Goal: Task Accomplishment & Management: Use online tool/utility

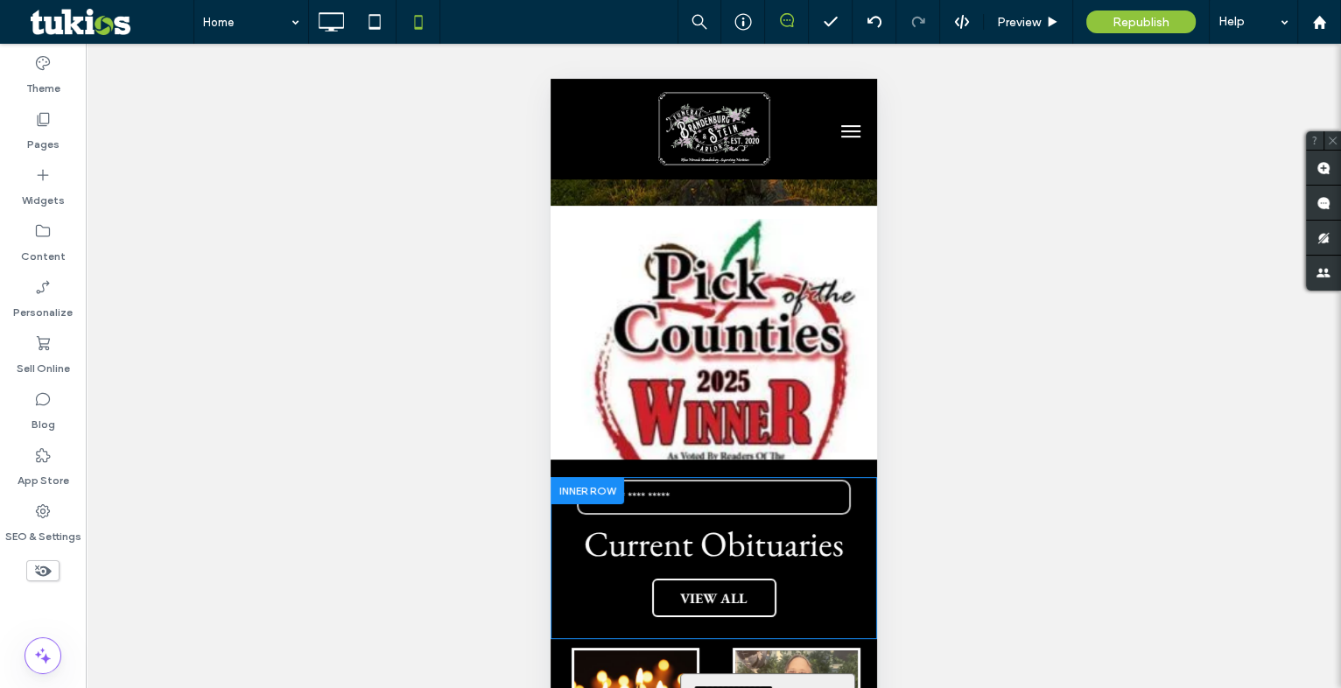
scroll to position [318, 0]
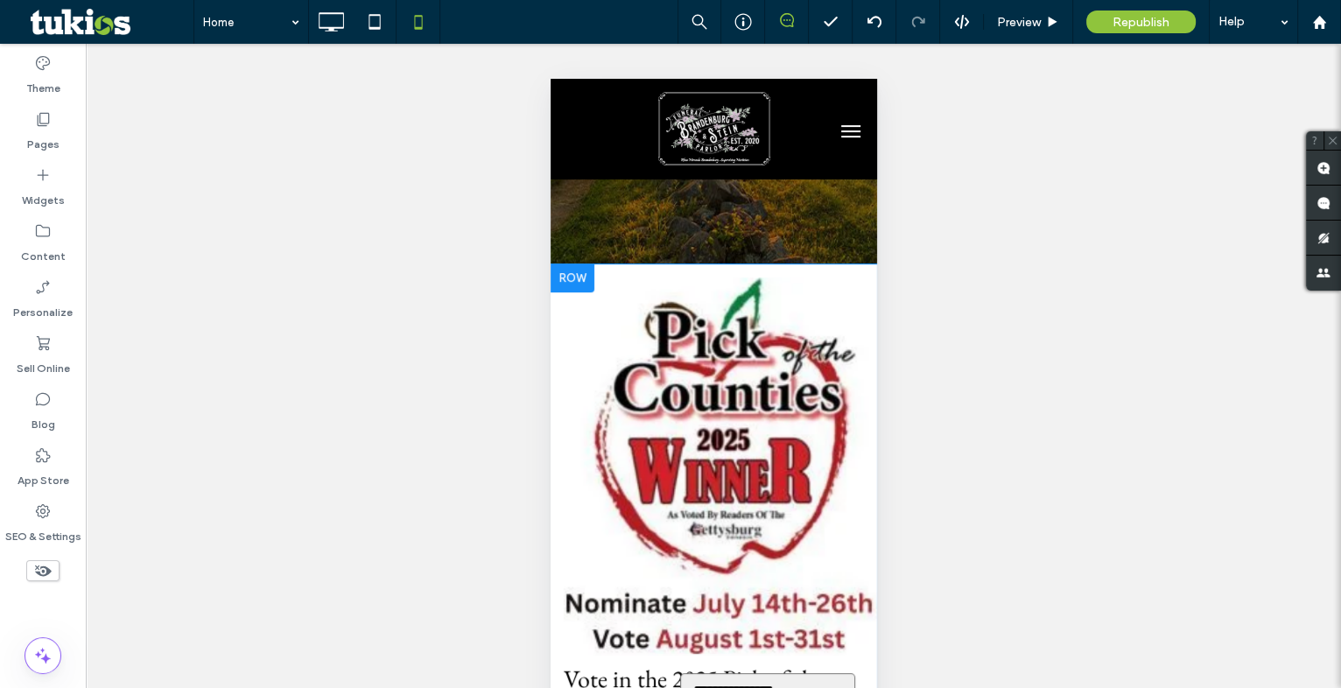
click at [579, 268] on div at bounding box center [572, 278] width 44 height 28
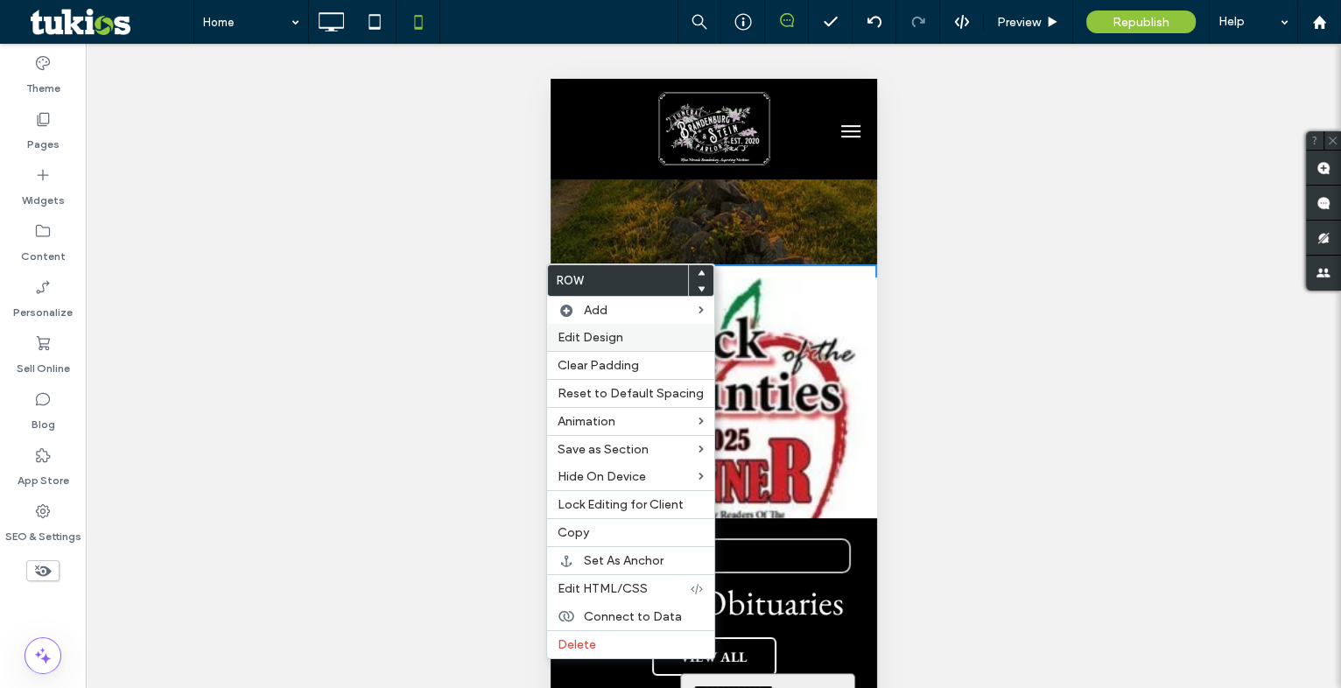
click at [580, 334] on span "Edit Design" at bounding box center [591, 337] width 66 height 15
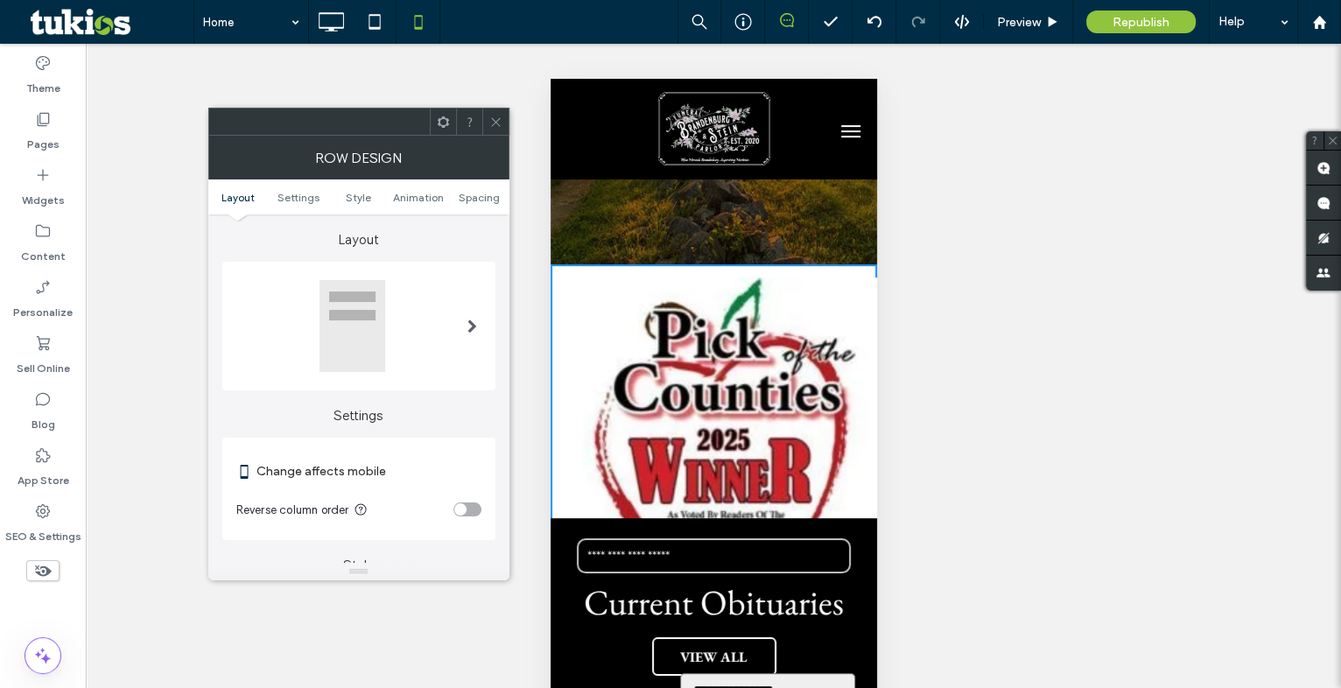
click at [489, 122] on icon at bounding box center [495, 122] width 13 height 13
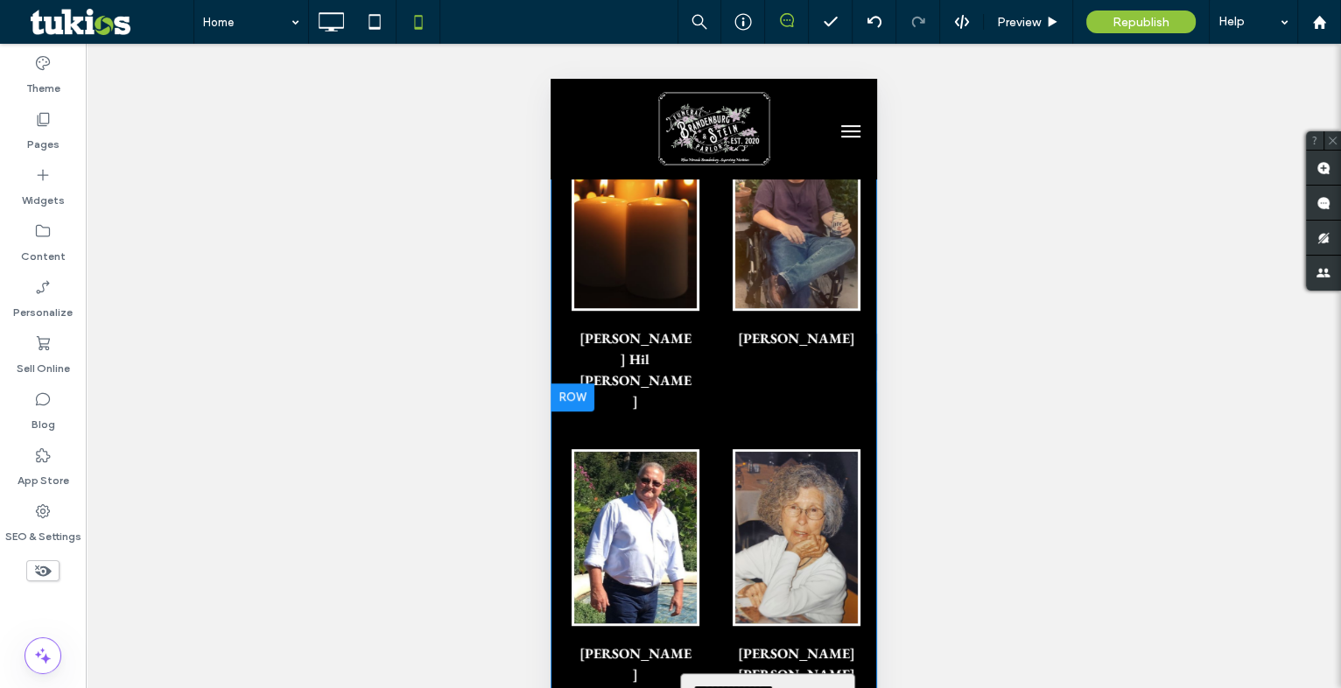
scroll to position [796, 0]
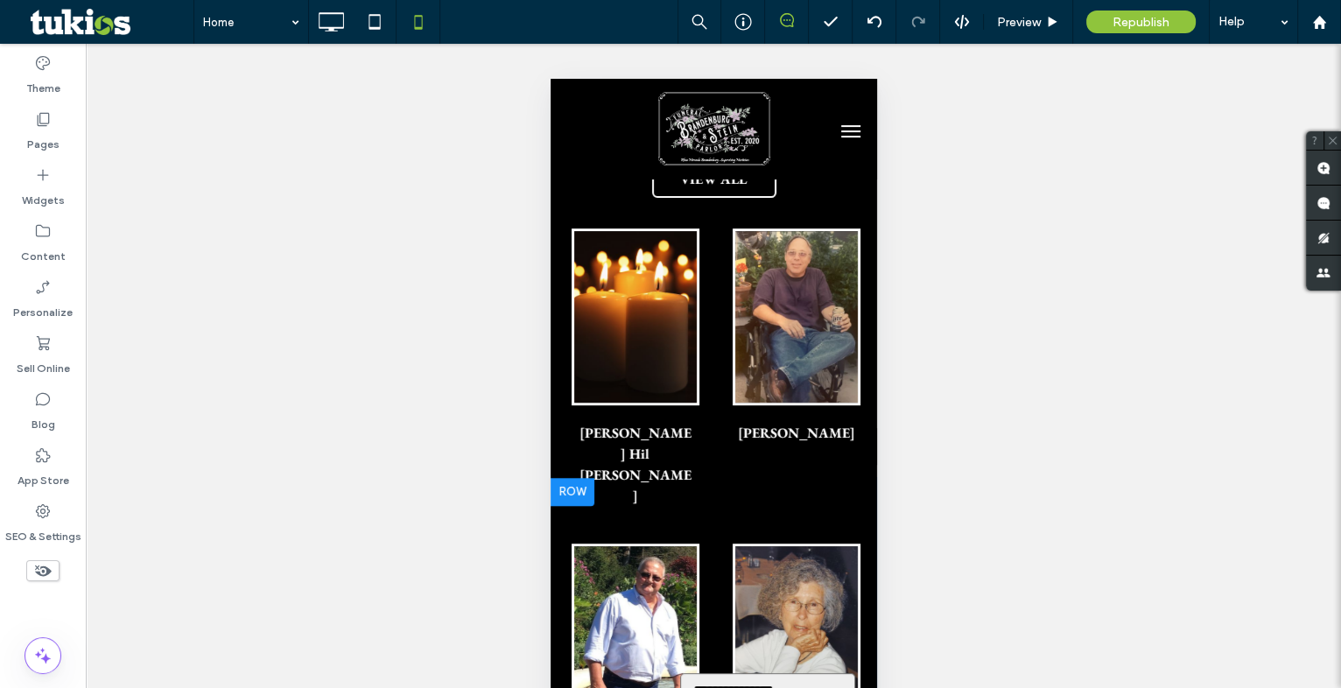
click at [574, 478] on div at bounding box center [572, 492] width 44 height 28
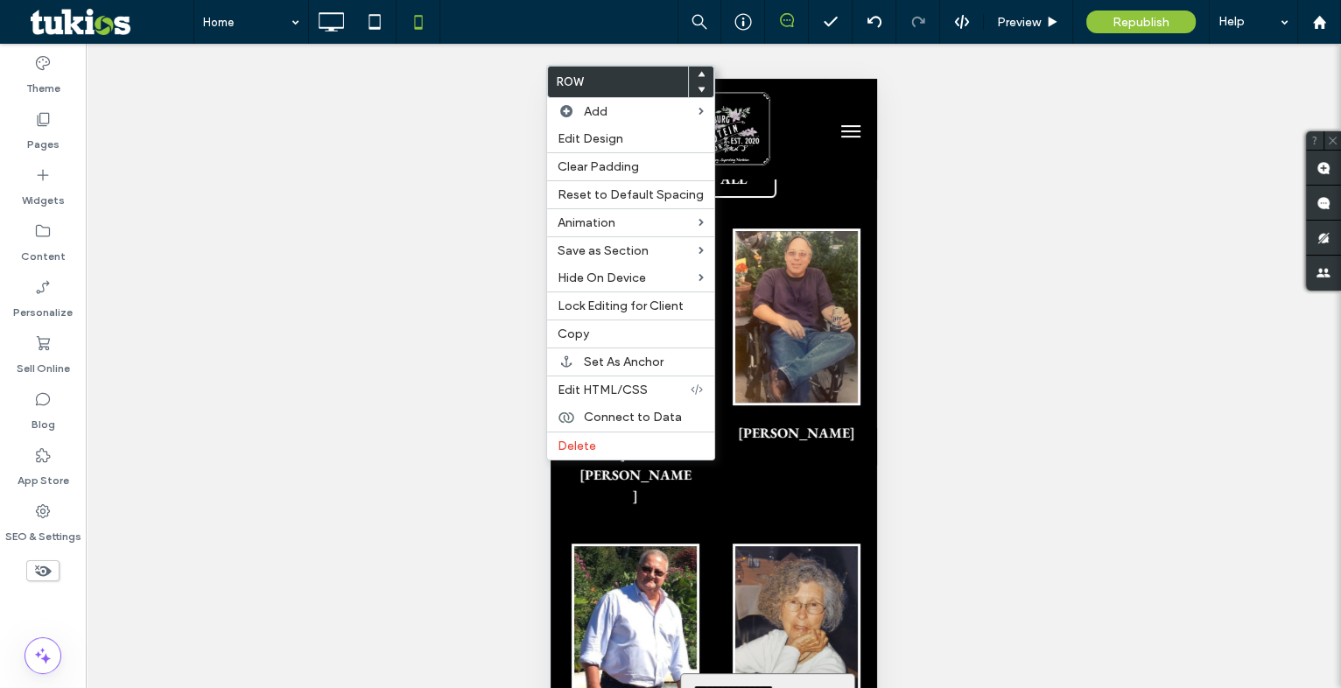
click at [583, 538] on img "Ike Morris, Jr.'s obituary link" at bounding box center [634, 632] width 135 height 189
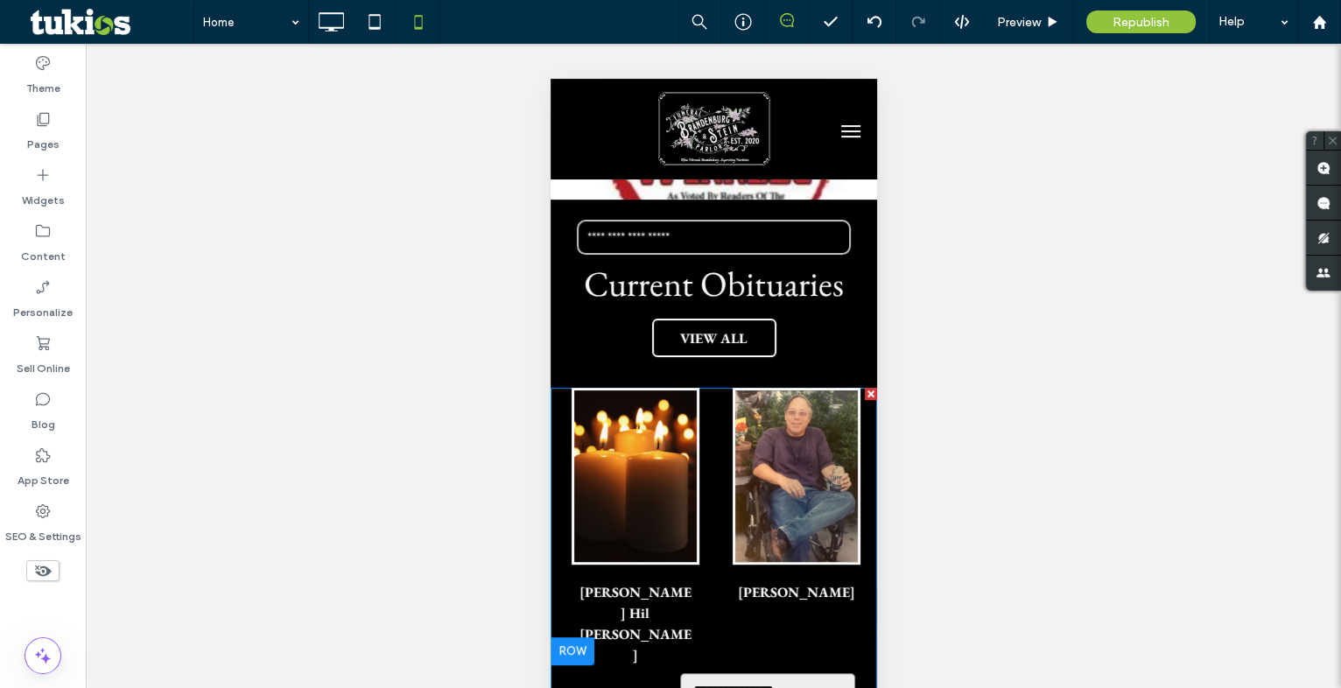
scroll to position [477, 0]
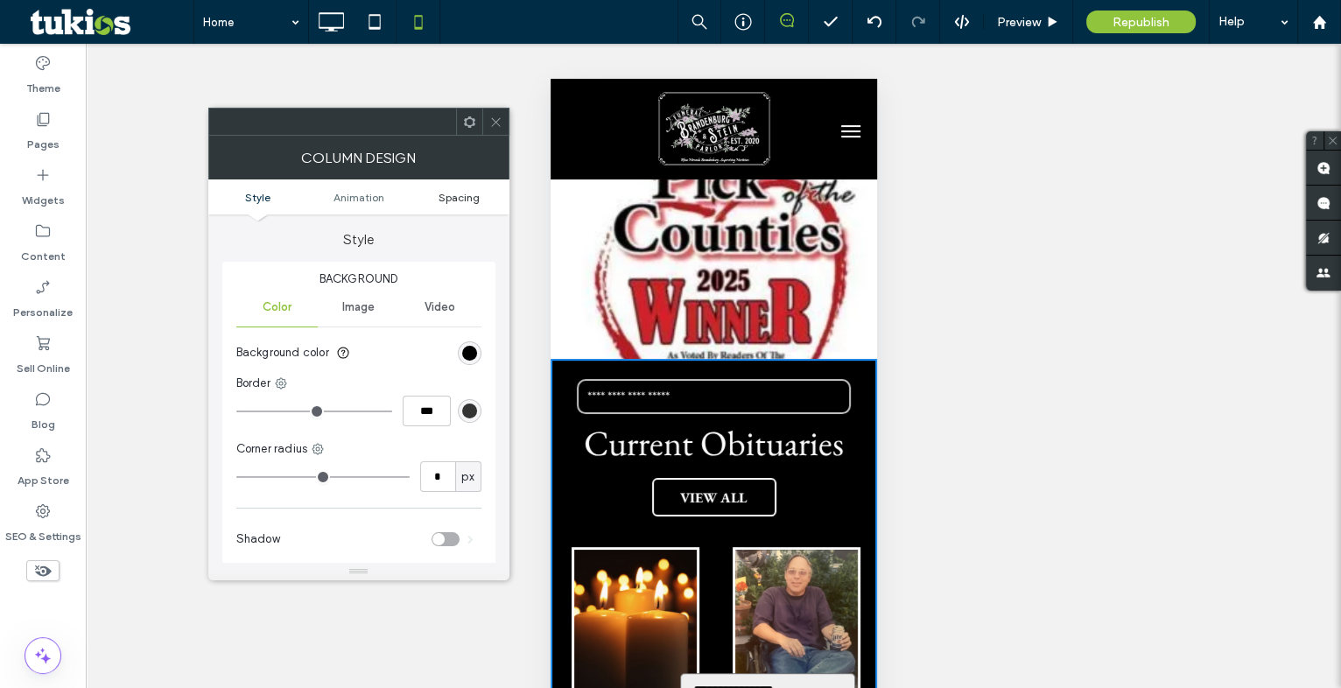
click at [462, 201] on span "Spacing" at bounding box center [459, 197] width 41 height 13
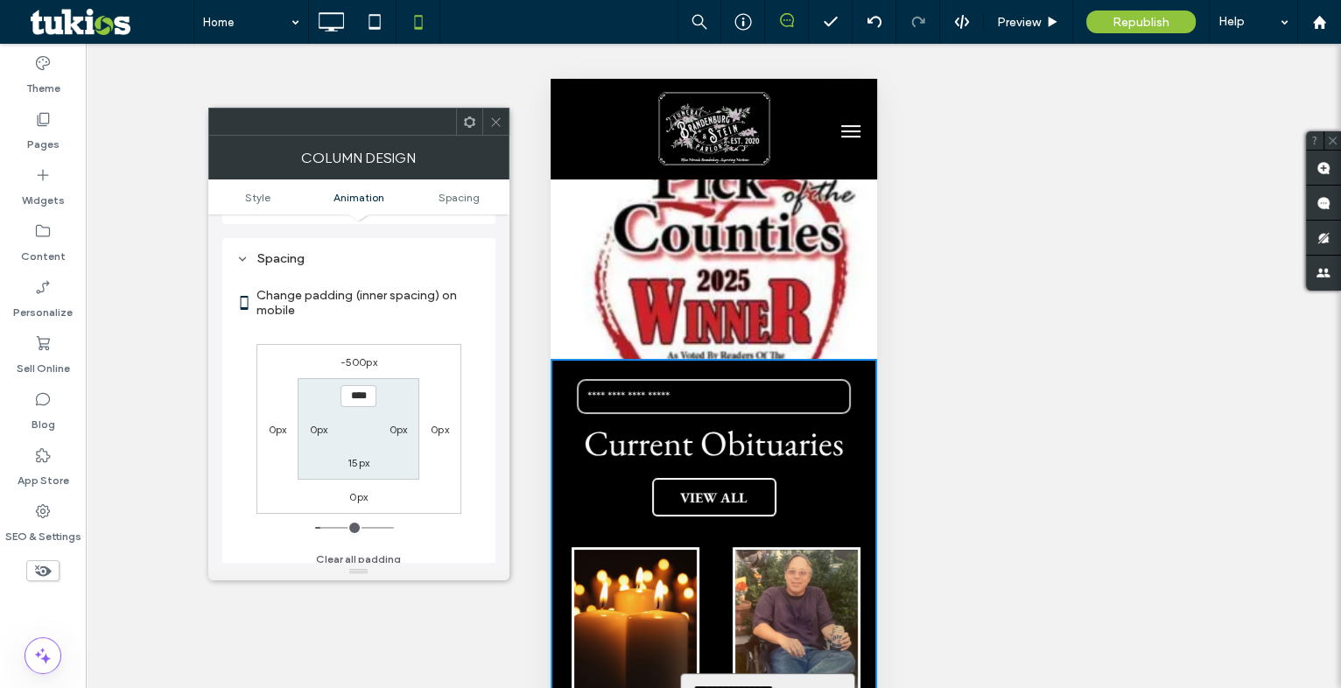
scroll to position [411, 0]
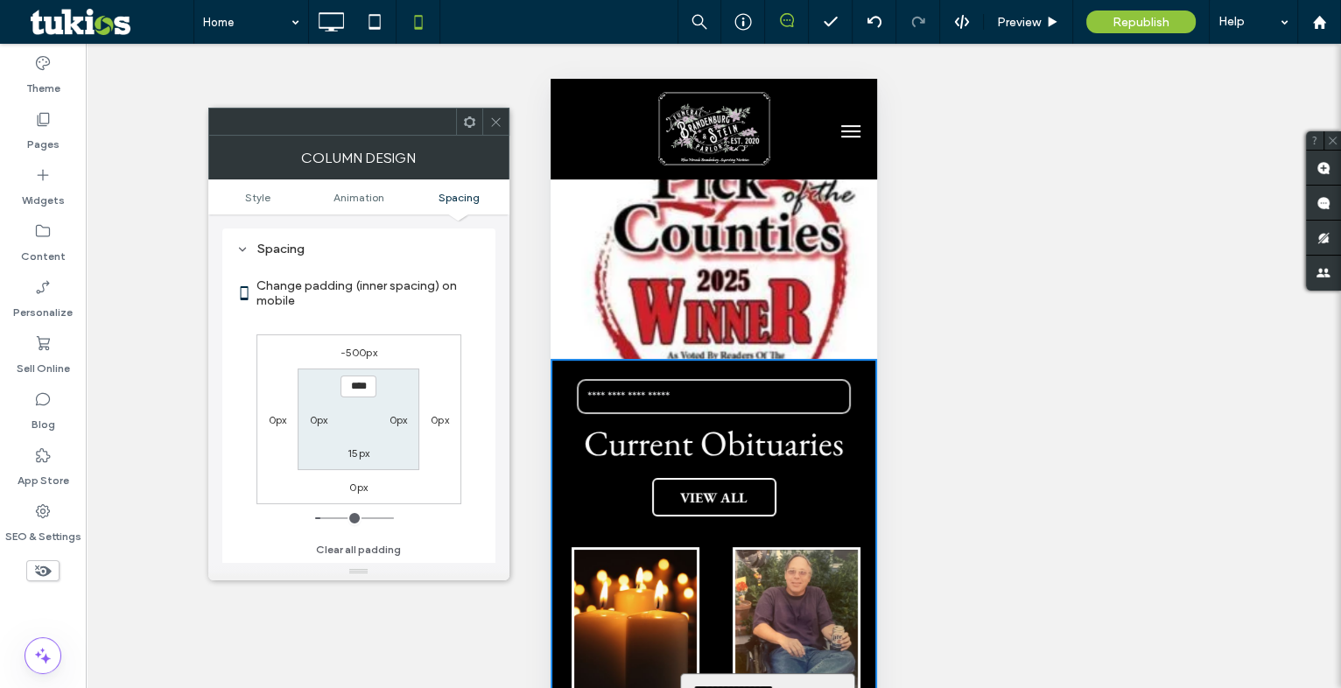
click at [360, 348] on label "-500px" at bounding box center [358, 352] width 37 height 13
type input "*"
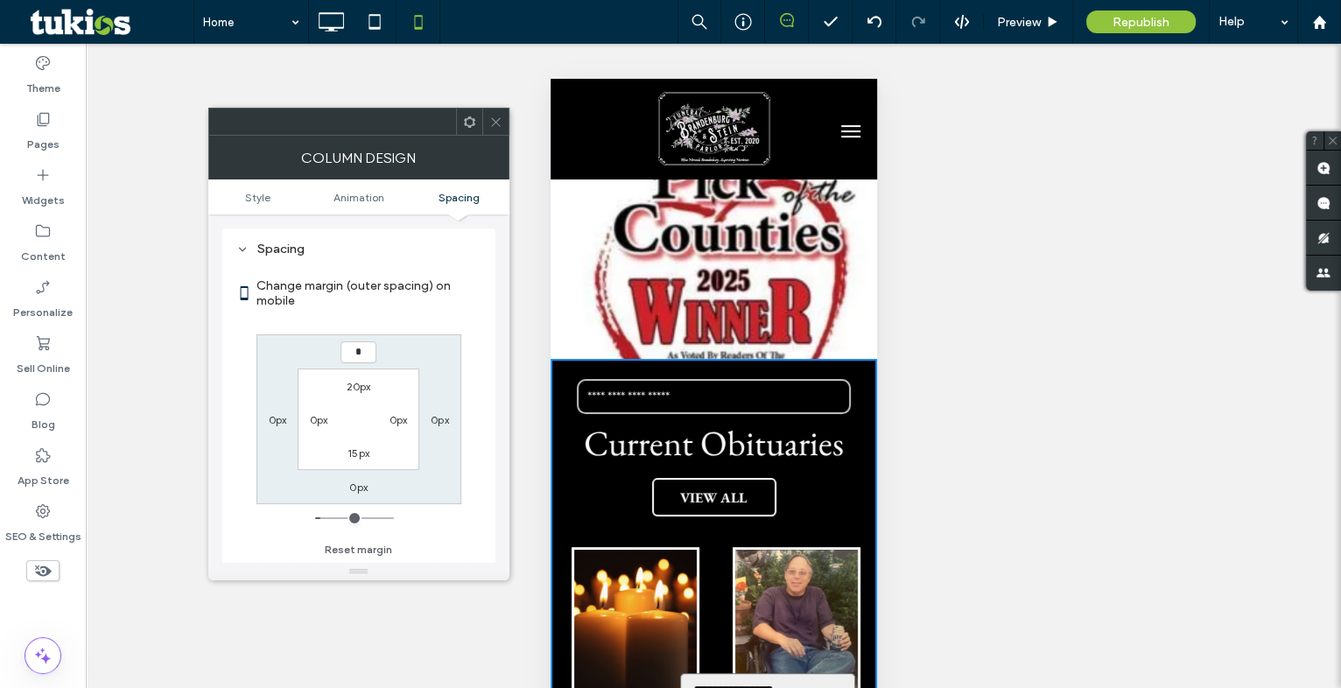
type input "*"
type input "***"
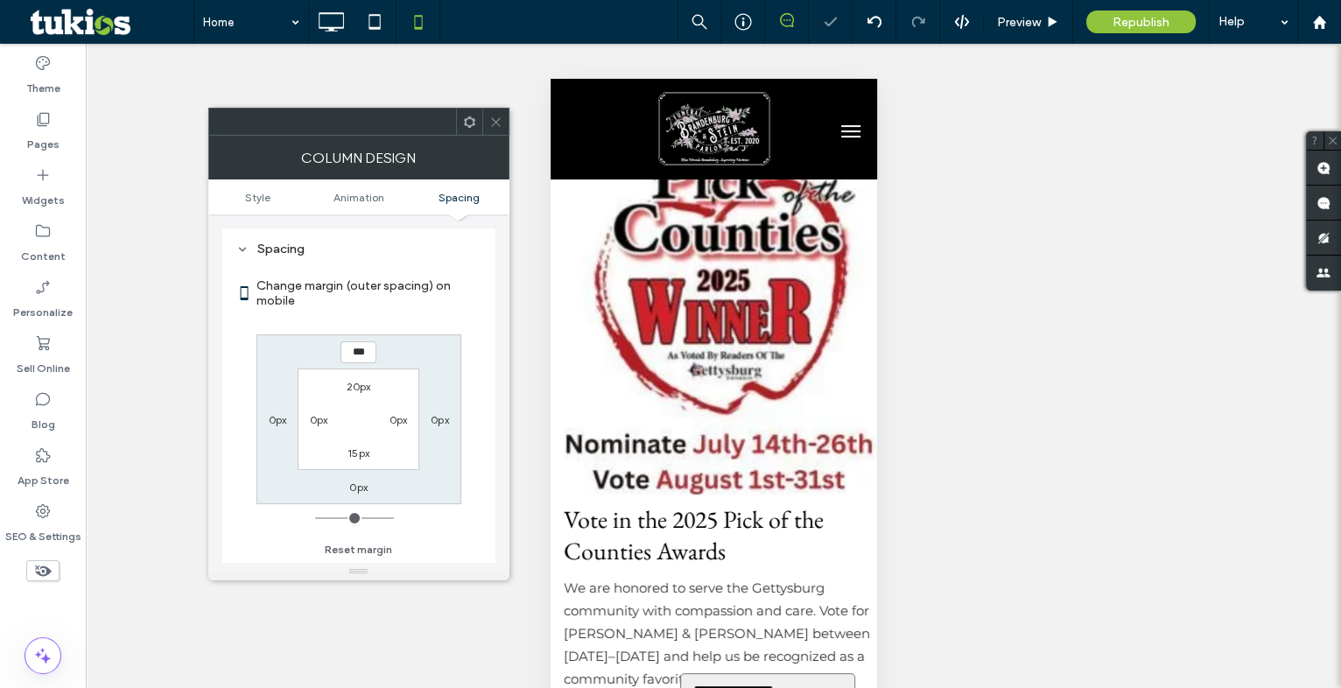
click at [491, 116] on icon at bounding box center [495, 122] width 13 height 13
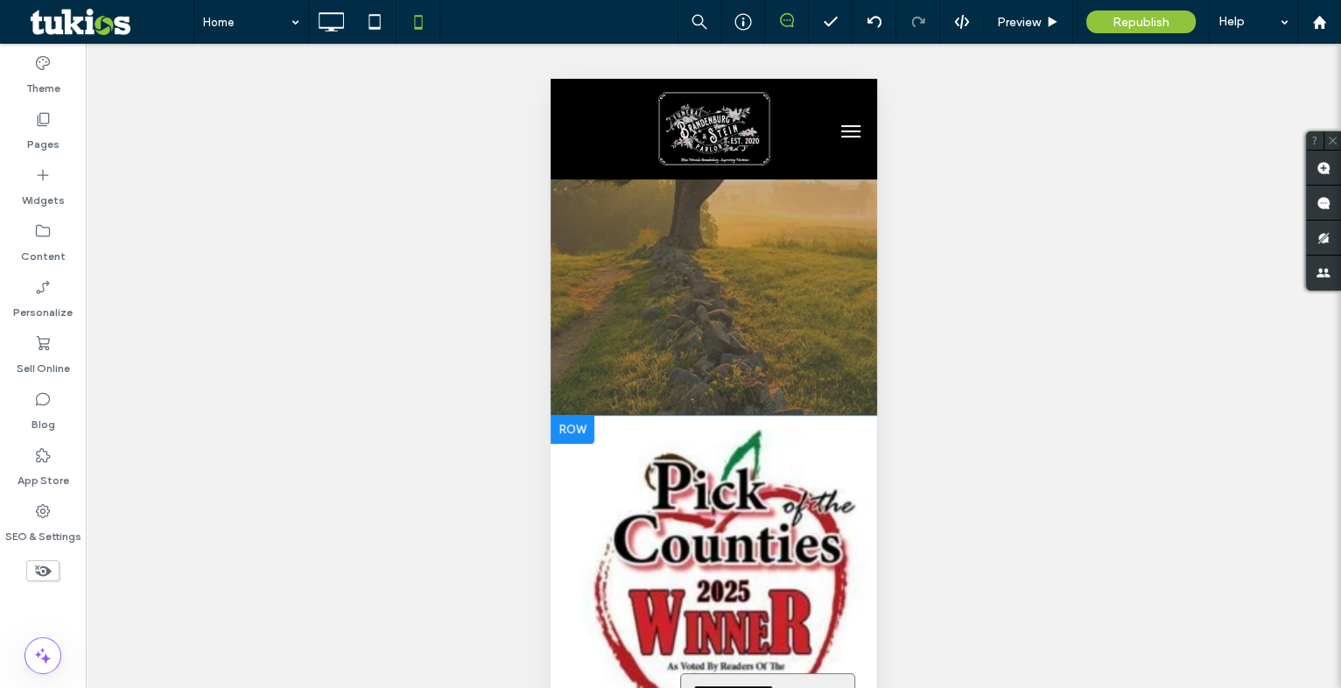
scroll to position [158, 0]
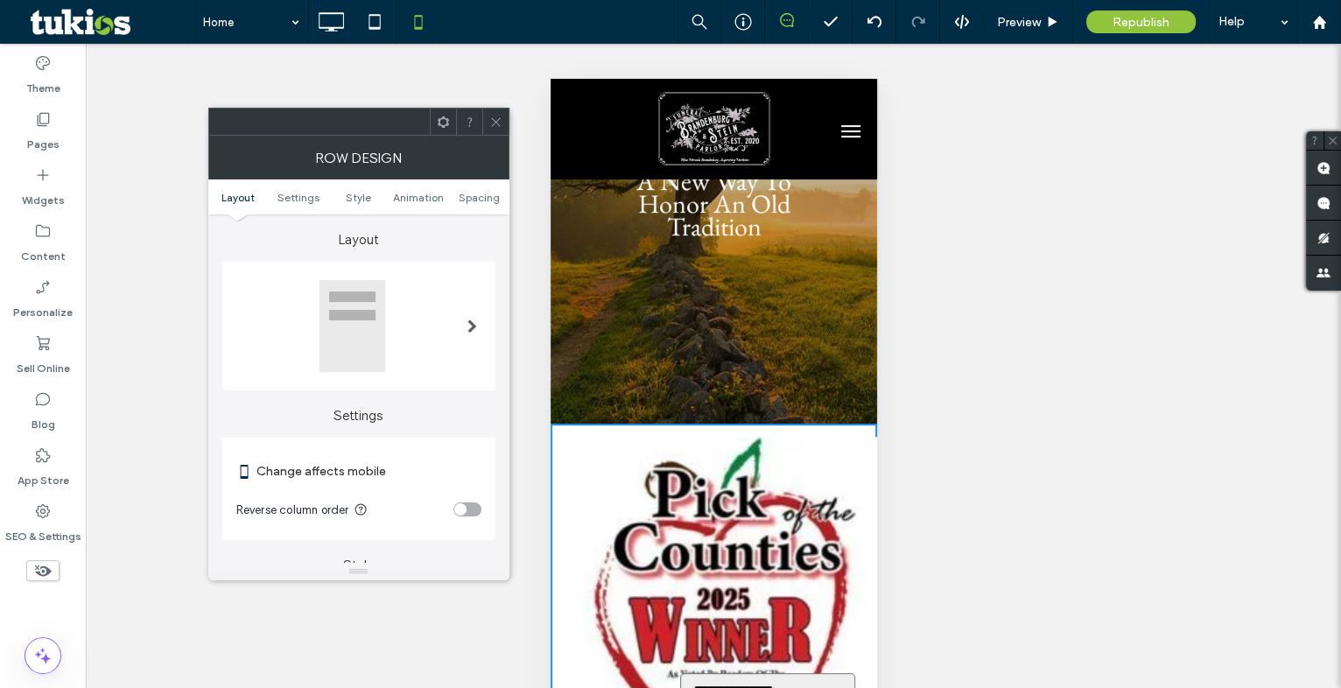
click at [464, 187] on ul "Layout Settings Style Animation Spacing" at bounding box center [358, 196] width 301 height 35
click at [468, 193] on span "Spacing" at bounding box center [479, 197] width 41 height 13
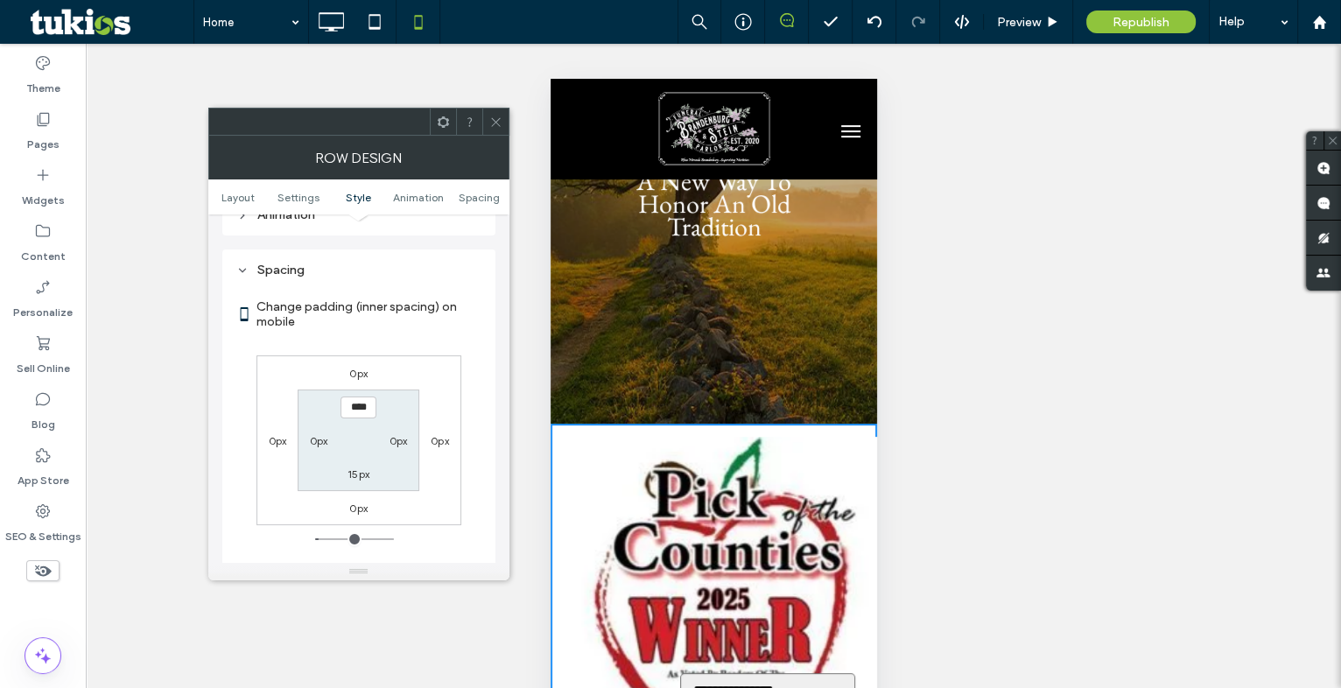
scroll to position [671, 0]
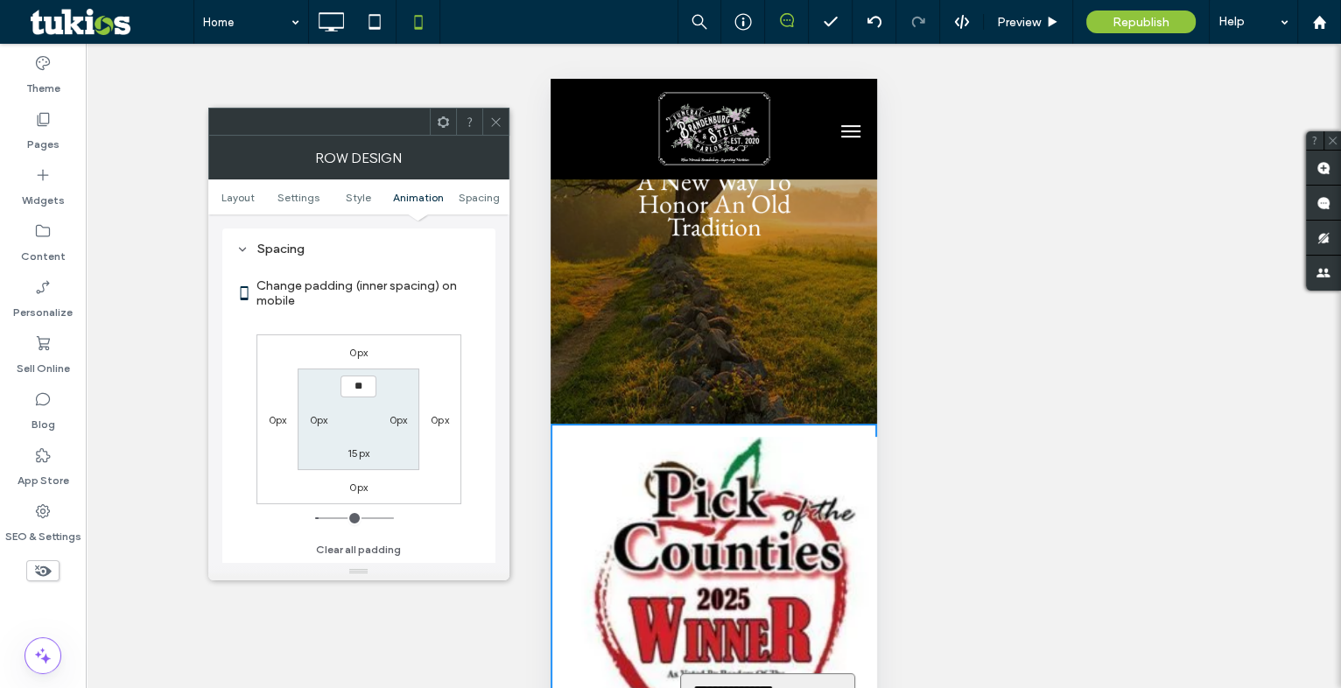
type input "****"
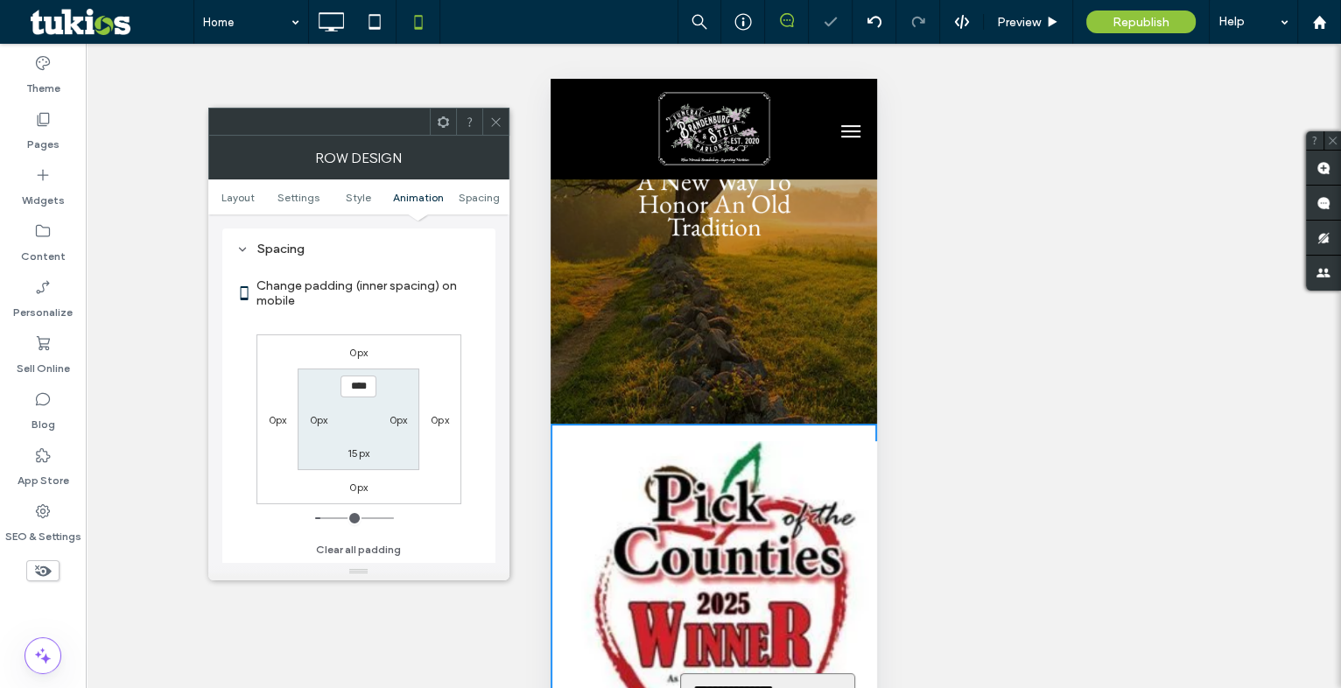
type input "*"
type input "**"
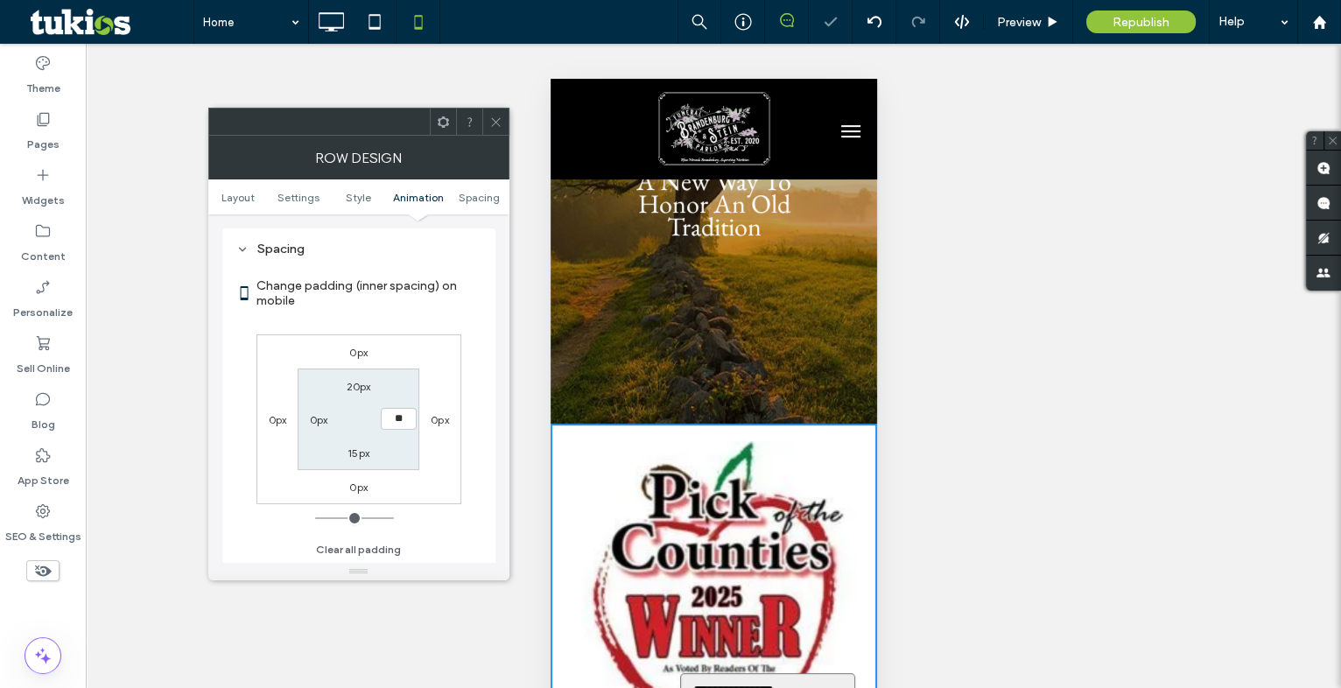
type input "**"
type input "****"
type input "**"
type input "****"
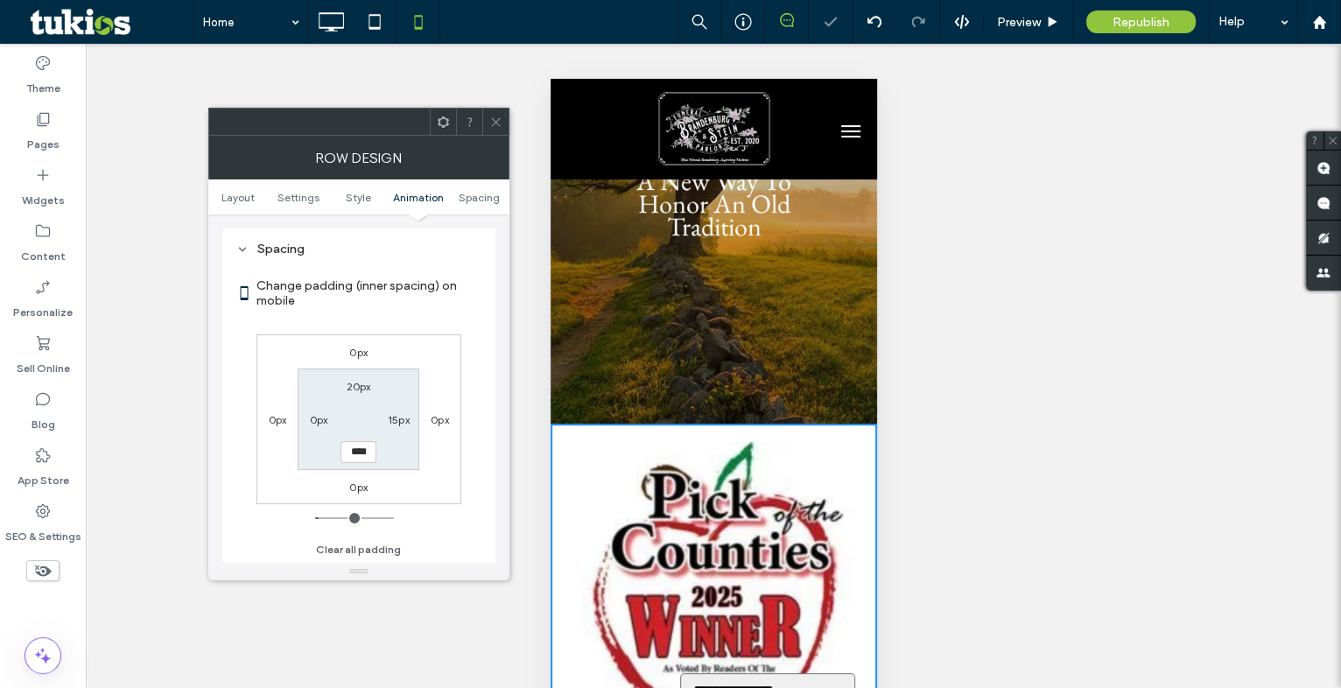
type input "*"
type input "**"
type input "****"
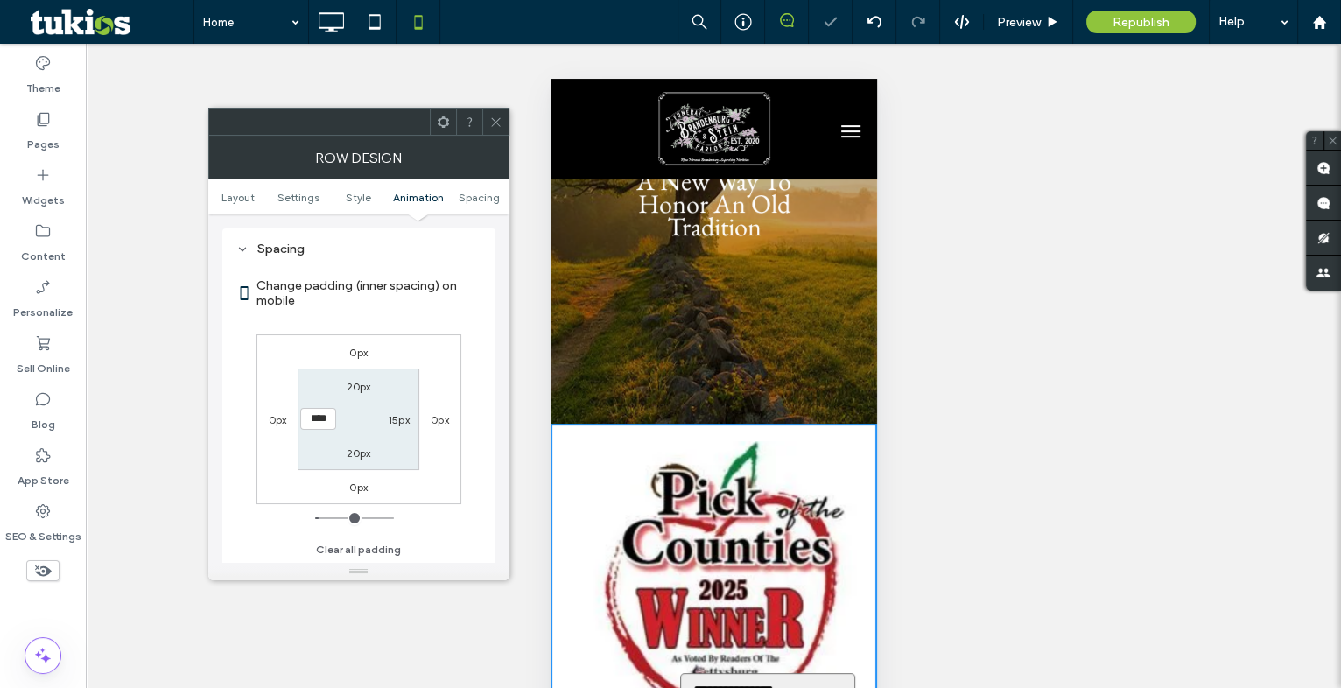
drag, startPoint x: 493, startPoint y: 122, endPoint x: 88, endPoint y: 260, distance: 428.3
click at [493, 122] on icon at bounding box center [495, 122] width 13 height 13
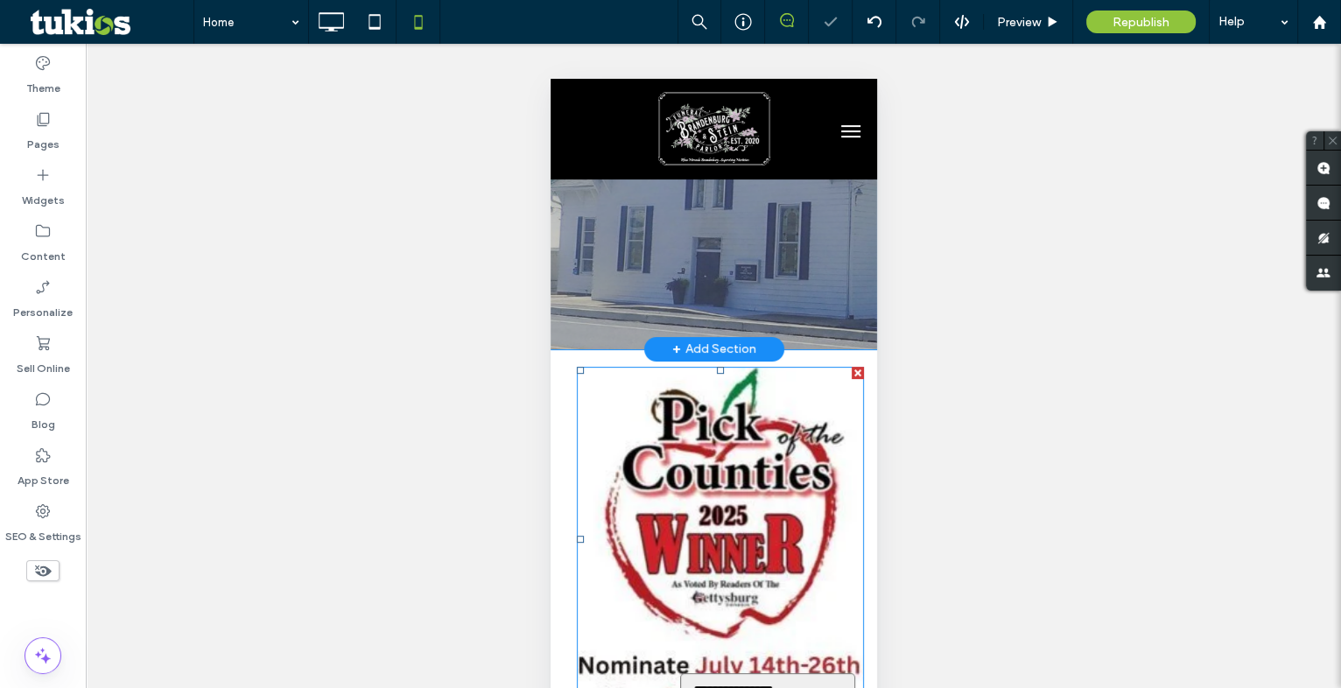
scroll to position [318, 0]
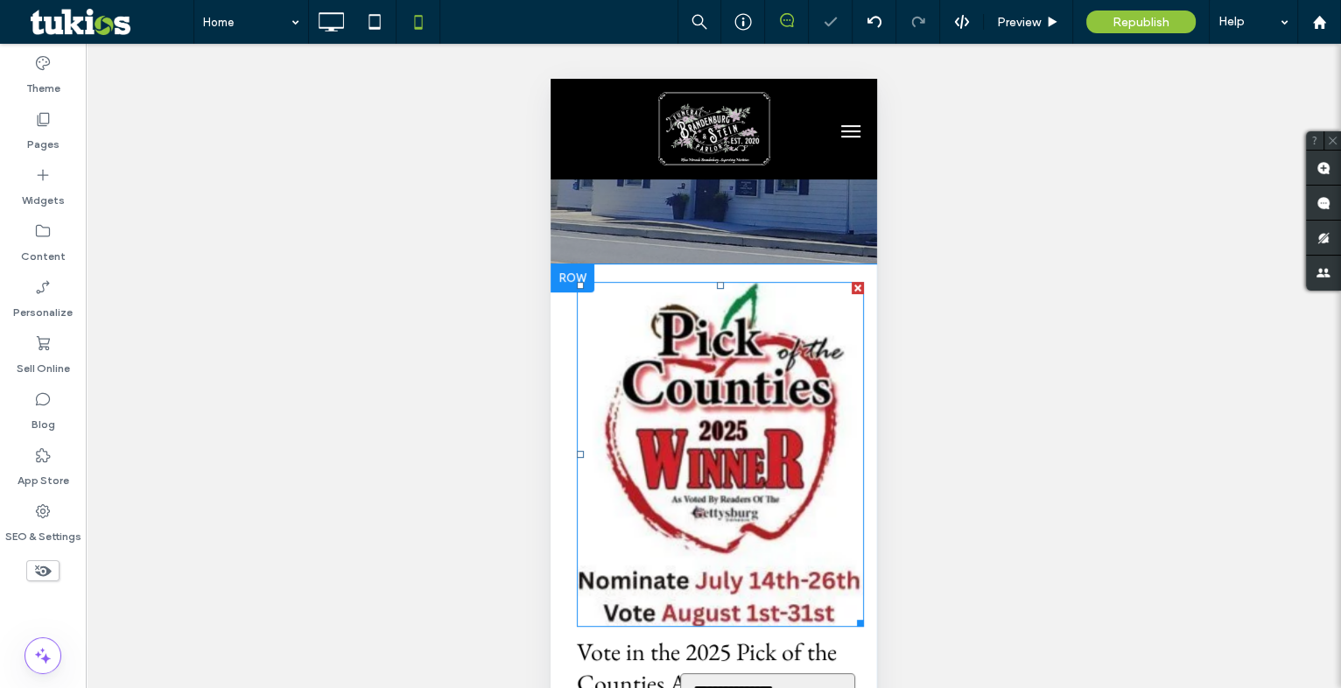
click at [678, 465] on img at bounding box center [719, 454] width 287 height 345
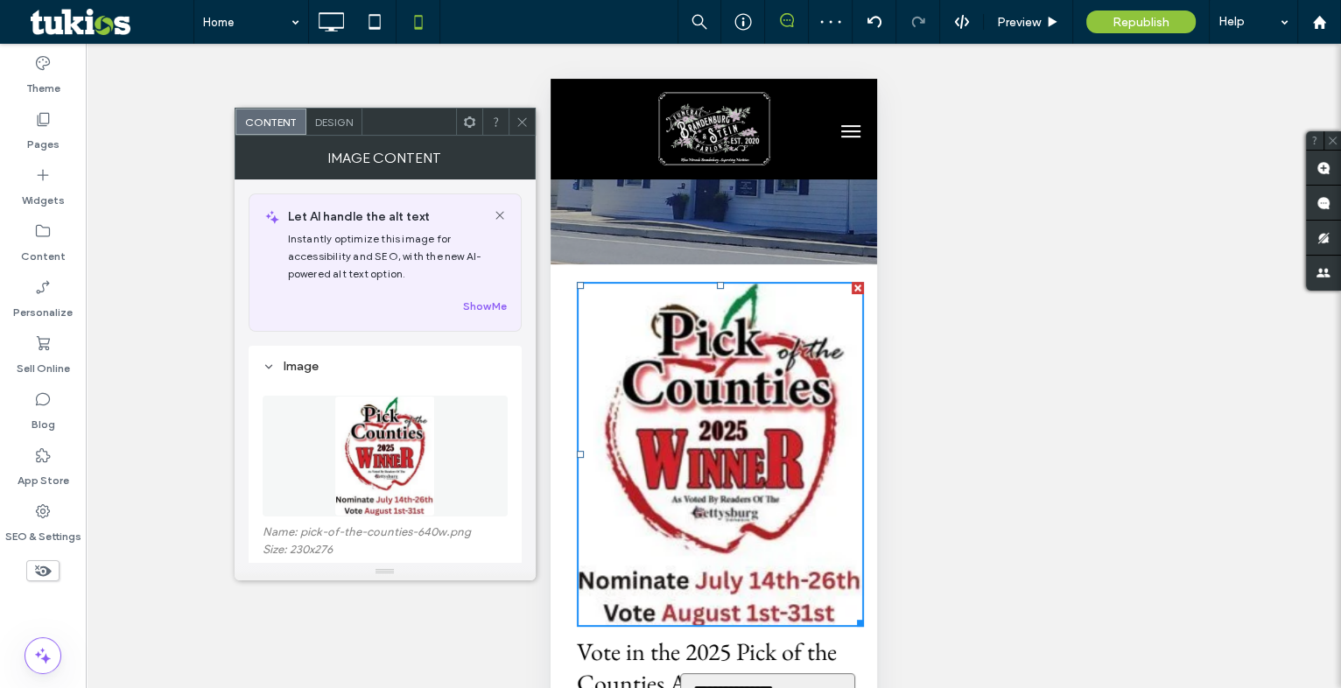
click at [341, 122] on span "Design" at bounding box center [334, 122] width 38 height 13
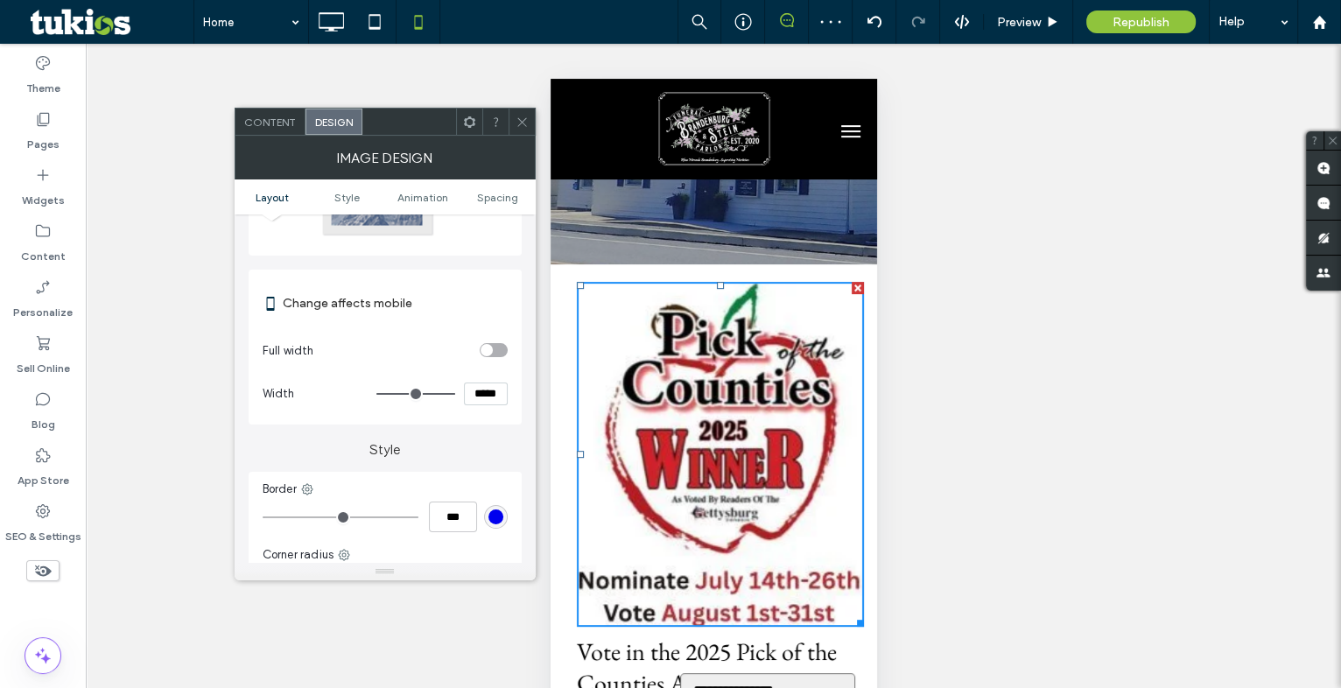
scroll to position [158, 0]
click at [497, 385] on input "*****" at bounding box center [486, 392] width 44 height 23
click at [496, 384] on input "*****" at bounding box center [486, 392] width 44 height 23
type input "*****"
type input "***"
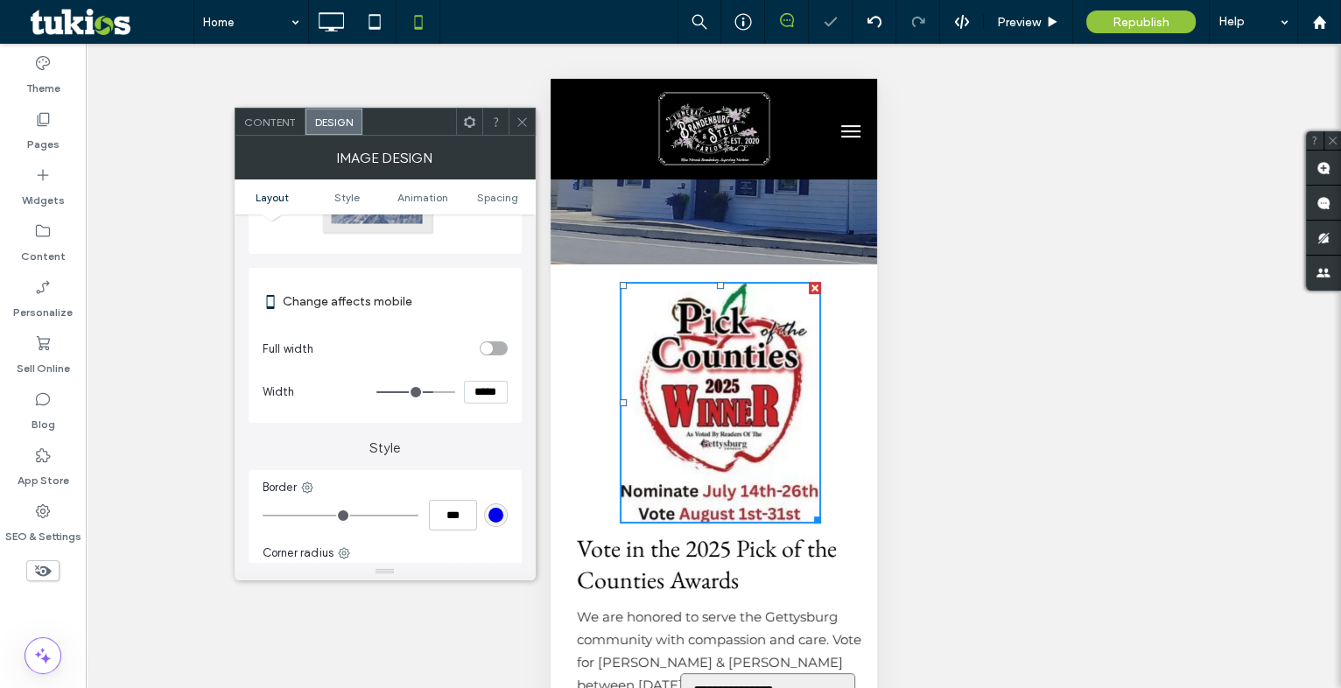
click at [516, 119] on icon at bounding box center [522, 122] width 13 height 13
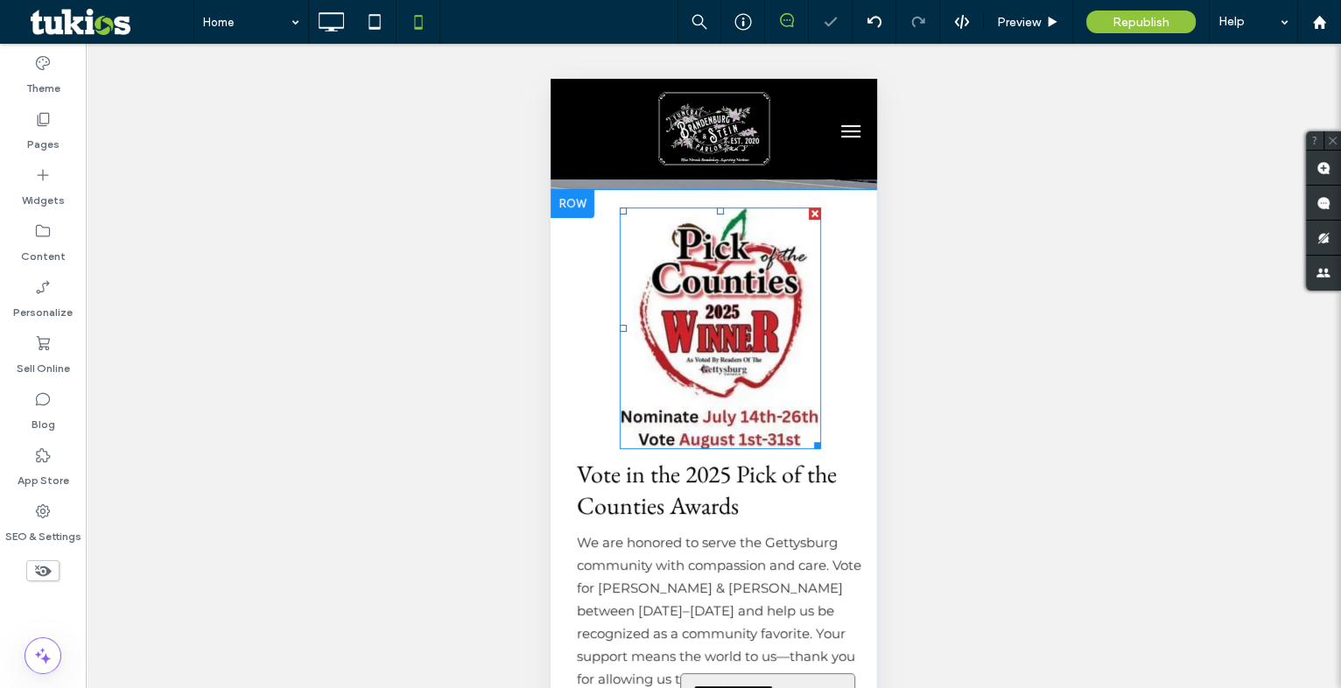
scroll to position [477, 0]
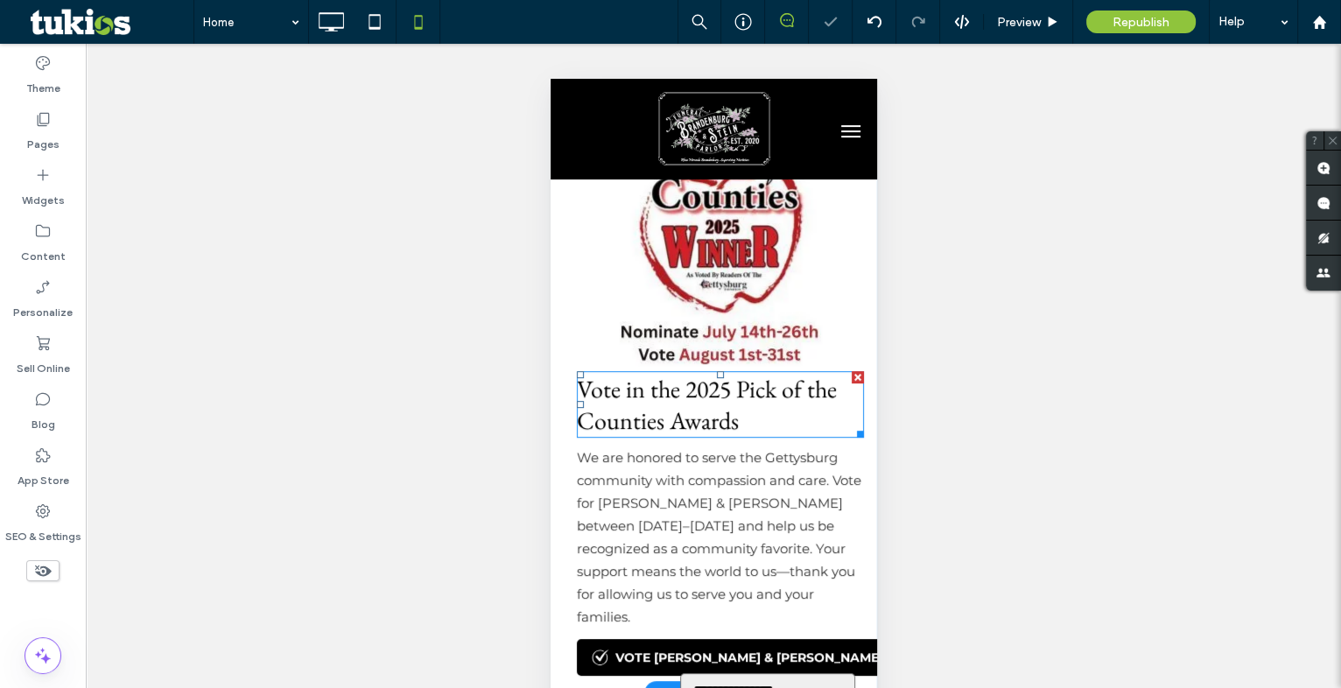
click at [697, 390] on span "Vote in the 2025 Pick of the Counties Awards" at bounding box center [706, 404] width 260 height 63
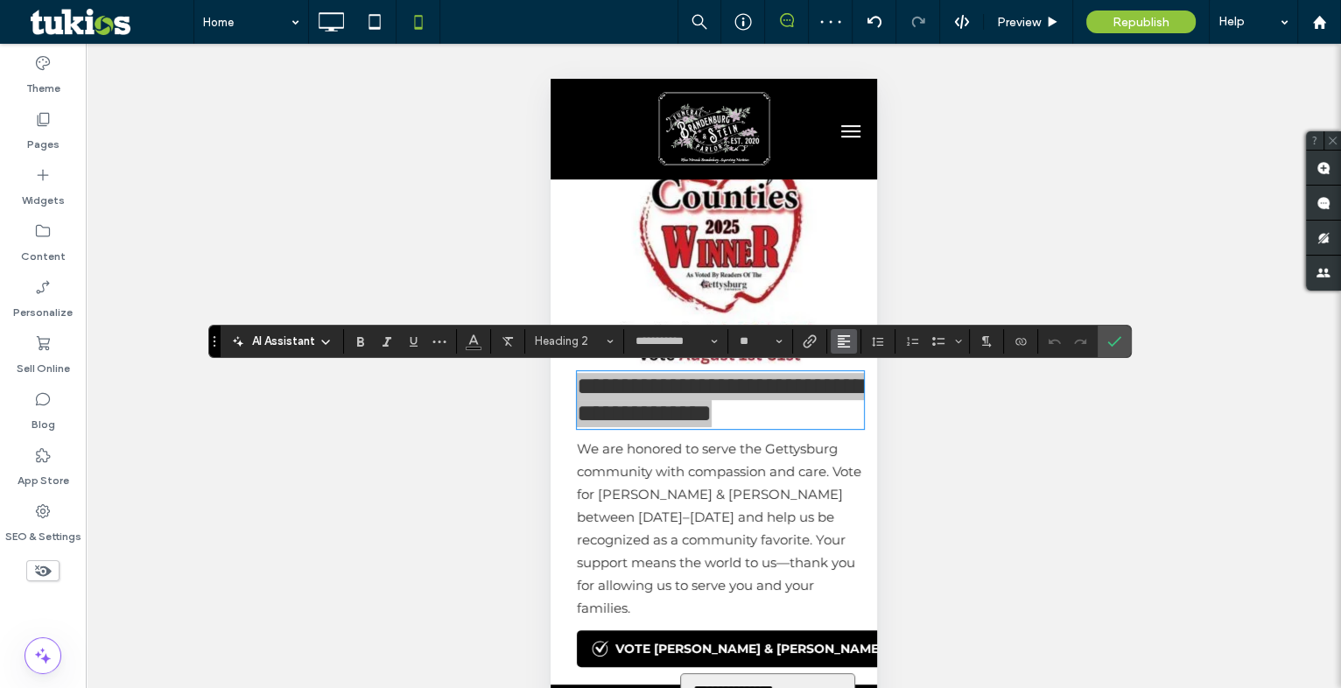
click at [847, 340] on icon "Alignment" at bounding box center [844, 341] width 14 height 14
click at [847, 391] on label "ui.textEditor.alignment.center" at bounding box center [861, 395] width 61 height 25
click at [1108, 339] on icon "Confirm" at bounding box center [1115, 341] width 14 height 14
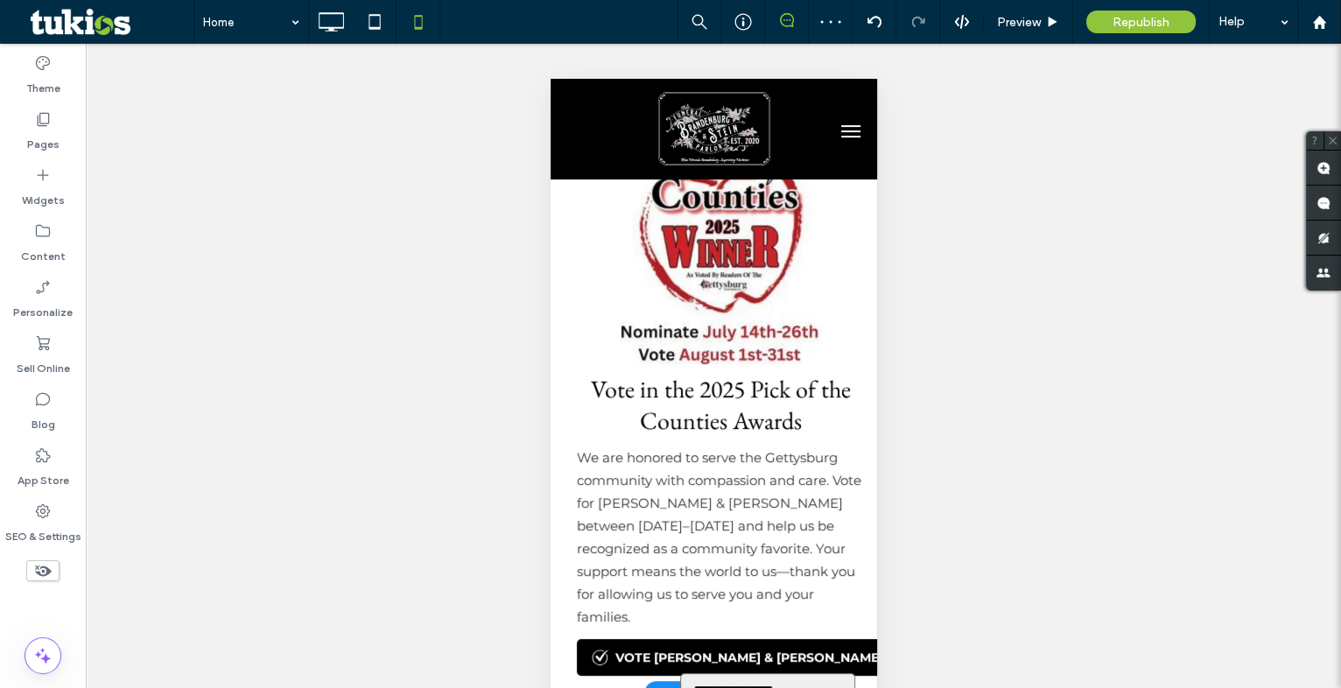
click at [783, 470] on p "We are honored to serve the Gettysburg community with compassion and care. Vote…" at bounding box center [719, 538] width 287 height 182
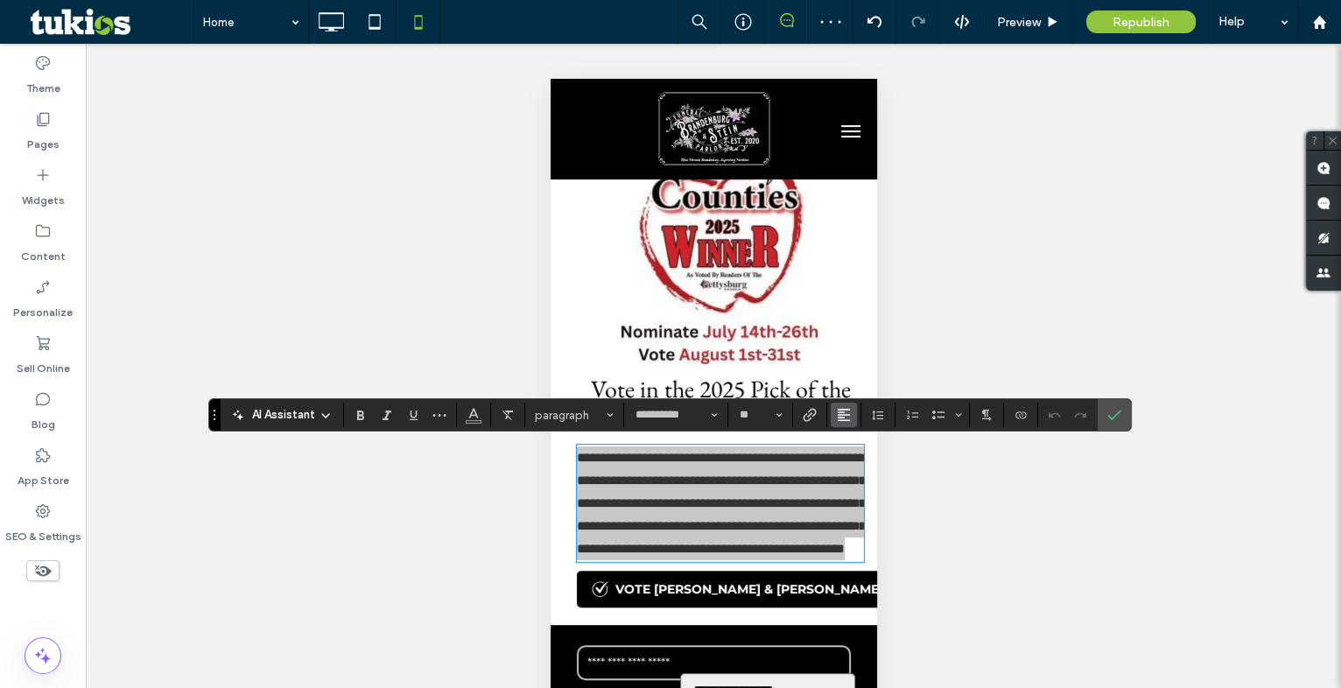
click at [840, 414] on use "Alignment" at bounding box center [844, 415] width 12 height 12
click at [854, 456] on label "ui.textEditor.alignment.center" at bounding box center [861, 468] width 61 height 25
click at [1119, 410] on icon "Confirm" at bounding box center [1115, 415] width 14 height 14
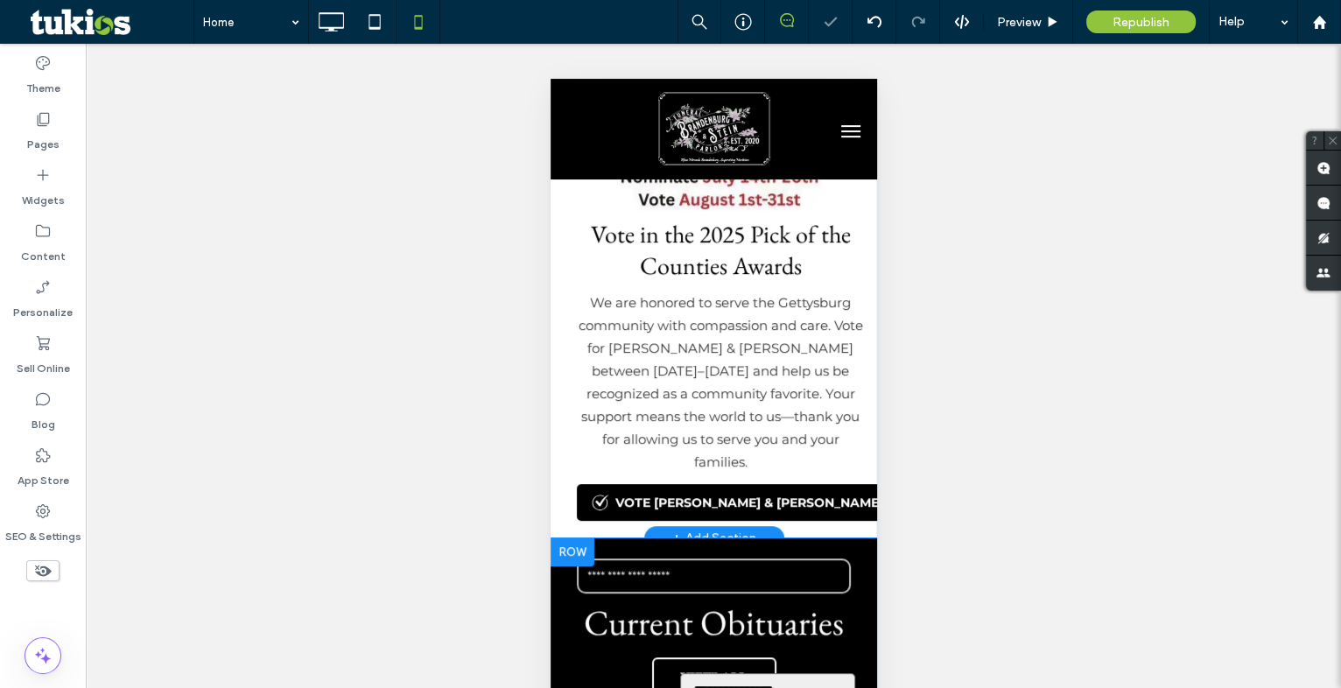
scroll to position [637, 0]
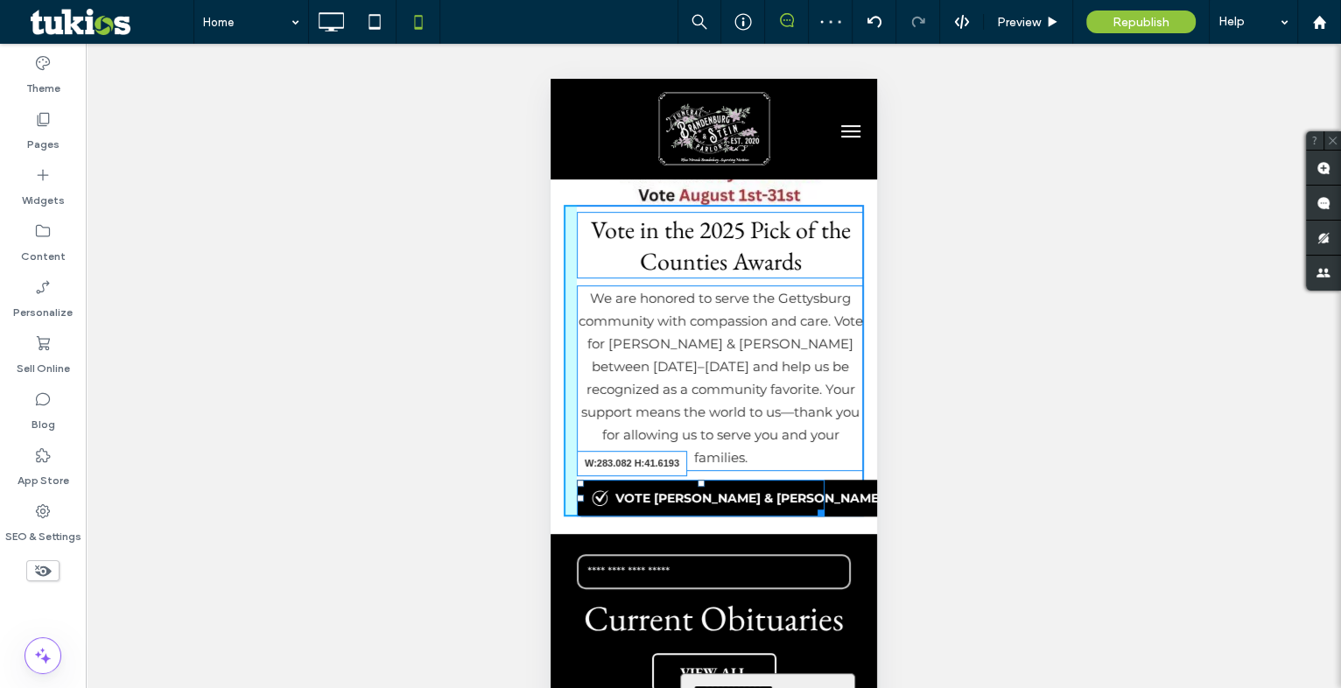
drag, startPoint x: 841, startPoint y: 514, endPoint x: 814, endPoint y: 512, distance: 27.2
click at [814, 512] on div at bounding box center [817, 509] width 13 height 13
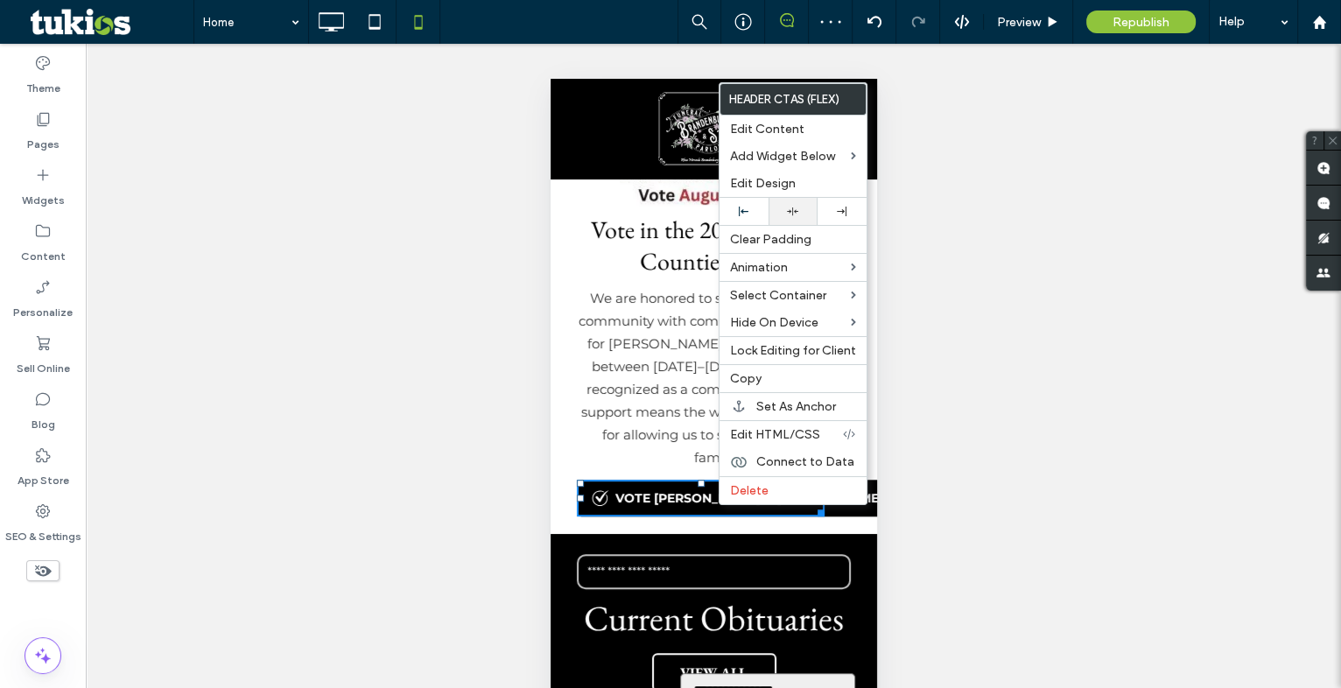
click at [785, 215] on div at bounding box center [793, 211] width 32 height 11
click at [612, 276] on h2 "Vote in the 2025 Pick of the Counties Awards" at bounding box center [719, 245] width 287 height 63
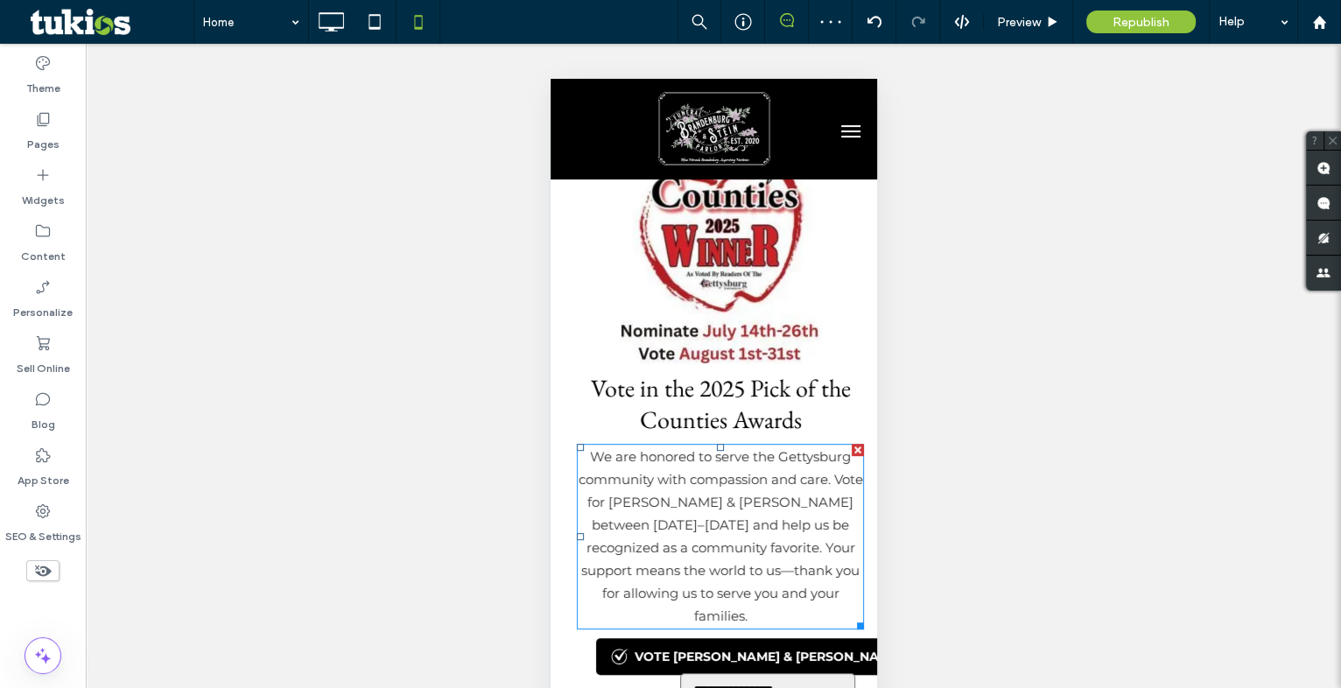
scroll to position [477, 0]
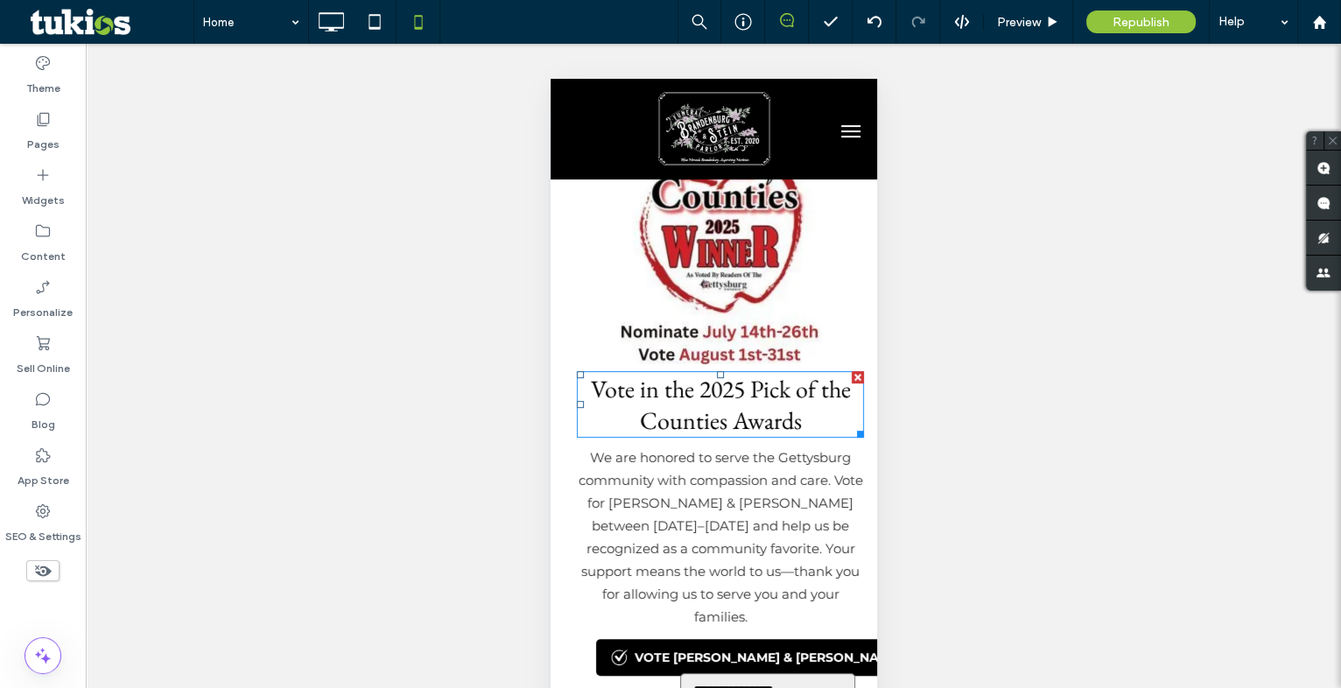
click at [610, 440] on div "Vote in the 2025 Pick of the Counties Awards We are honored to serve the Gettys…" at bounding box center [713, 520] width 300 height 312
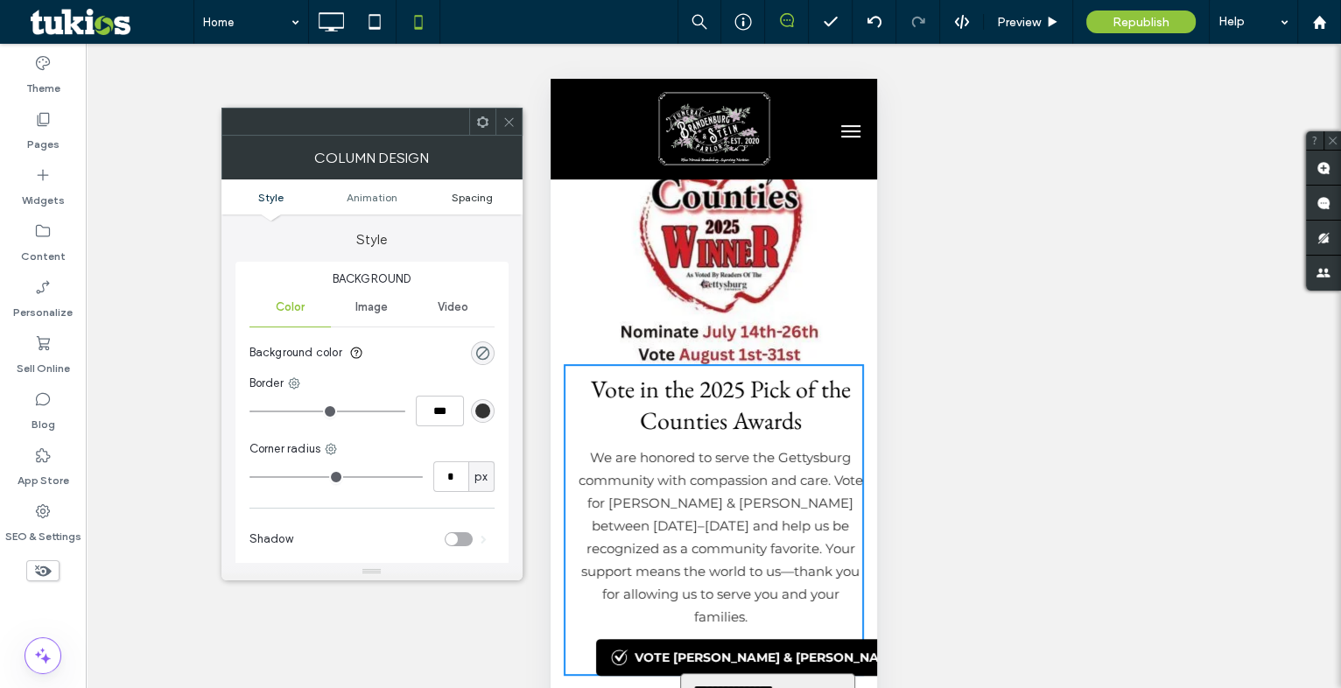
click at [480, 200] on span "Spacing" at bounding box center [472, 197] width 41 height 13
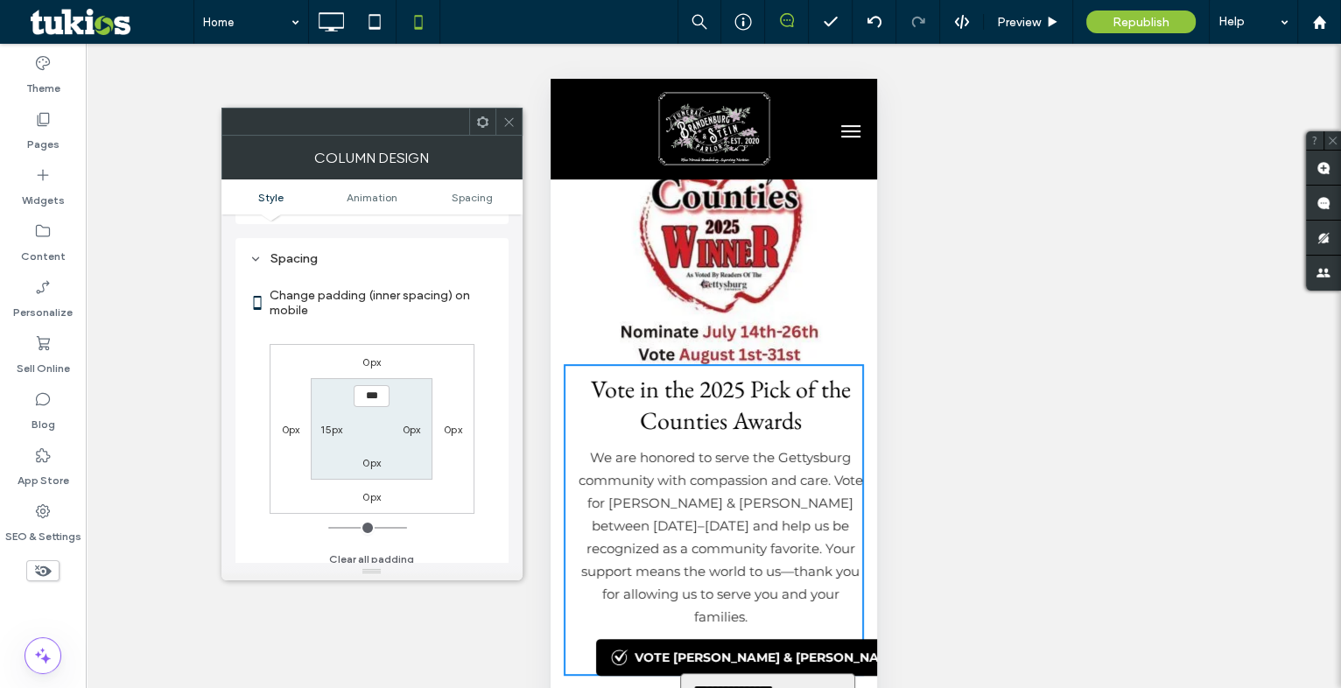
scroll to position [411, 0]
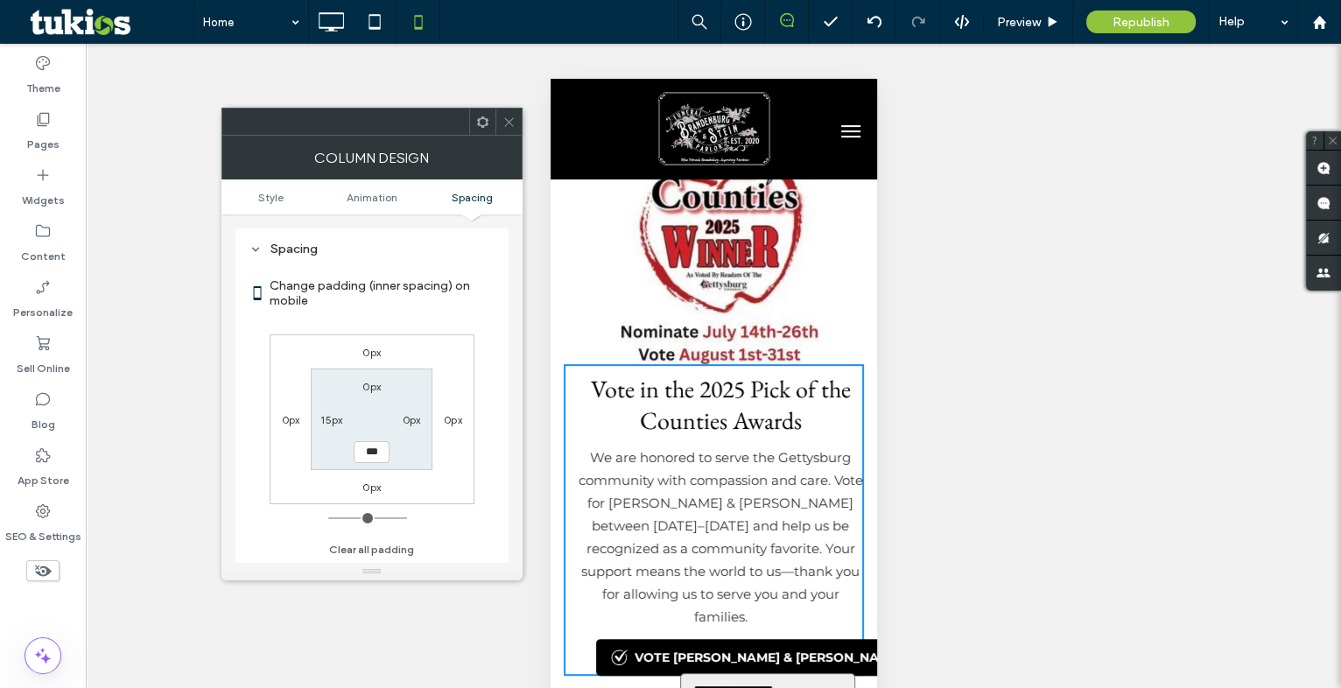
type input "**"
type input "*"
type input "***"
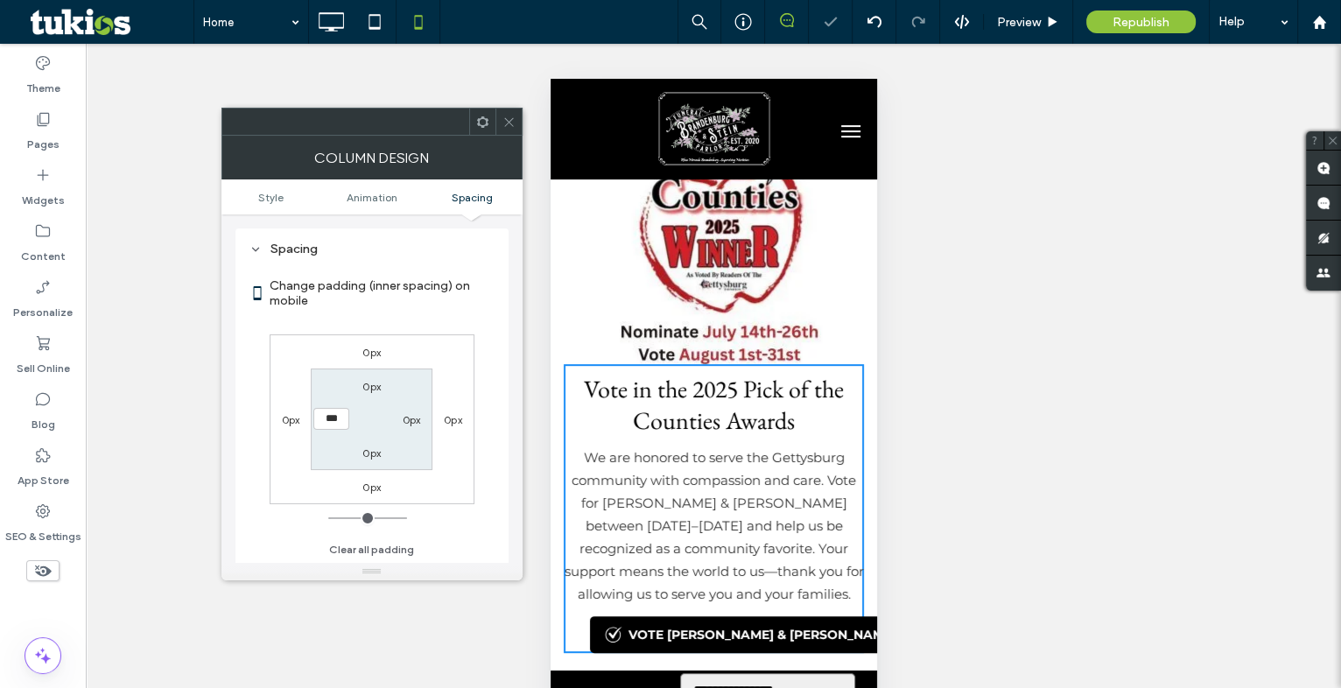
click at [513, 112] on span at bounding box center [509, 122] width 13 height 26
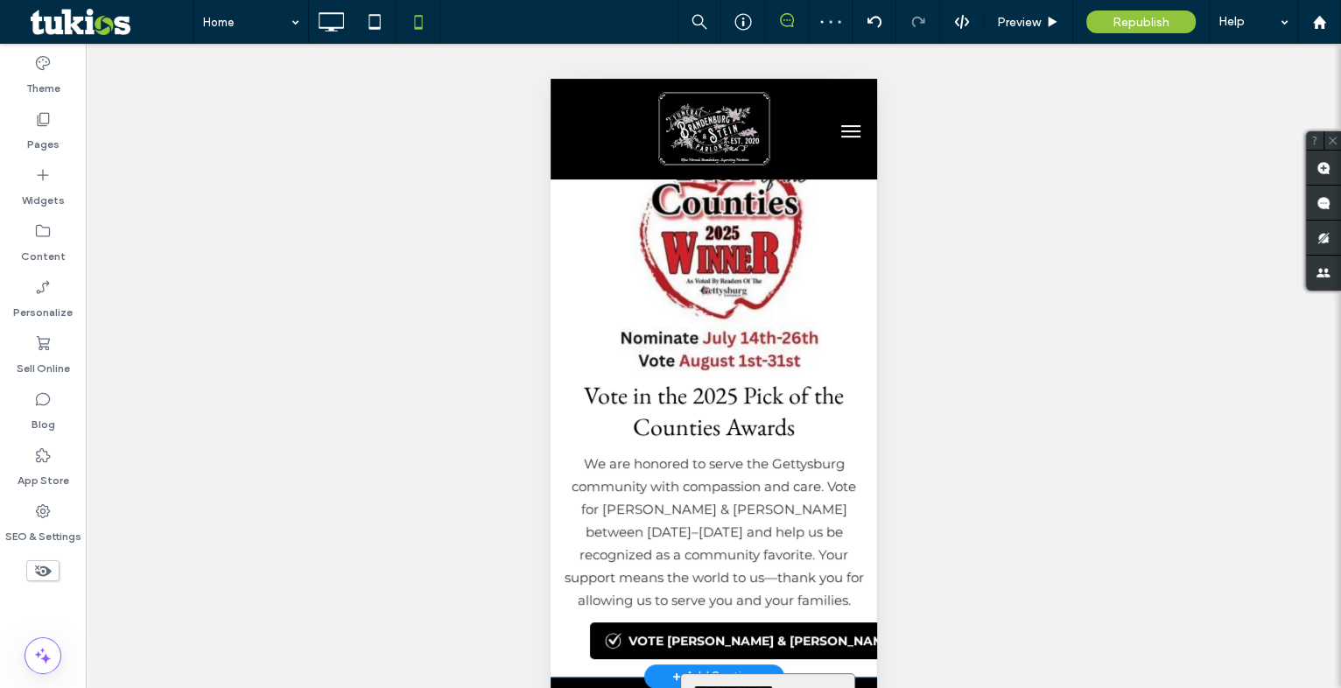
scroll to position [477, 0]
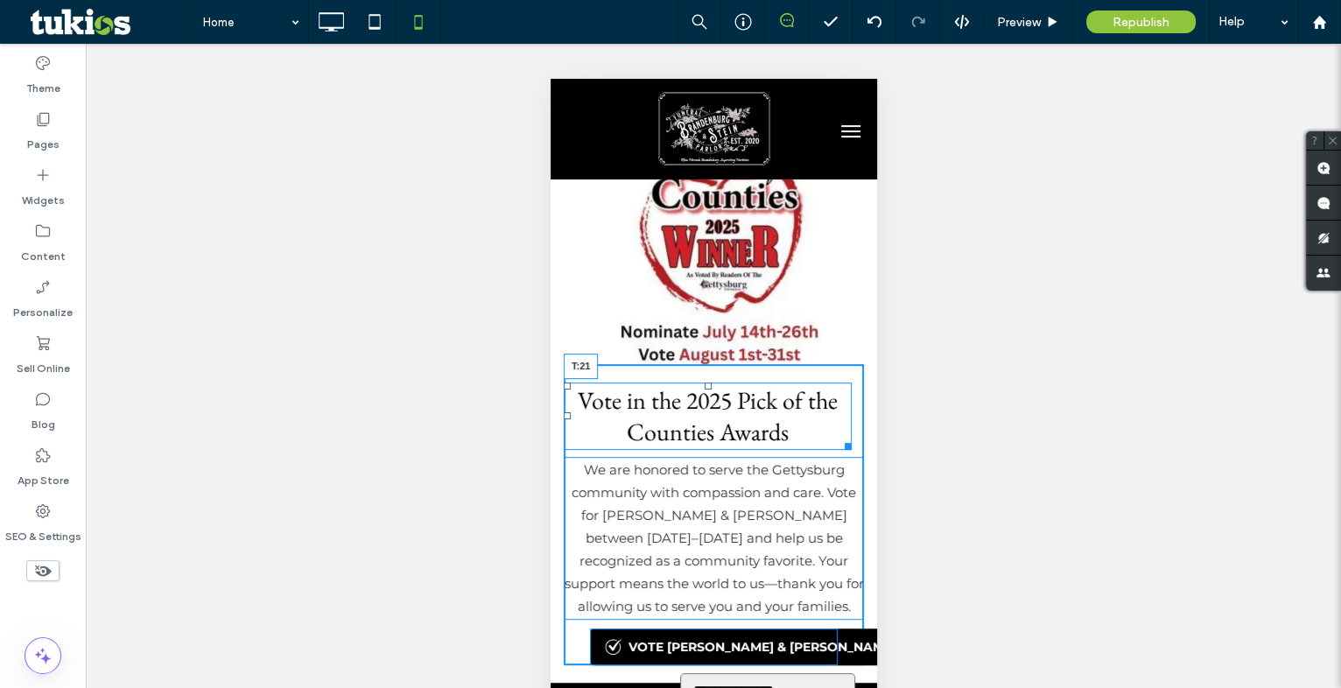
drag, startPoint x: 705, startPoint y: 371, endPoint x: 708, endPoint y: 385, distance: 14.4
click at [708, 385] on div at bounding box center [707, 386] width 7 height 7
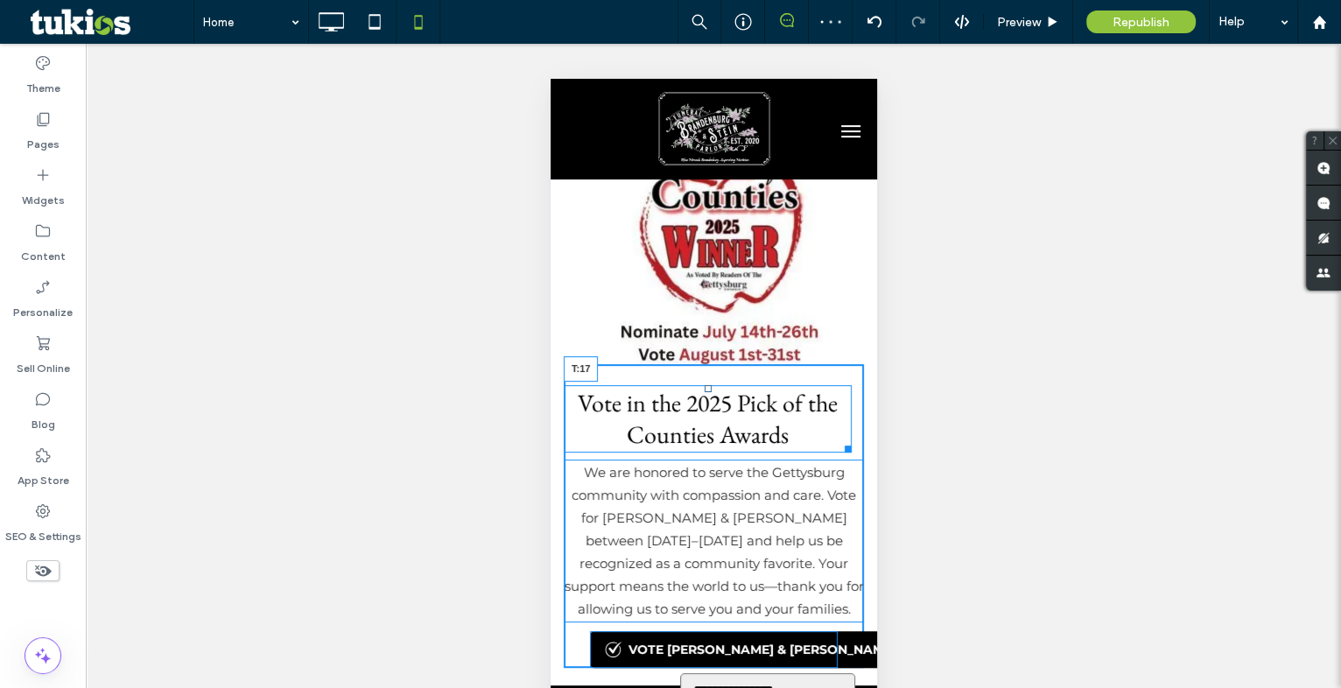
drag, startPoint x: 705, startPoint y: 385, endPoint x: 1250, endPoint y: 459, distance: 550.4
click at [707, 385] on div at bounding box center [707, 388] width 7 height 7
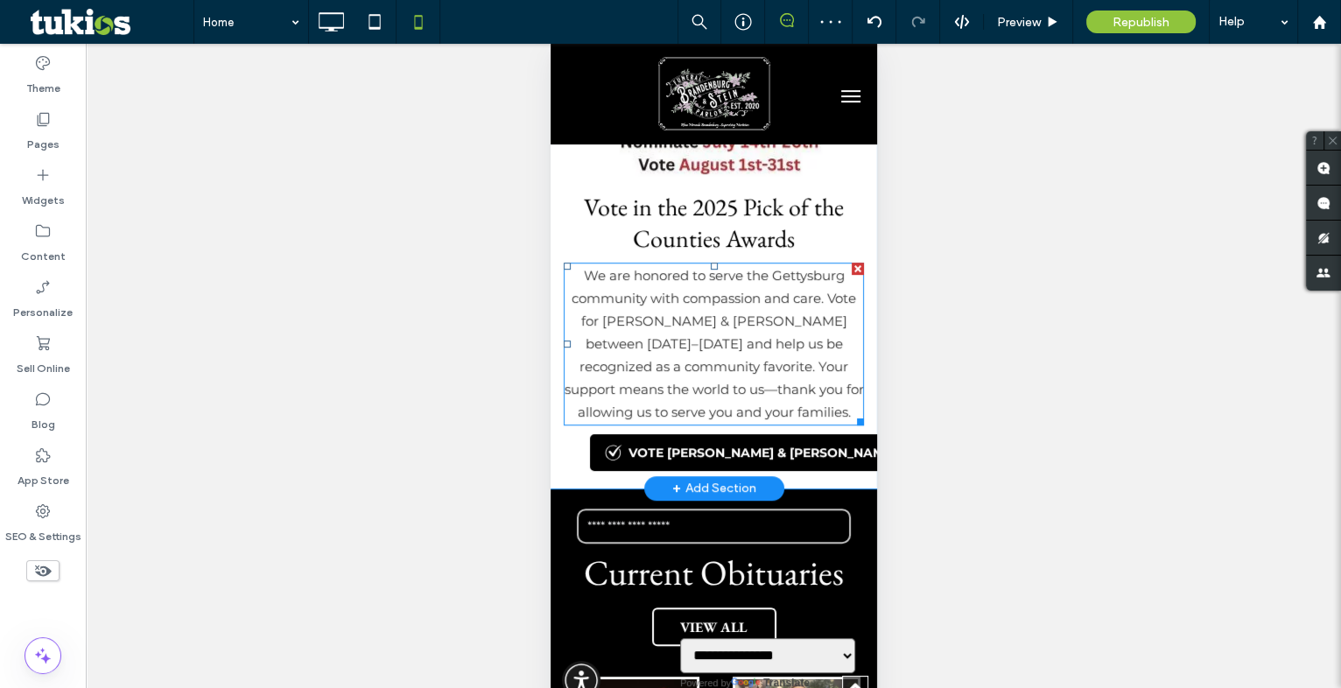
scroll to position [637, 0]
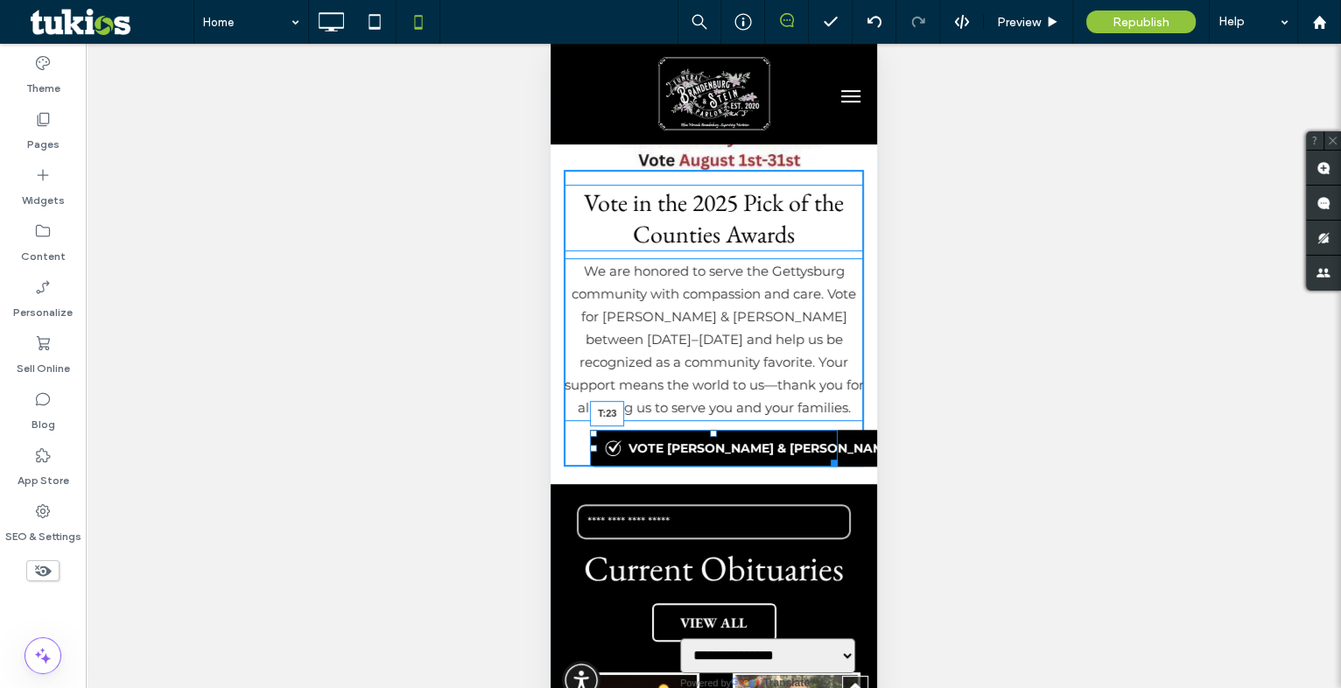
drag, startPoint x: 702, startPoint y: 430, endPoint x: 1243, endPoint y: 489, distance: 544.4
click at [709, 437] on div at bounding box center [712, 433] width 7 height 7
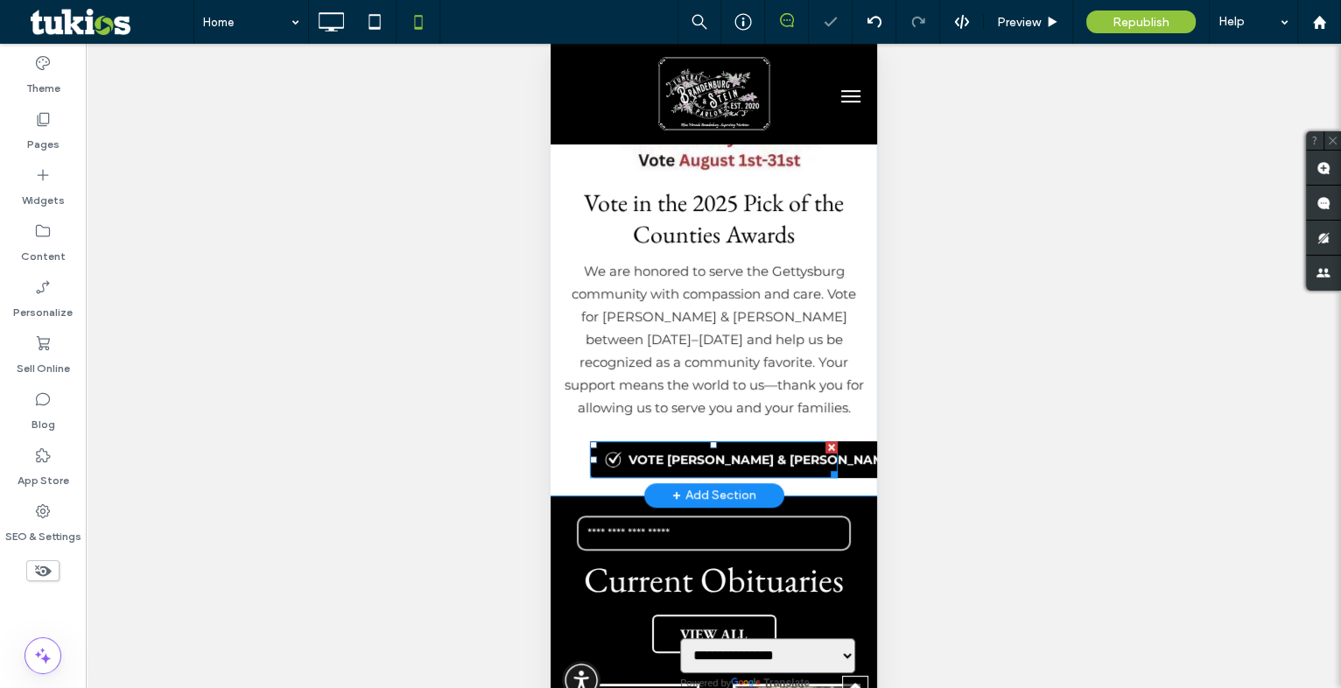
click at [693, 450] on span at bounding box center [713, 459] width 248 height 37
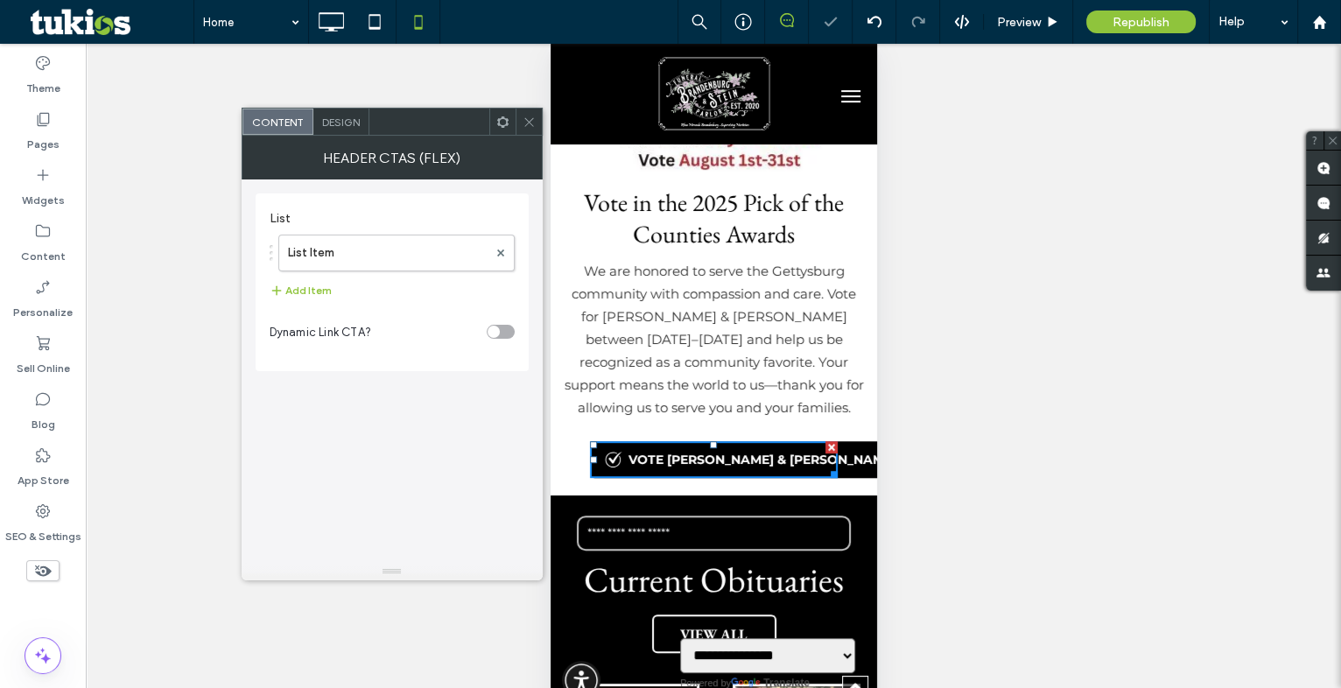
click at [343, 122] on span "Design" at bounding box center [341, 122] width 38 height 13
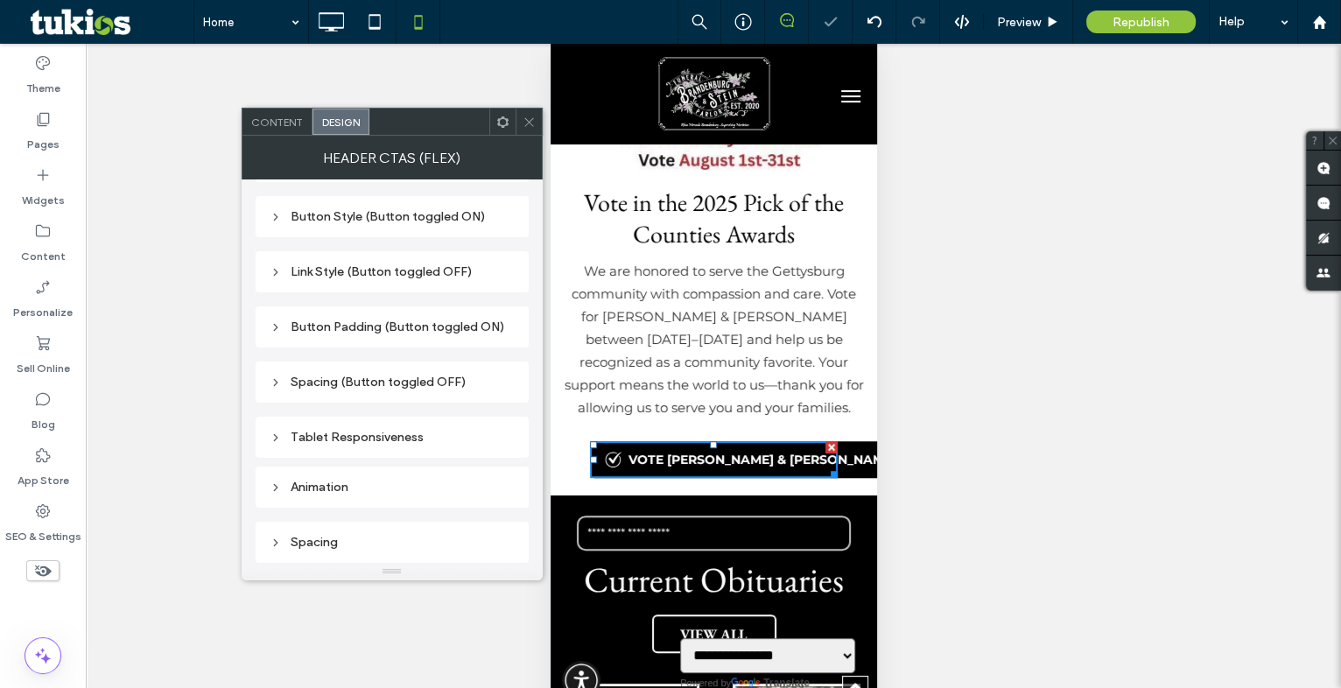
click at [313, 552] on div "Spacing" at bounding box center [392, 543] width 245 height 24
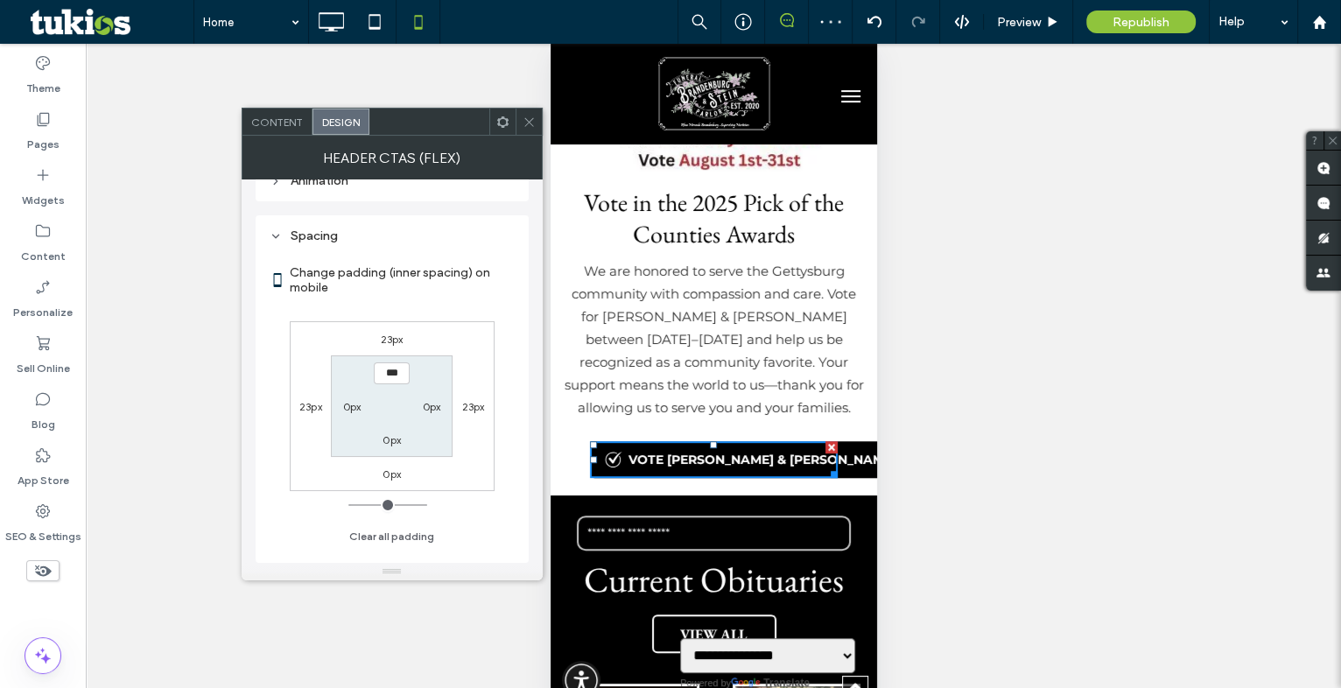
scroll to position [445, 0]
click at [379, 465] on div "0px" at bounding box center [391, 474] width 40 height 18
click at [383, 473] on label "0px" at bounding box center [392, 474] width 18 height 13
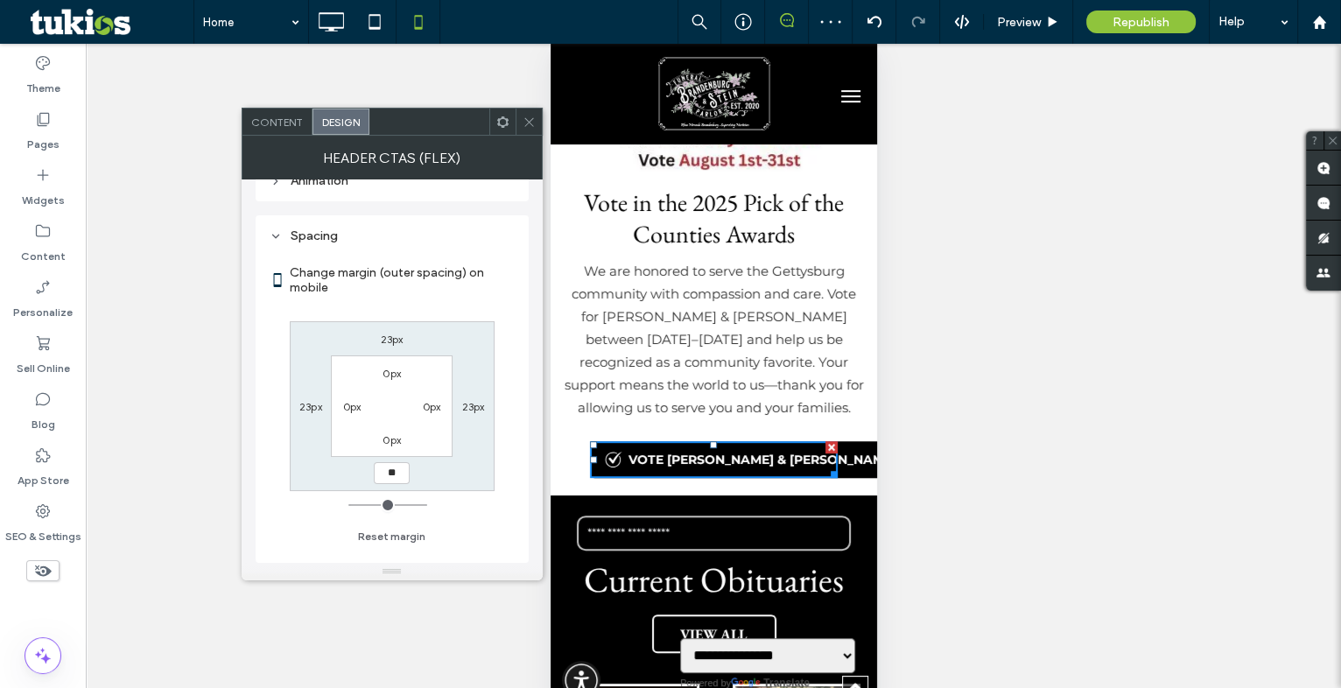
type input "**"
type input "****"
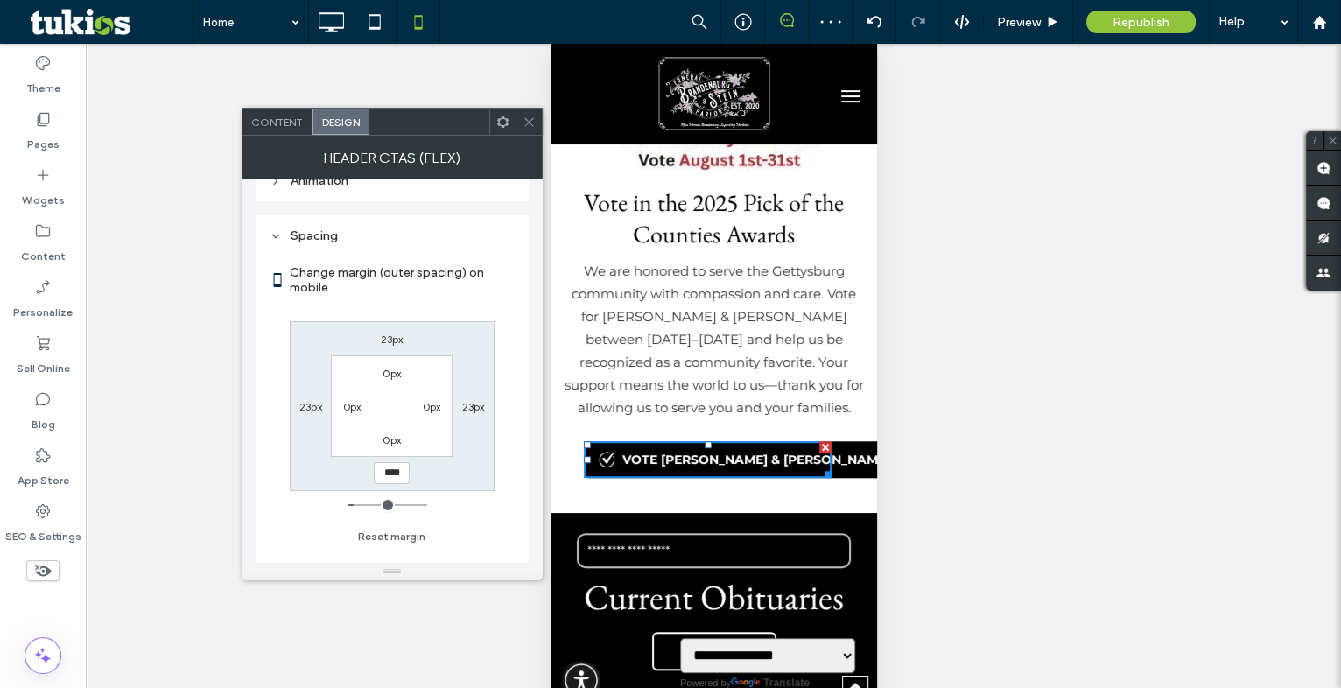
click at [520, 124] on div at bounding box center [529, 122] width 26 height 26
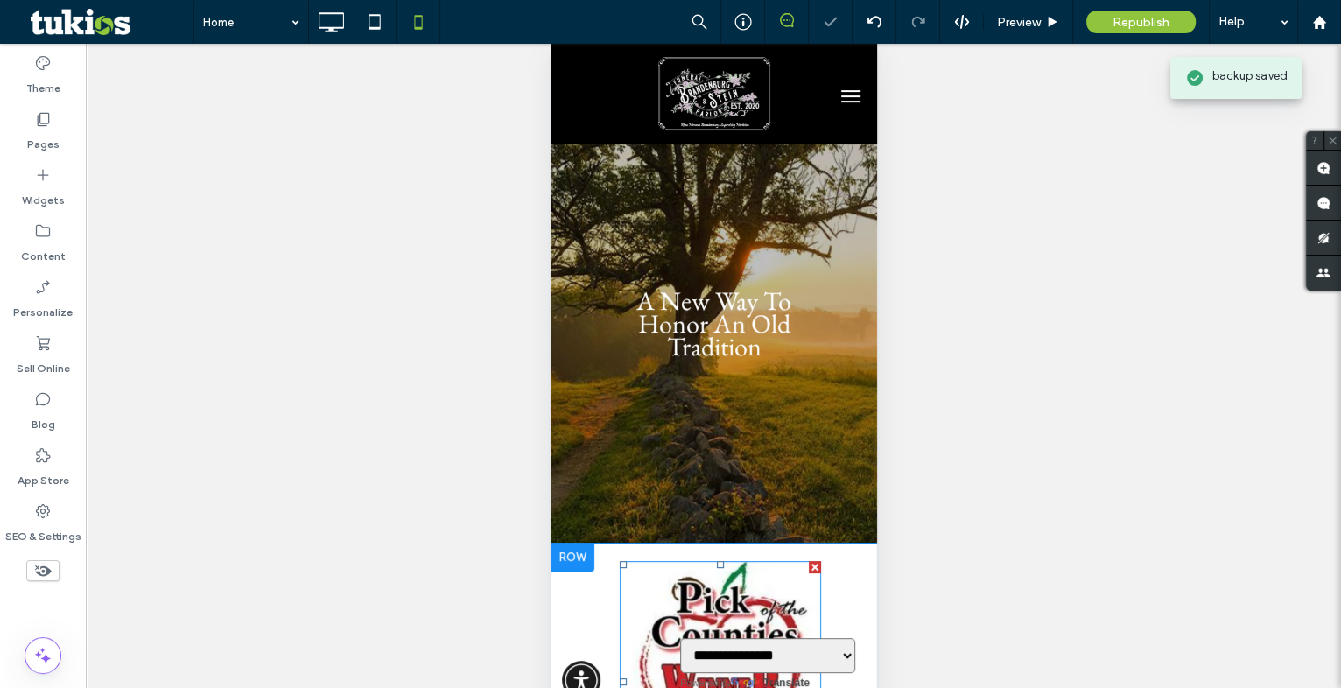
scroll to position [0, 0]
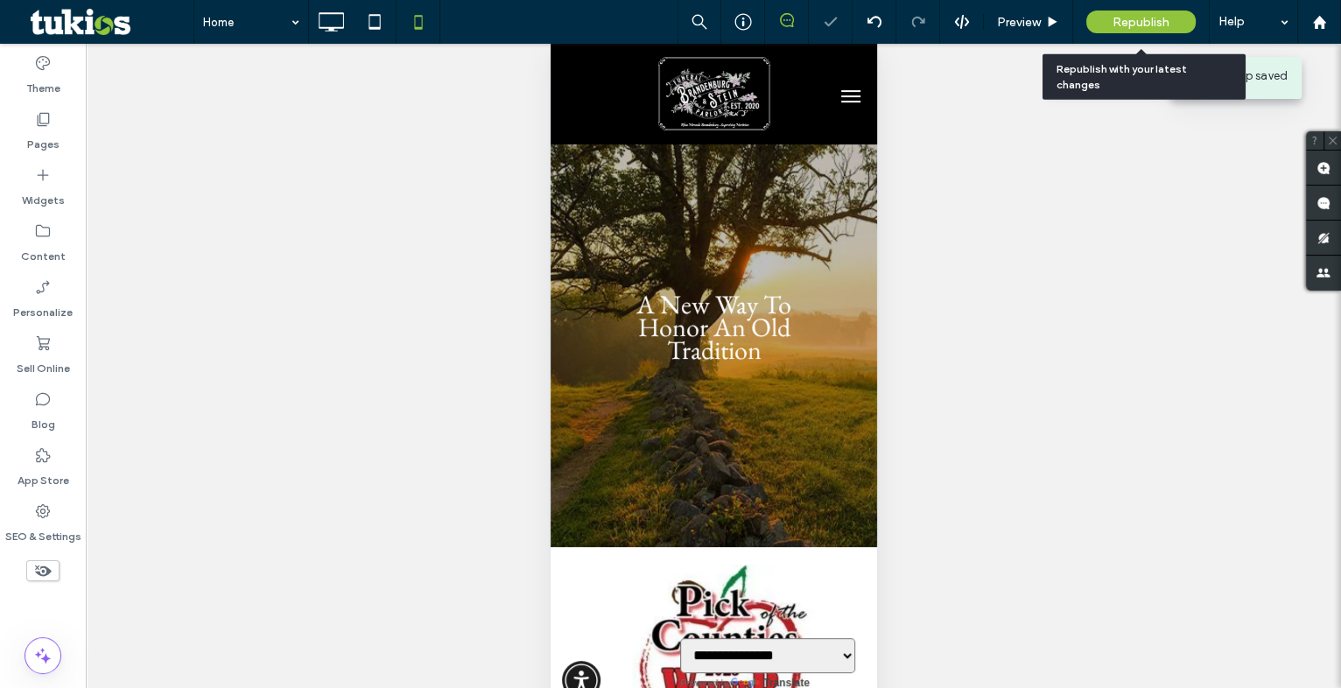
drag, startPoint x: 1127, startPoint y: 30, endPoint x: 97, endPoint y: 123, distance: 1033.8
click at [1127, 30] on div "Republish" at bounding box center [1141, 22] width 109 height 23
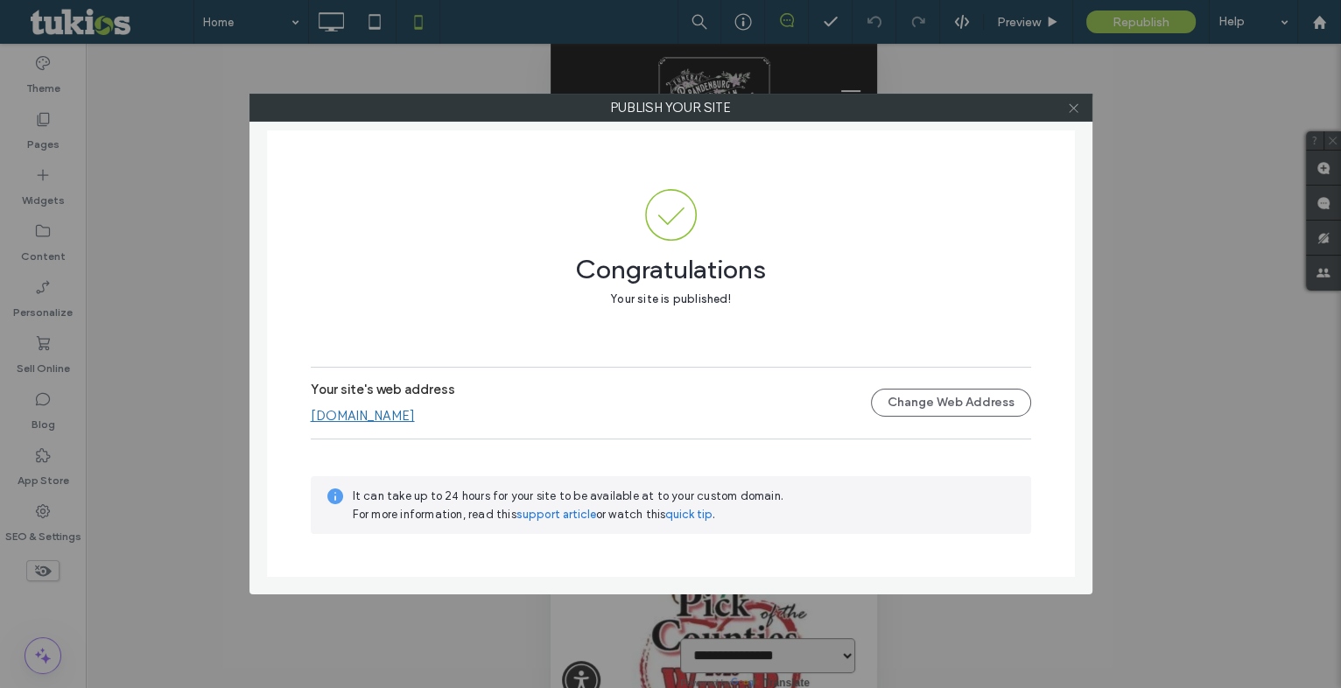
click at [1080, 104] on icon at bounding box center [1073, 108] width 13 height 13
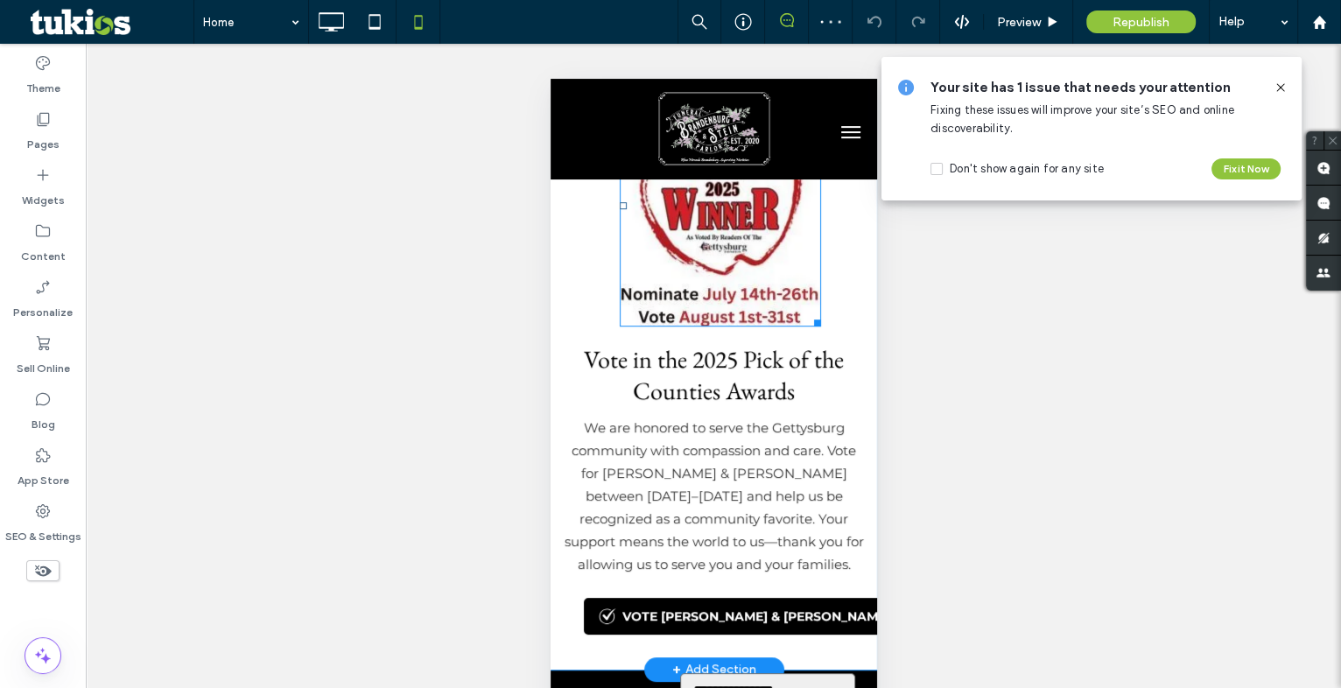
scroll to position [318, 0]
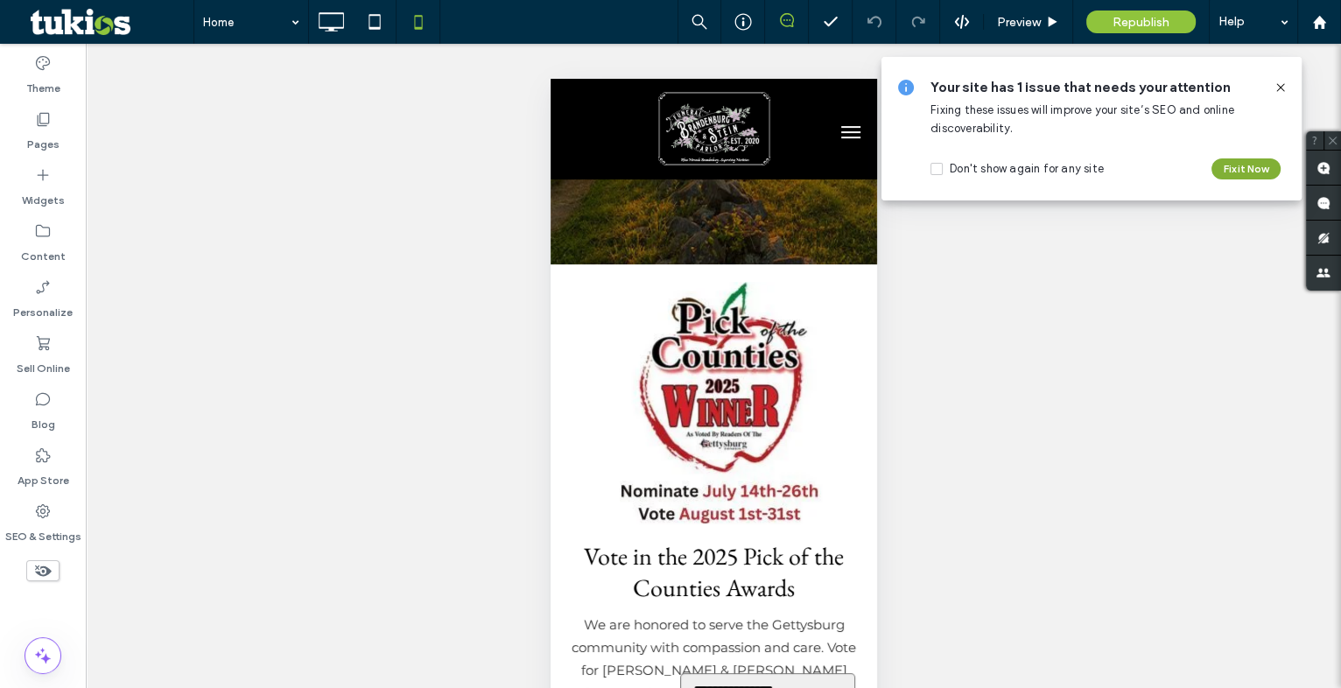
click at [1243, 164] on button "Fix it Now" at bounding box center [1246, 168] width 69 height 21
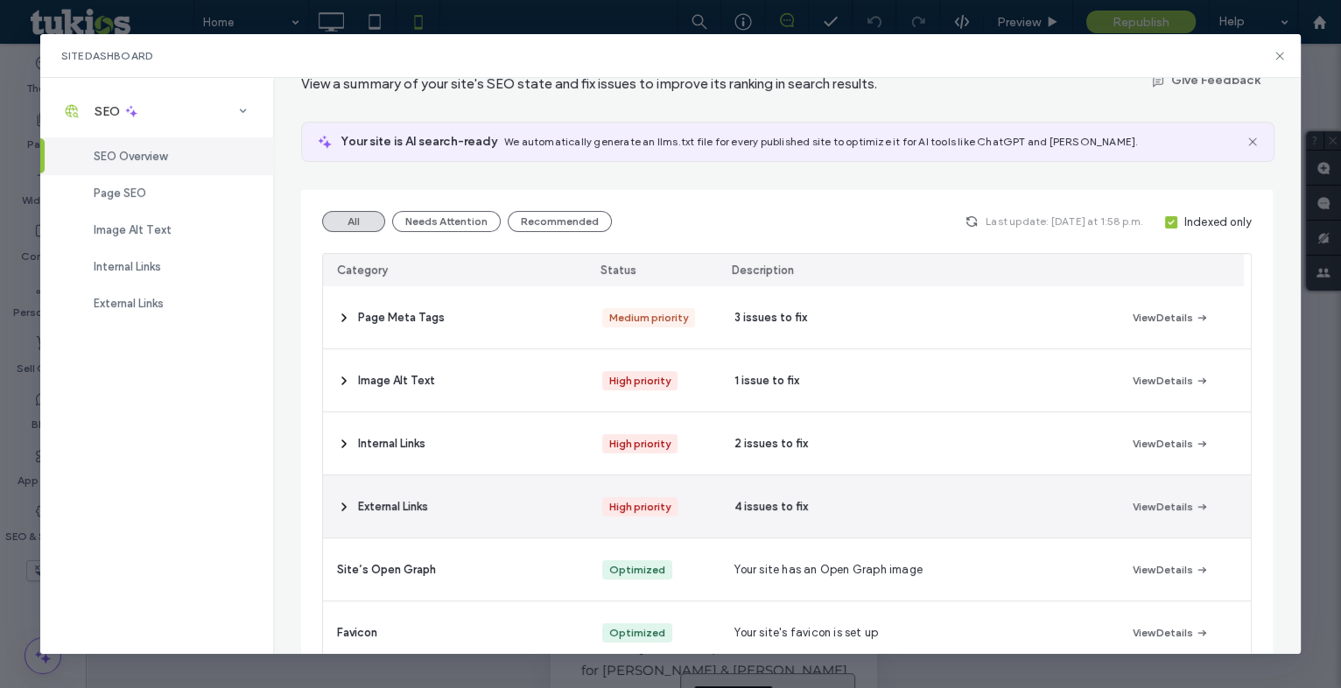
scroll to position [158, 0]
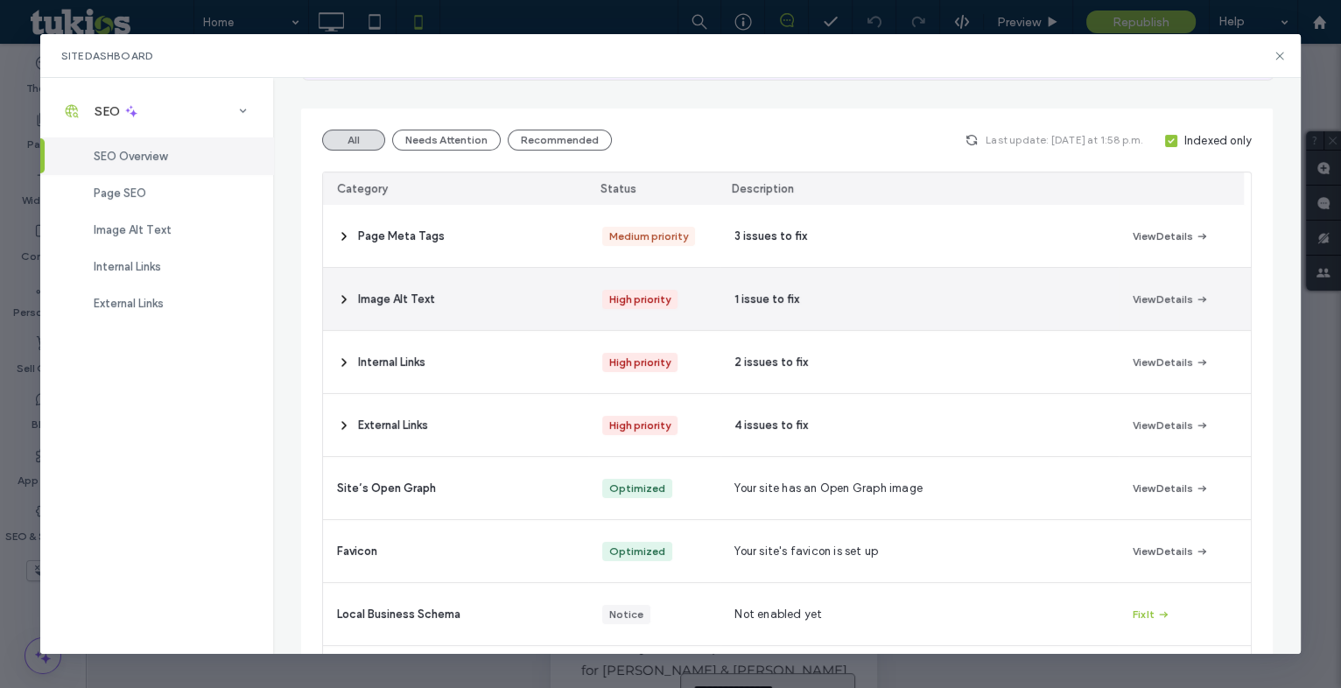
click at [337, 298] on icon at bounding box center [344, 299] width 14 height 14
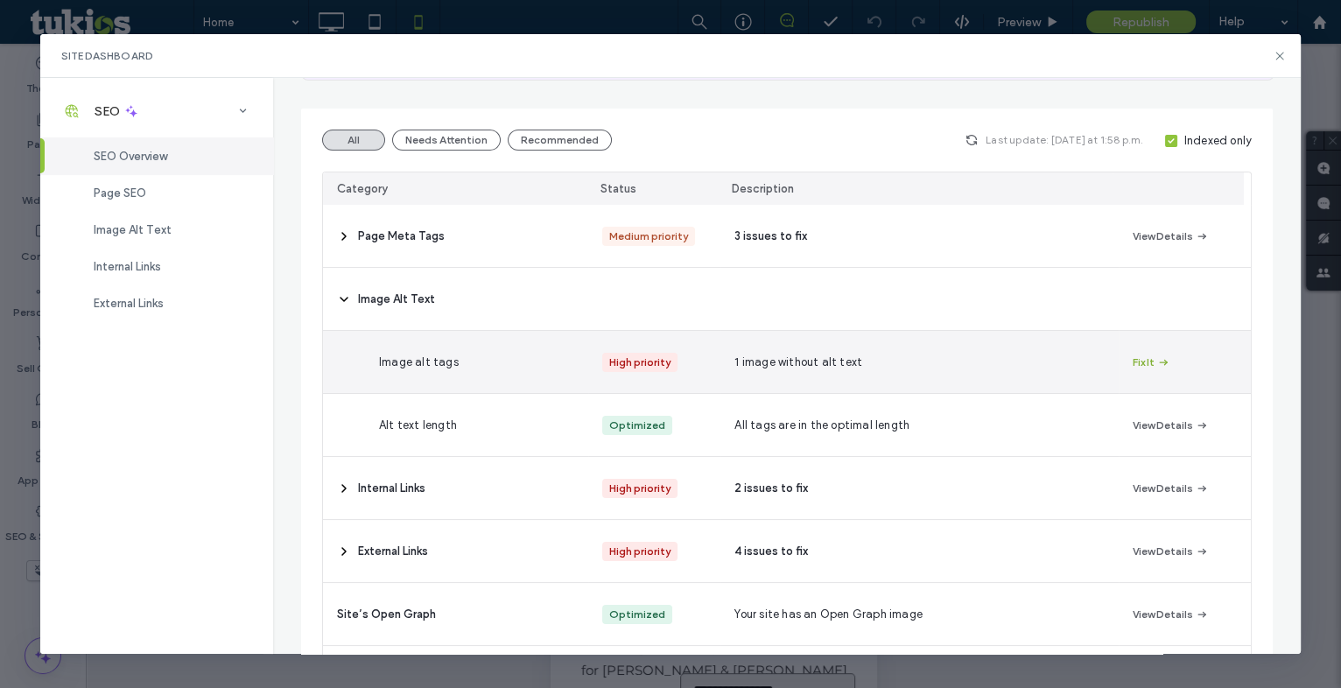
click at [1133, 355] on button "Fix It" at bounding box center [1152, 362] width 38 height 21
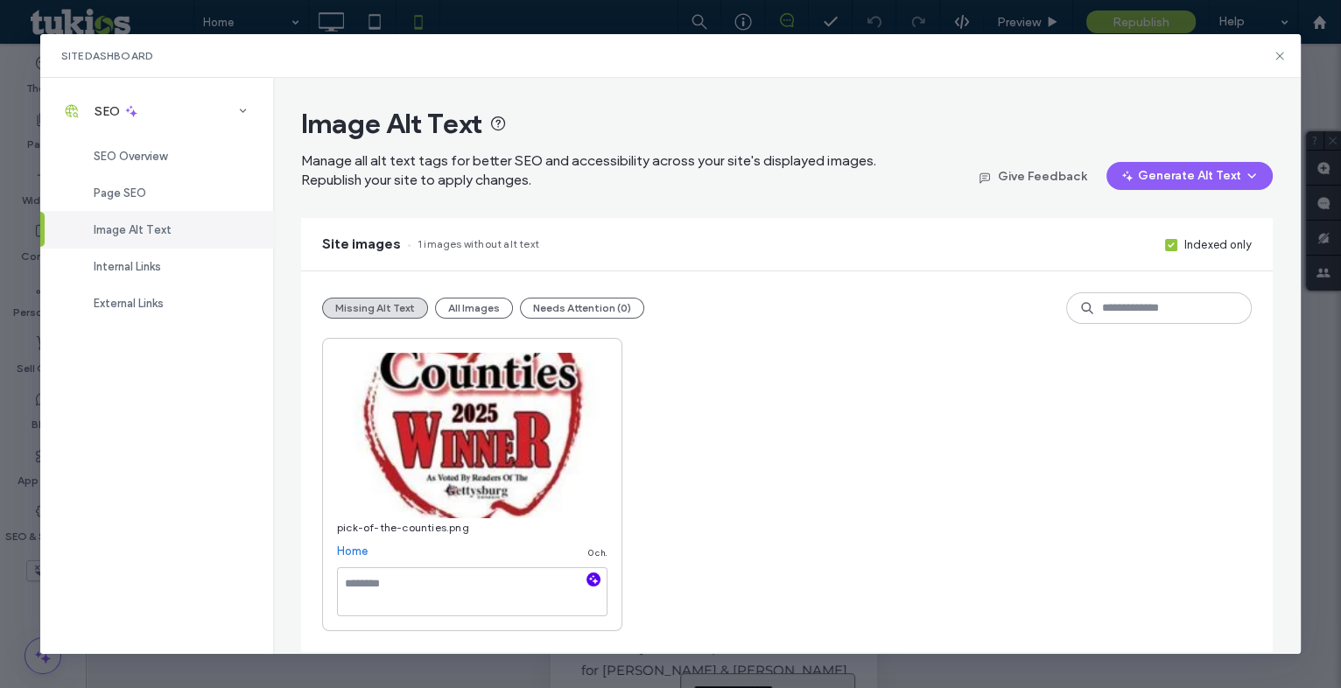
click at [599, 578] on icon "button" at bounding box center [593, 579] width 12 height 12
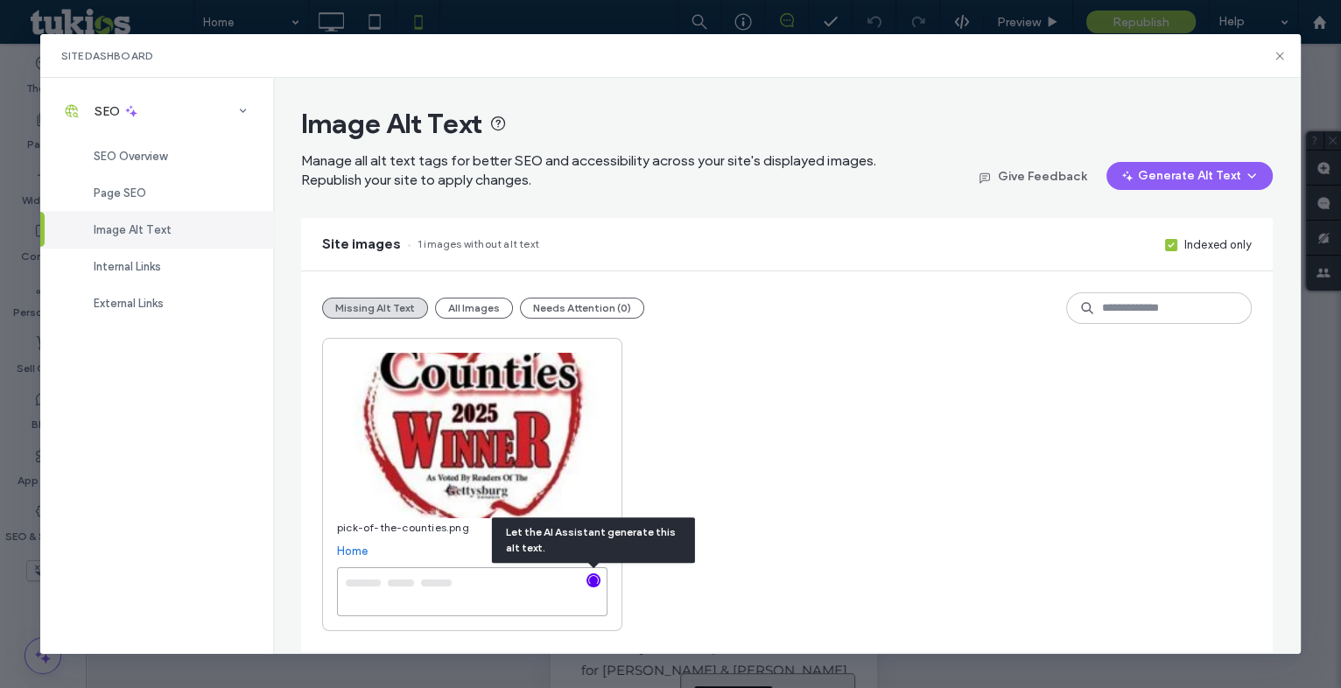
type textarea "**********"
click at [889, 404] on div "**********" at bounding box center [787, 484] width 930 height 293
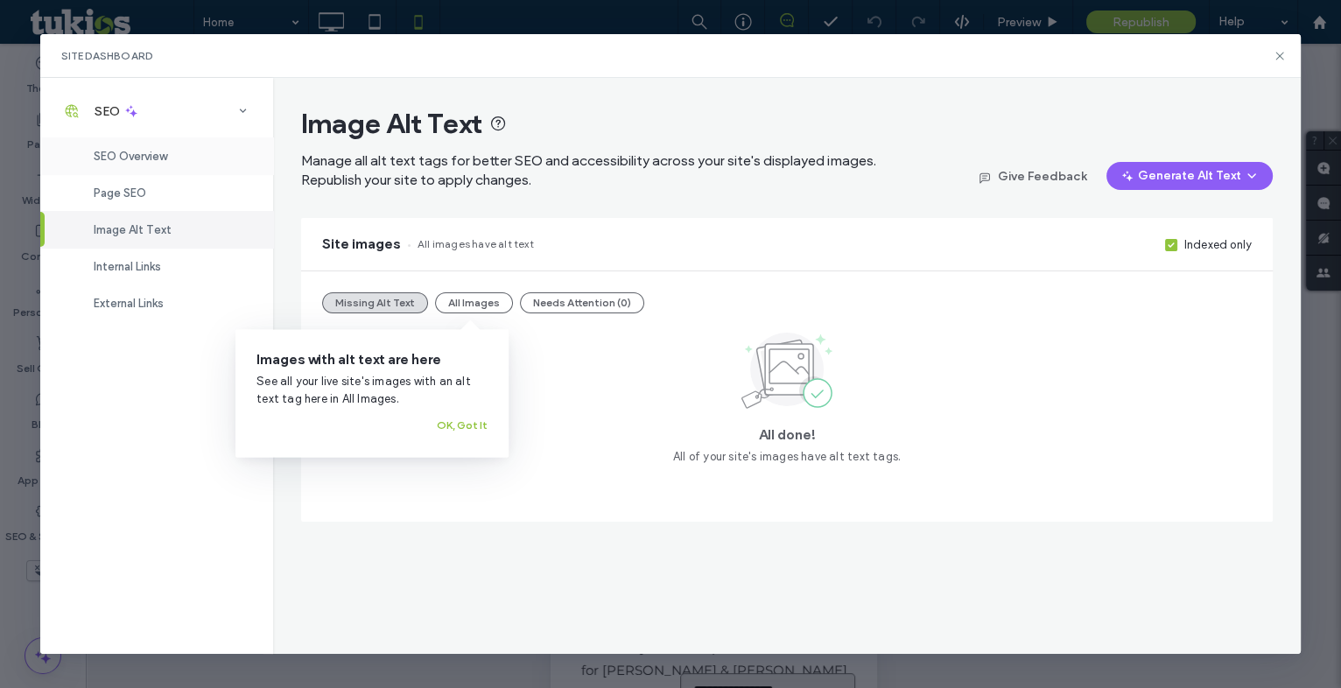
click at [166, 152] on span "SEO Overview" at bounding box center [131, 156] width 74 height 13
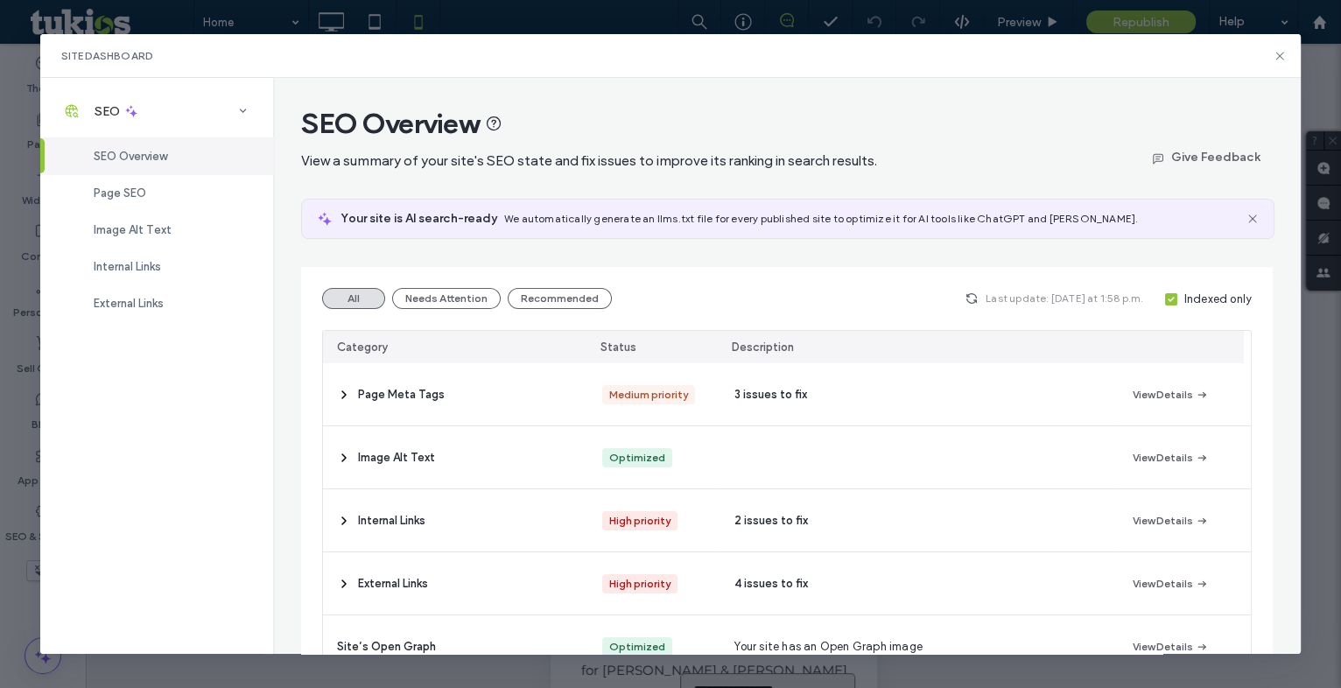
scroll to position [158, 0]
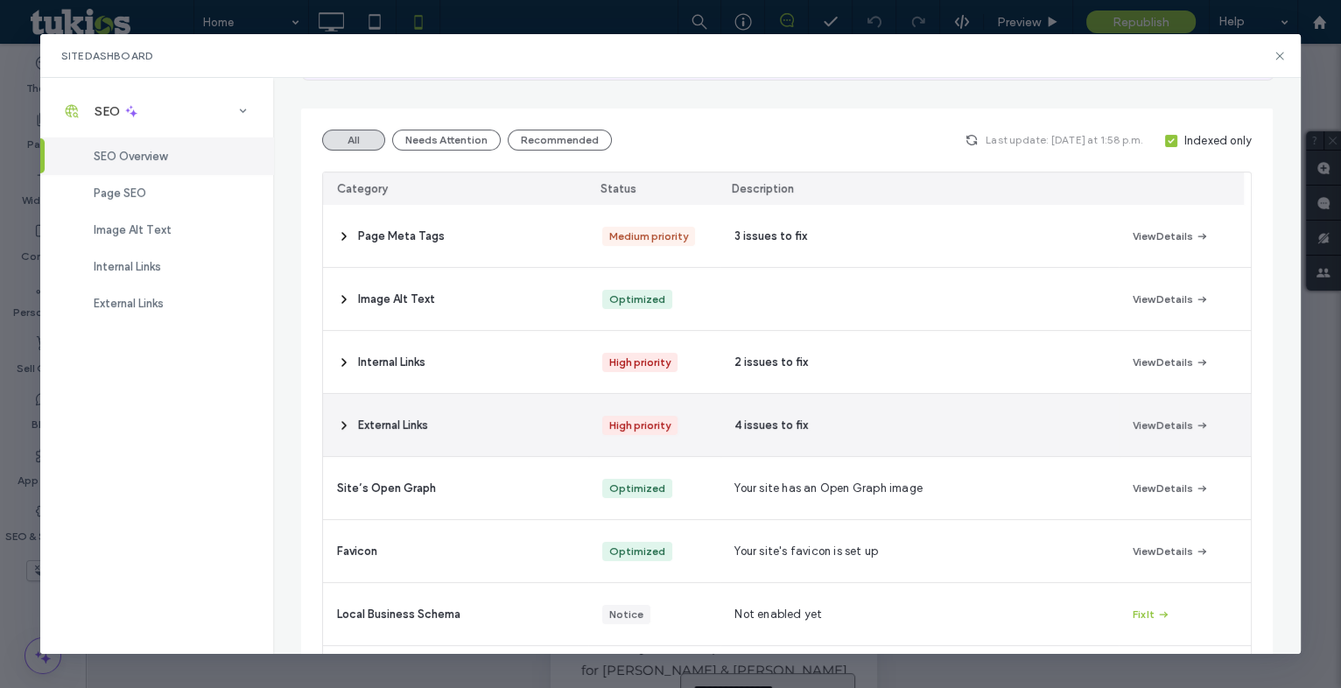
click at [337, 423] on icon at bounding box center [344, 426] width 14 height 14
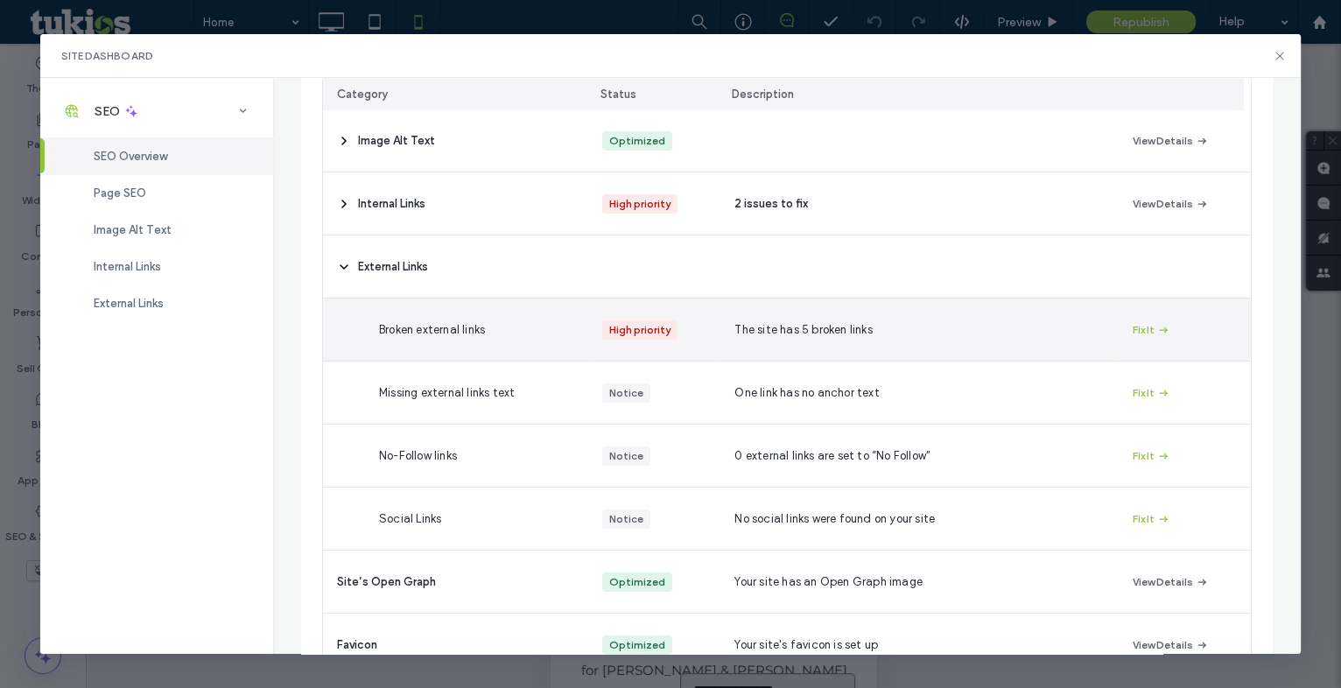
scroll to position [318, 0]
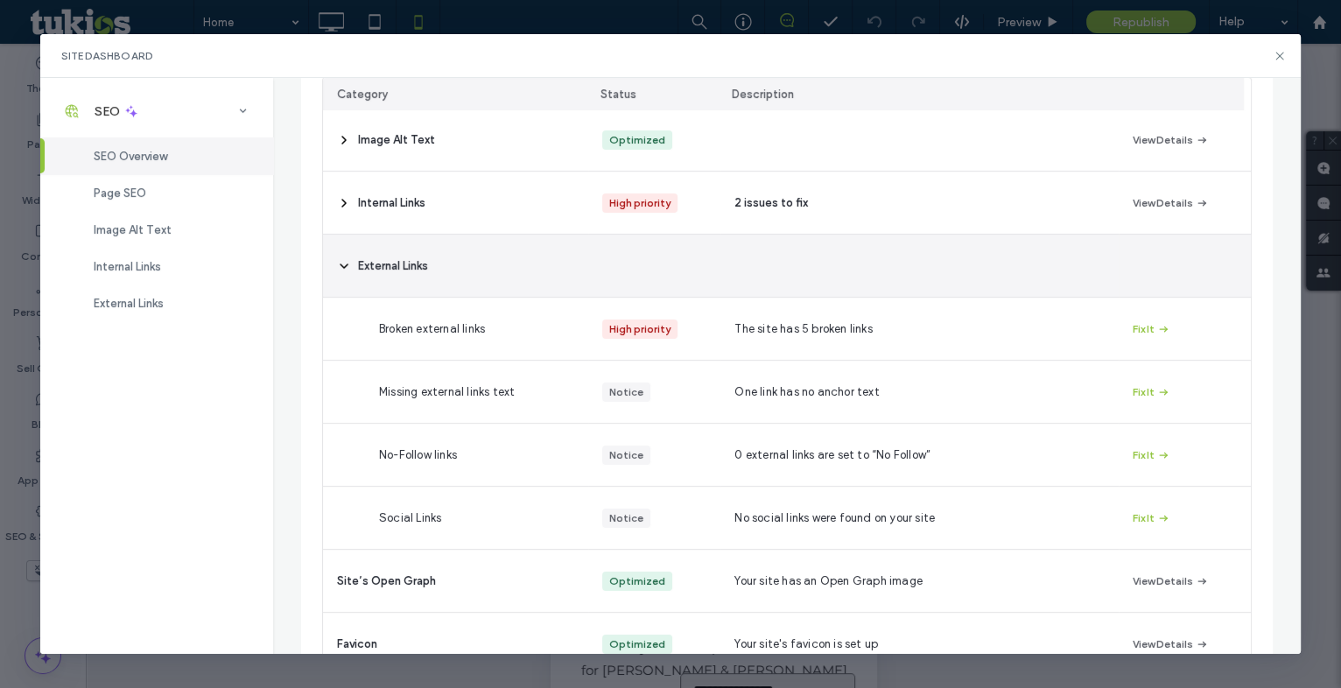
click at [340, 263] on icon at bounding box center [344, 266] width 14 height 14
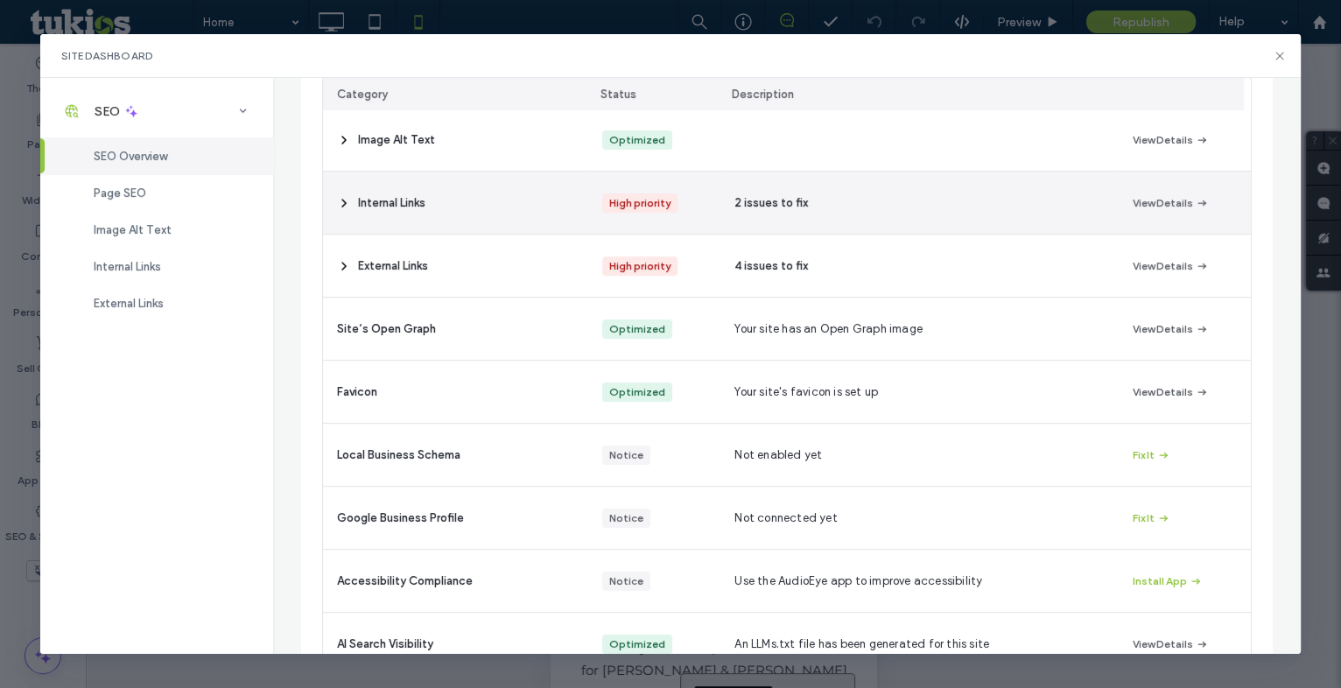
click at [342, 200] on icon at bounding box center [344, 203] width 14 height 14
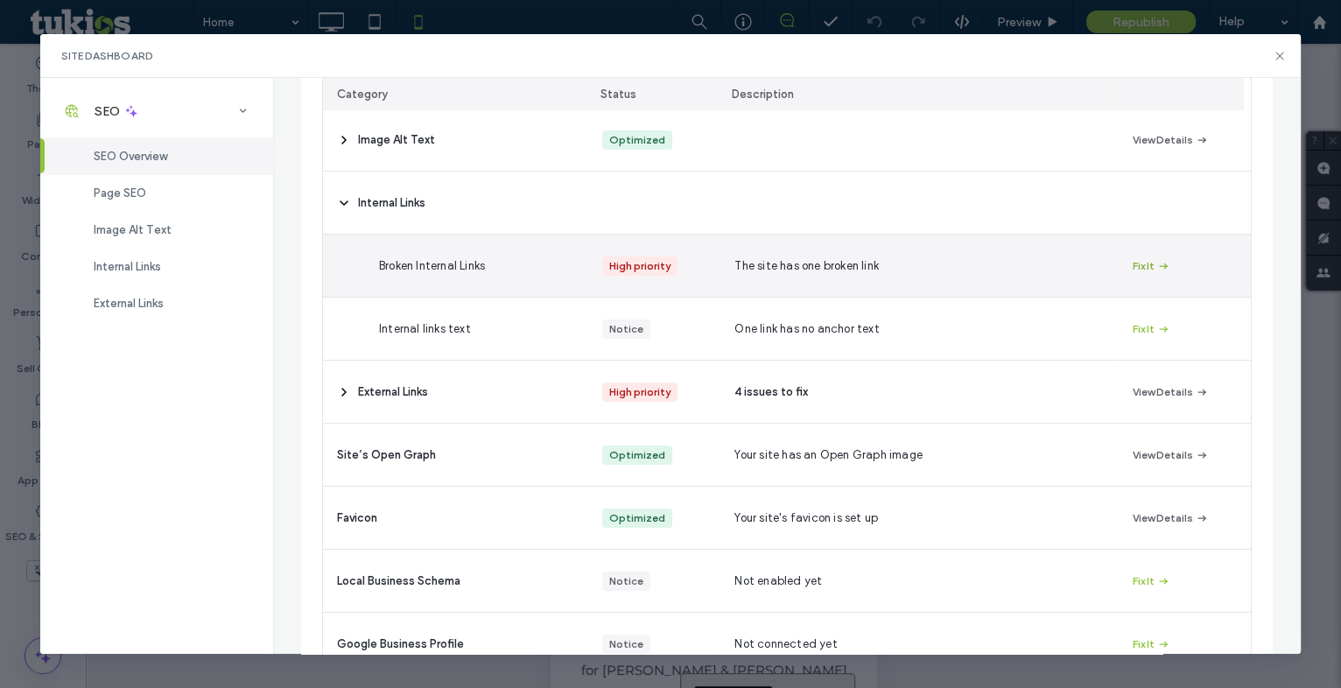
click at [1139, 261] on button "Fix It" at bounding box center [1152, 266] width 38 height 21
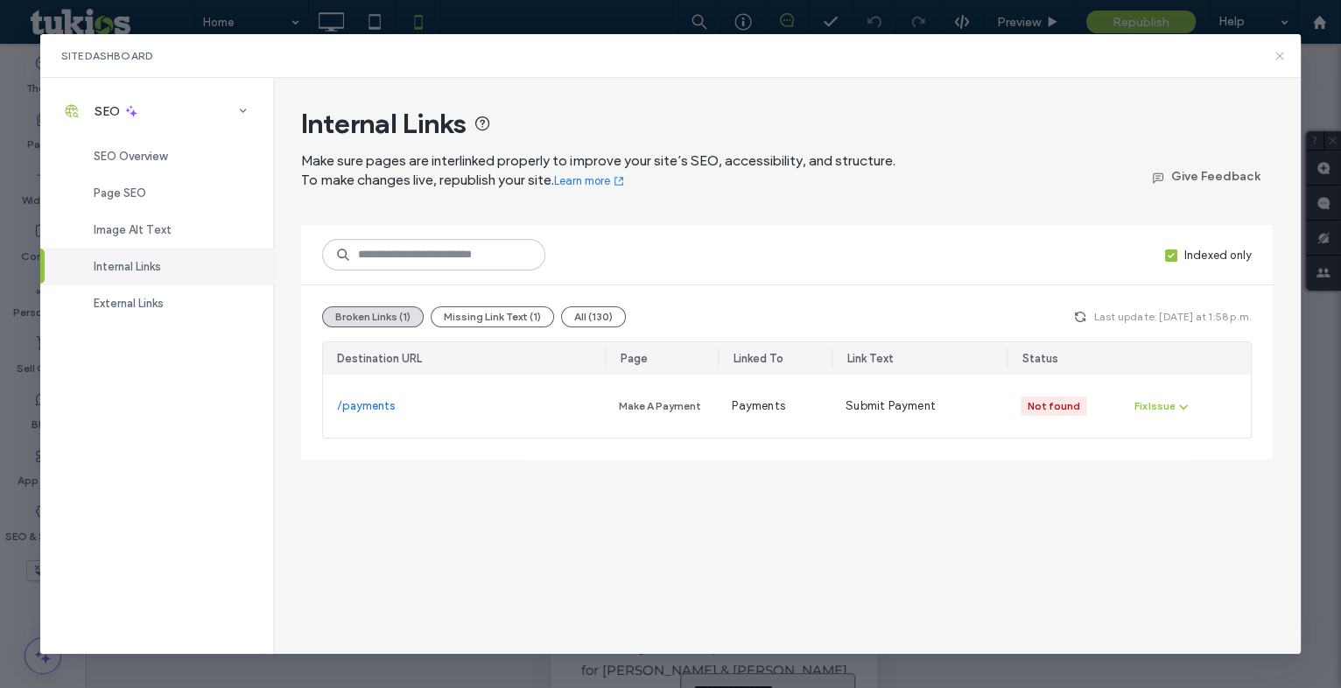
click at [1279, 54] on icon at bounding box center [1280, 56] width 14 height 14
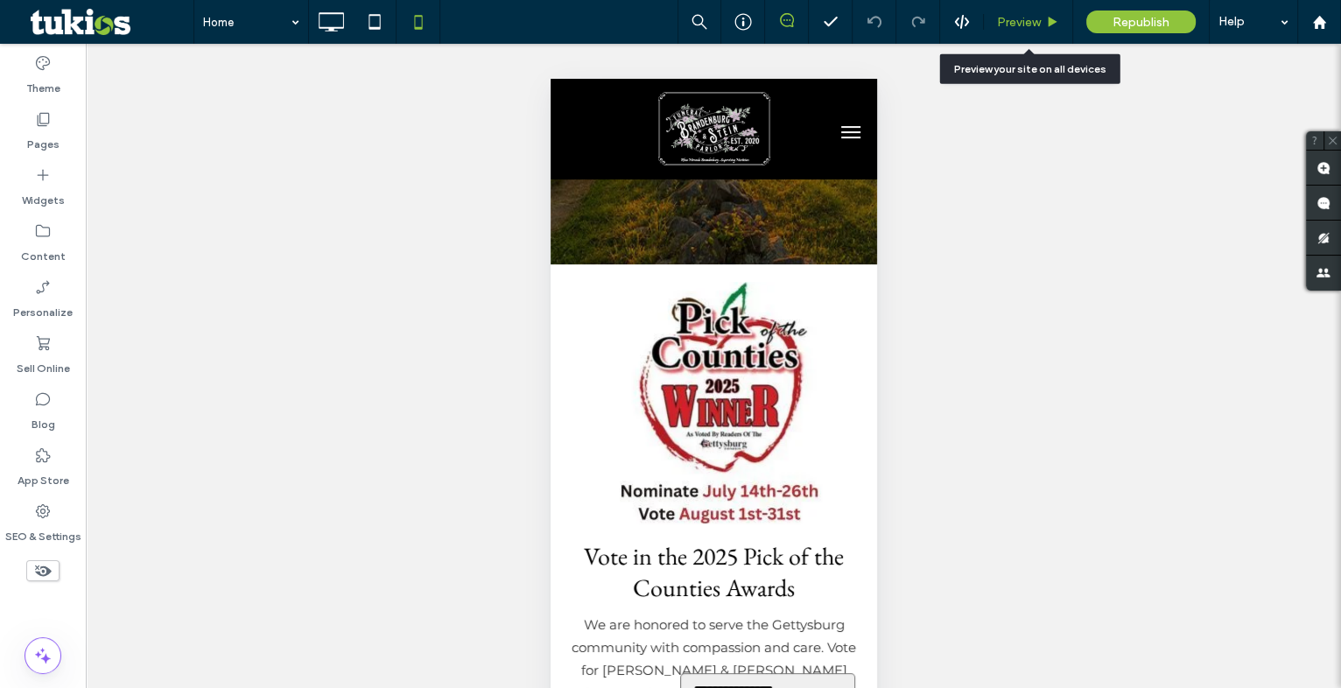
click at [1041, 18] on span "Preview" at bounding box center [1019, 22] width 44 height 15
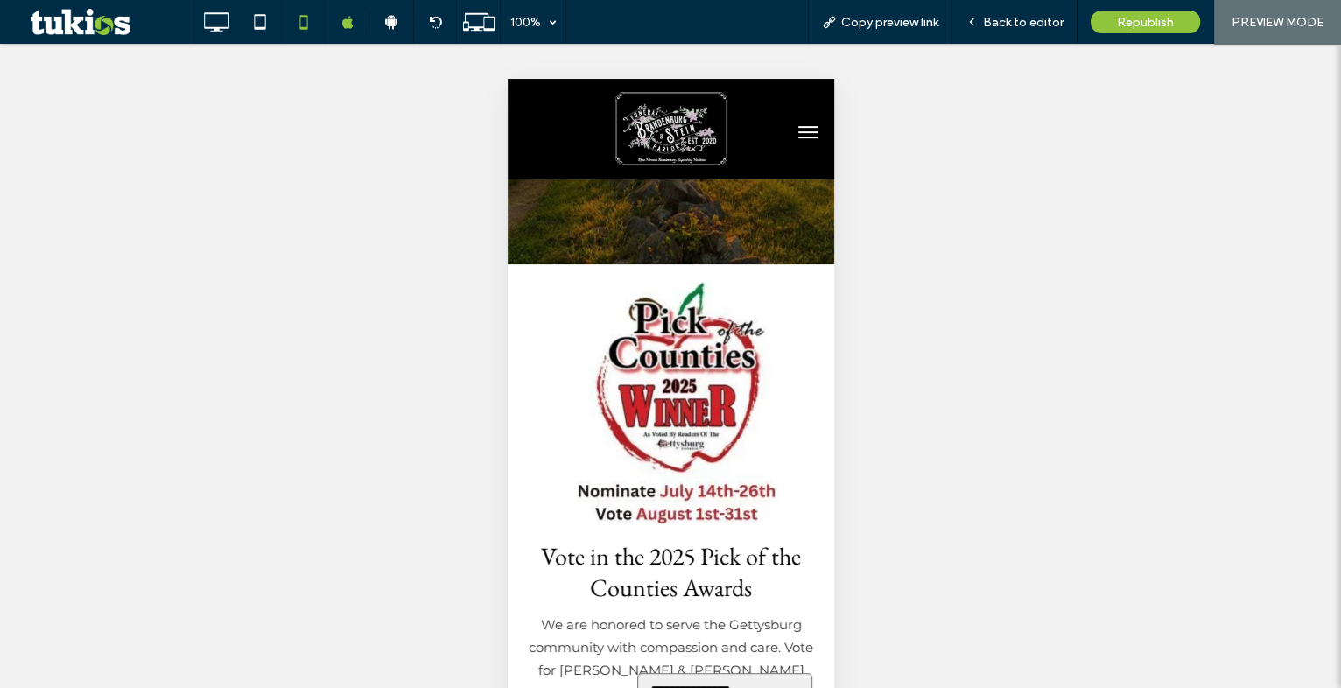
click at [792, 128] on button "menu" at bounding box center [807, 132] width 35 height 35
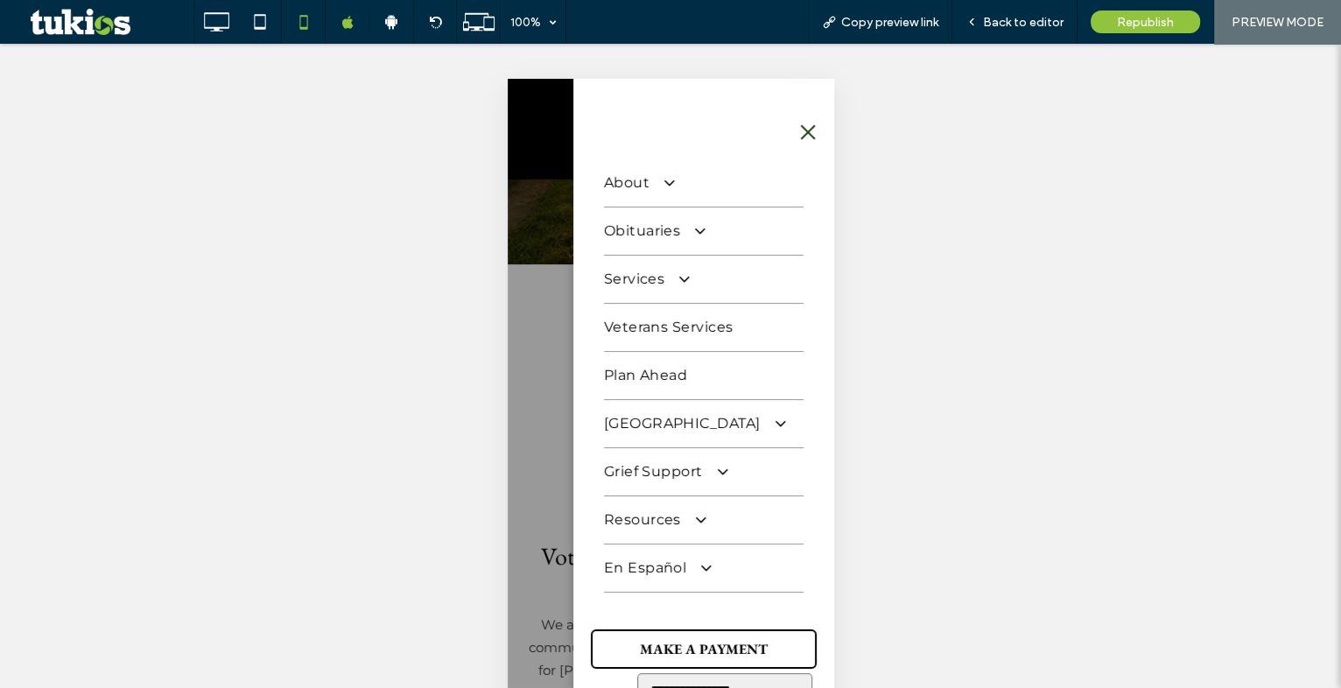
click at [641, 531] on span "Resources" at bounding box center [653, 520] width 100 height 21
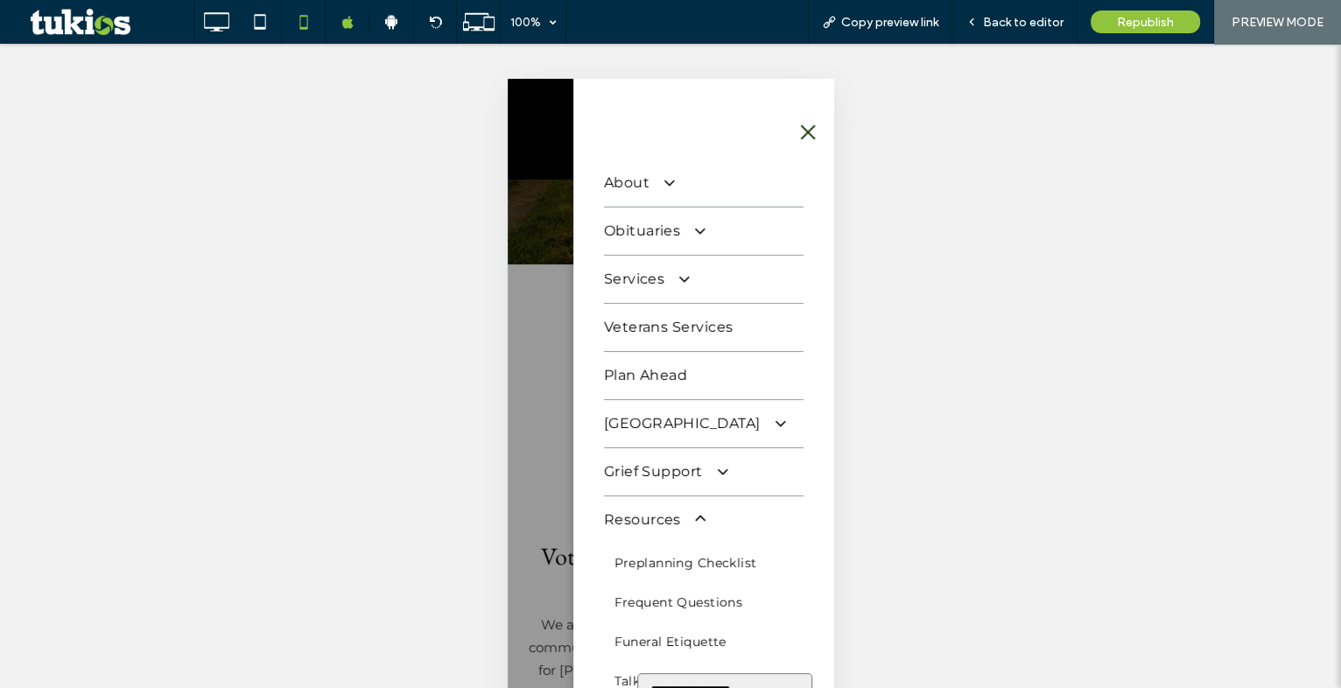
click at [651, 531] on span "Resources" at bounding box center [653, 520] width 100 height 21
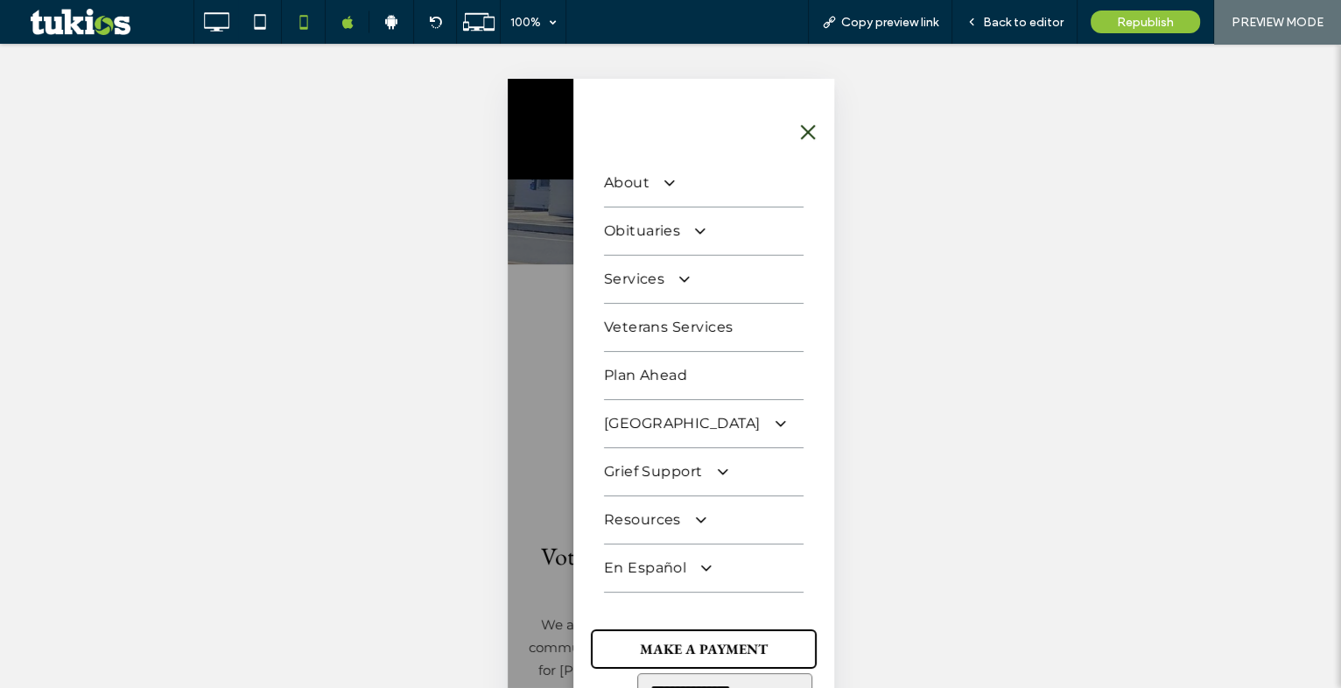
click at [798, 136] on button "menu" at bounding box center [807, 132] width 35 height 35
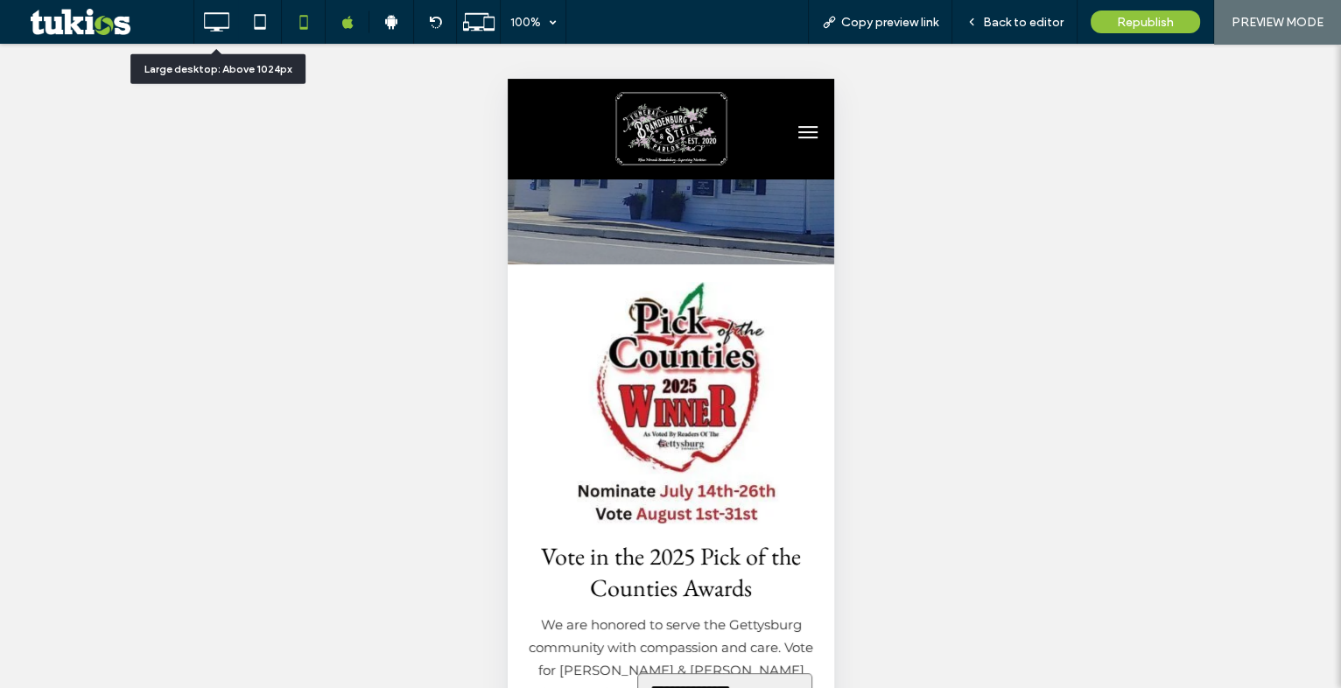
click at [219, 23] on icon at bounding box center [216, 21] width 35 height 35
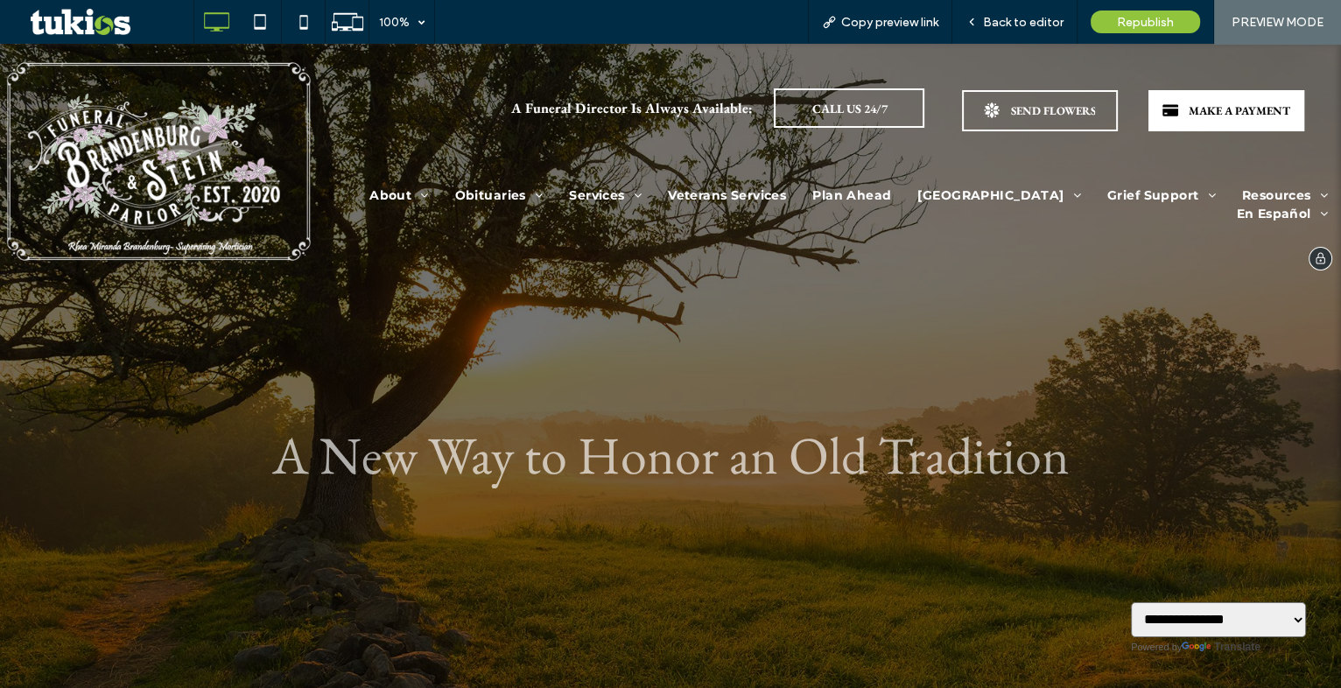
click at [1172, 112] on div "MAKE A PAYMENT" at bounding box center [1227, 110] width 156 height 41
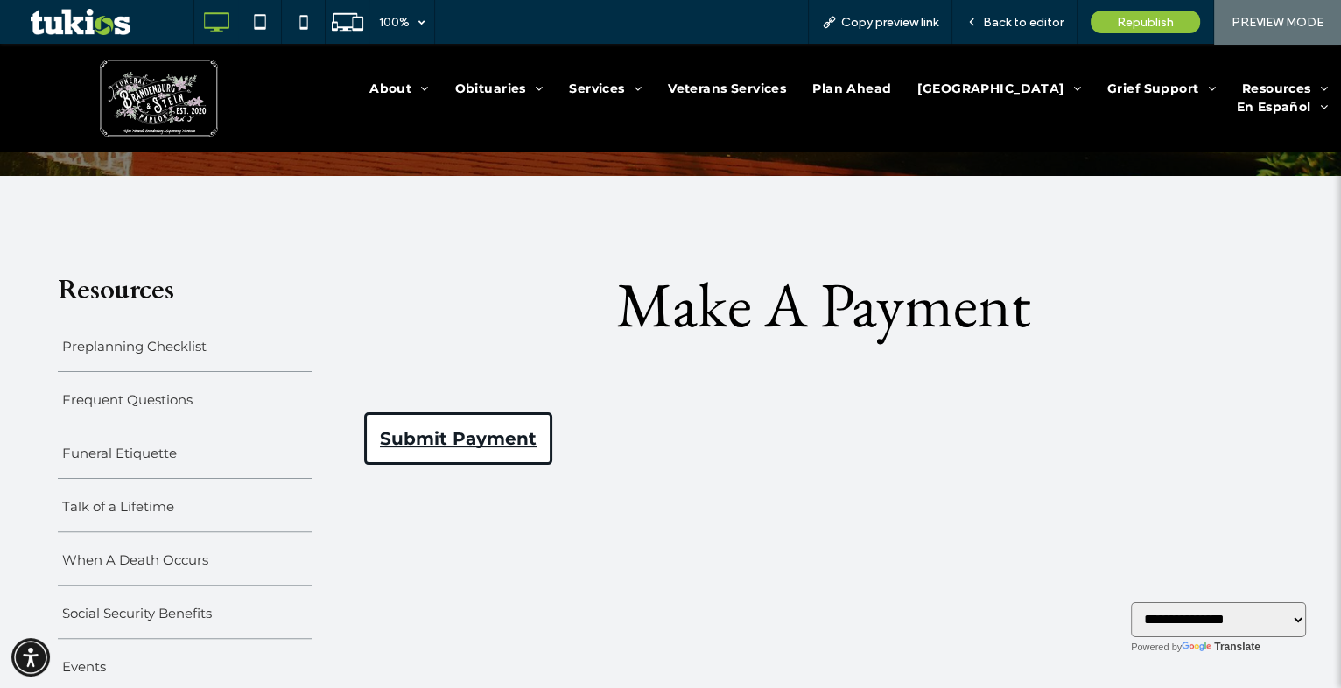
scroll to position [477, 0]
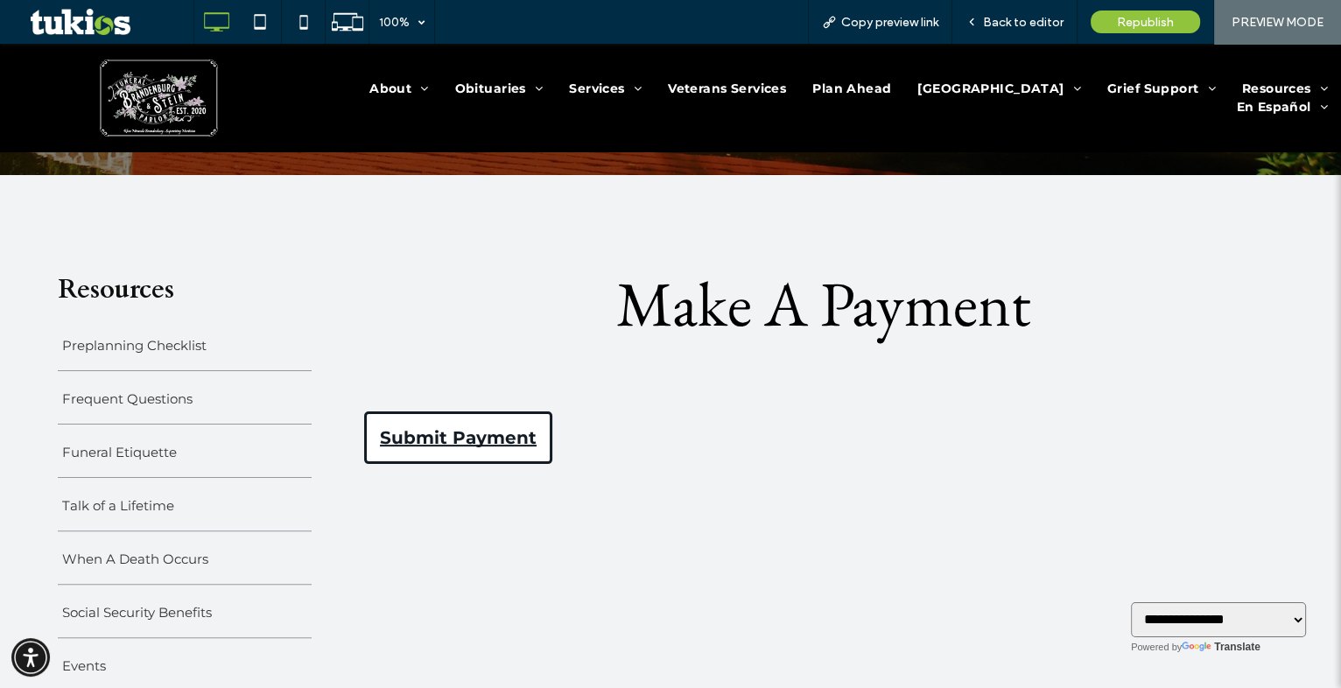
click at [482, 436] on link "Submit Payment" at bounding box center [458, 438] width 188 height 53
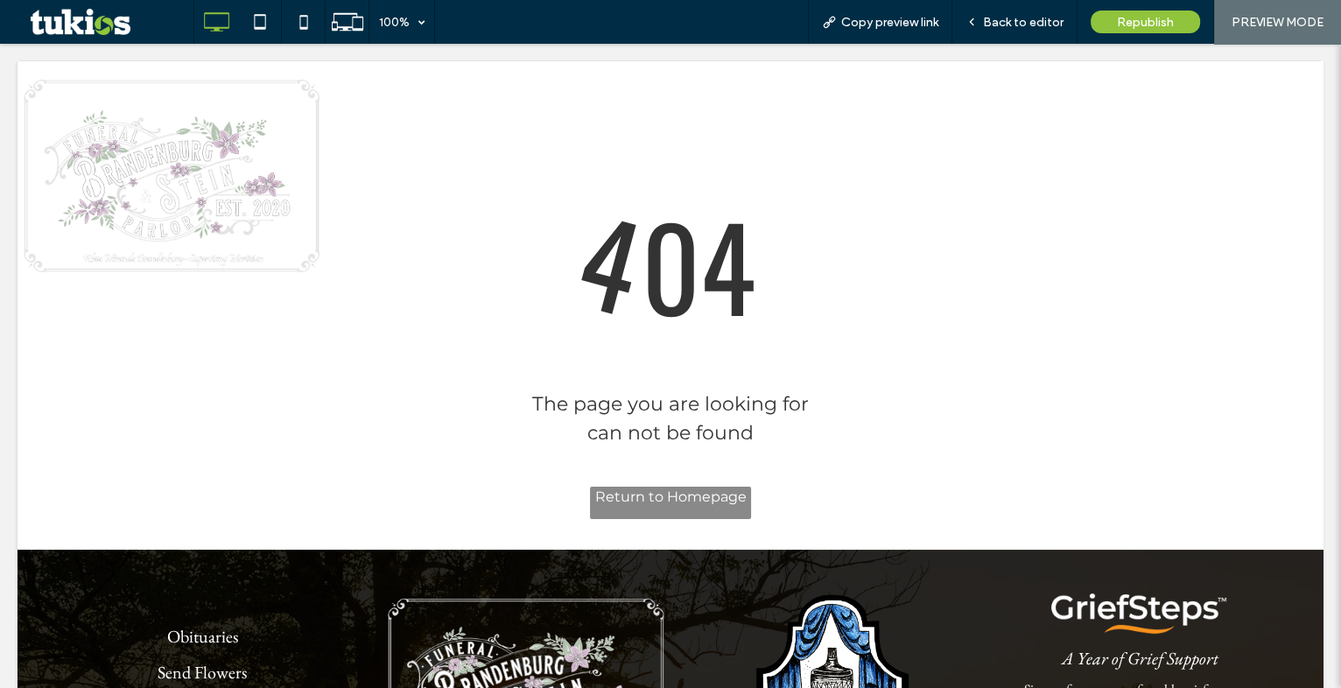
scroll to position [0, 0]
click at [676, 508] on div at bounding box center [670, 344] width 1341 height 688
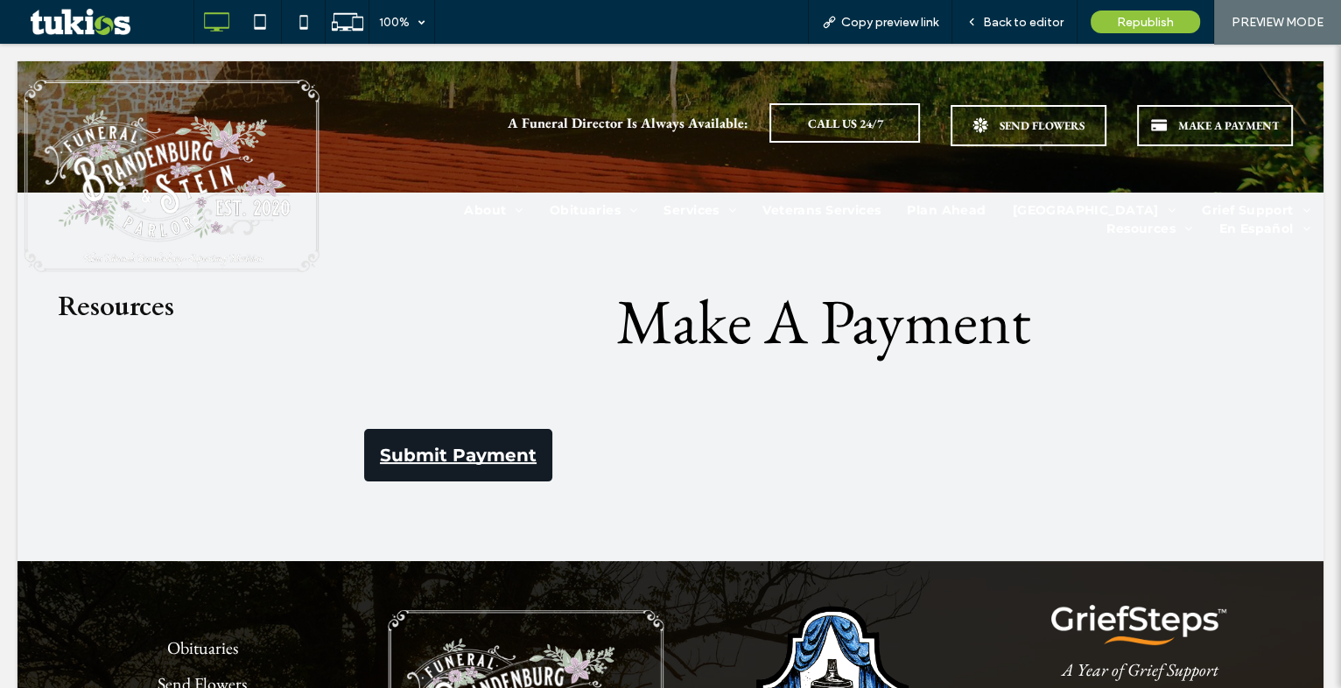
scroll to position [477, 0]
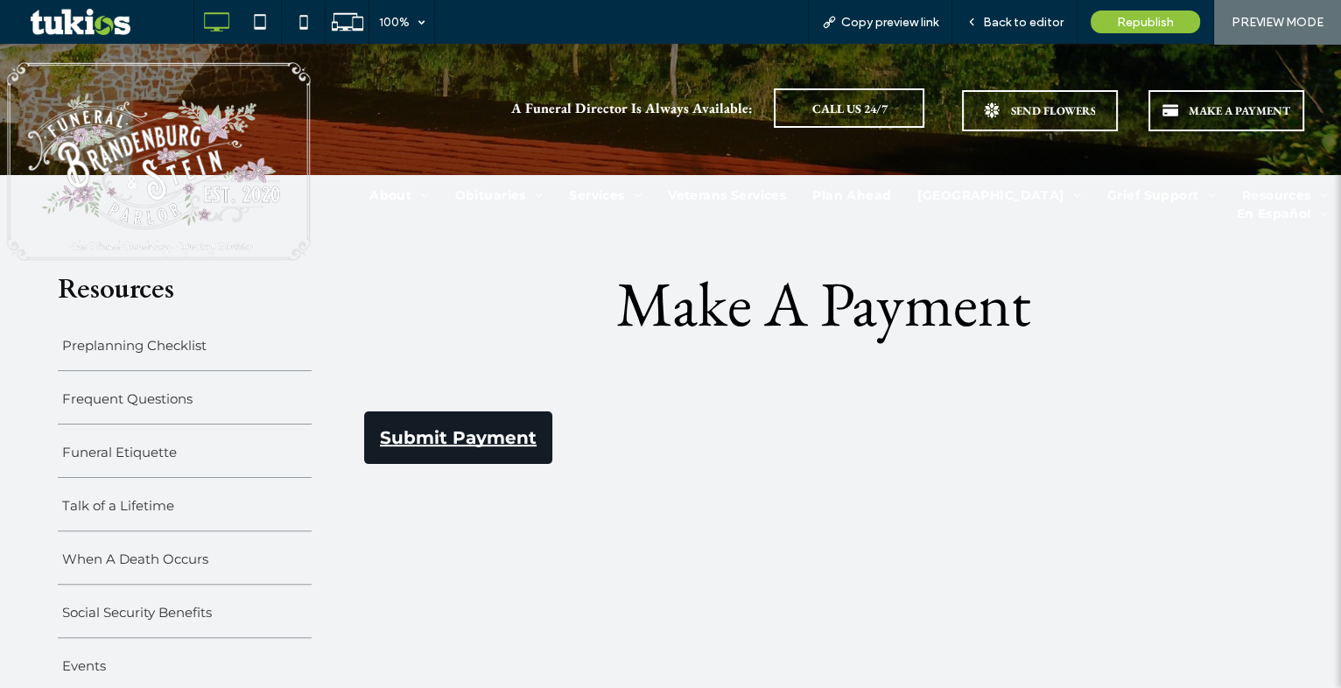
select select "Language Translate Widget"
click at [1001, 25] on span "Back to editor" at bounding box center [1023, 22] width 81 height 15
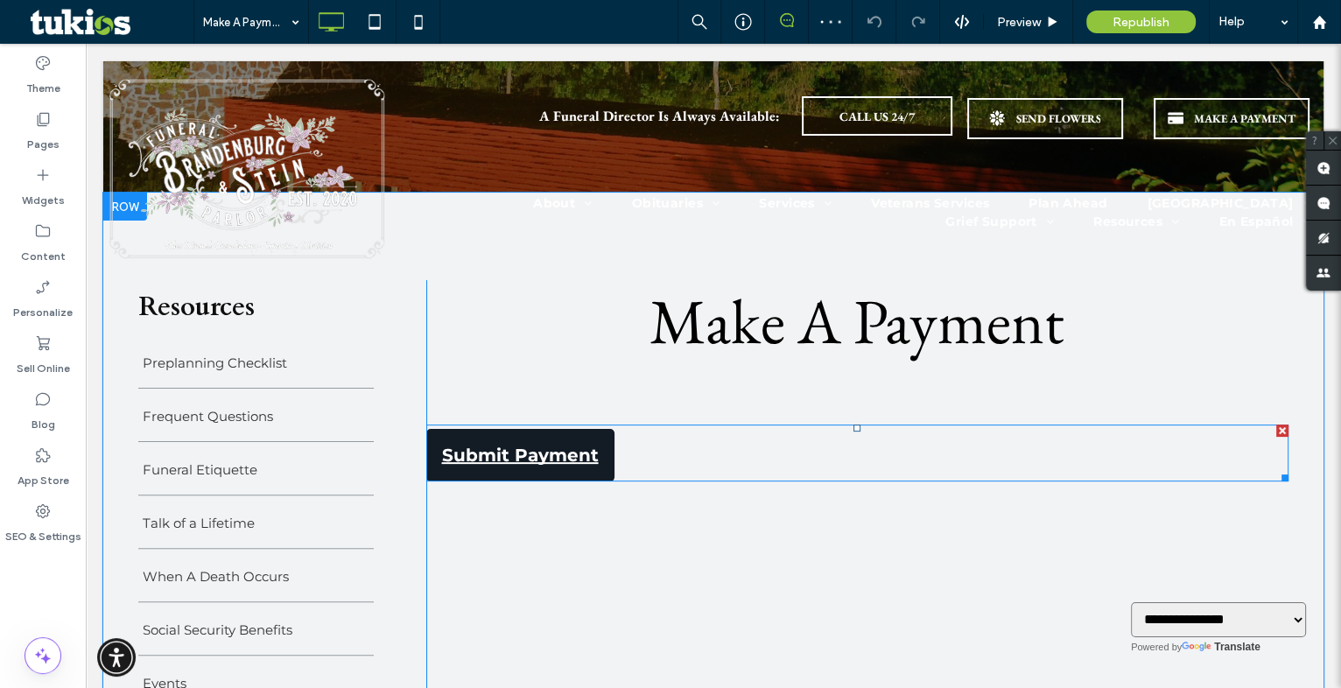
click at [531, 476] on span at bounding box center [857, 453] width 863 height 57
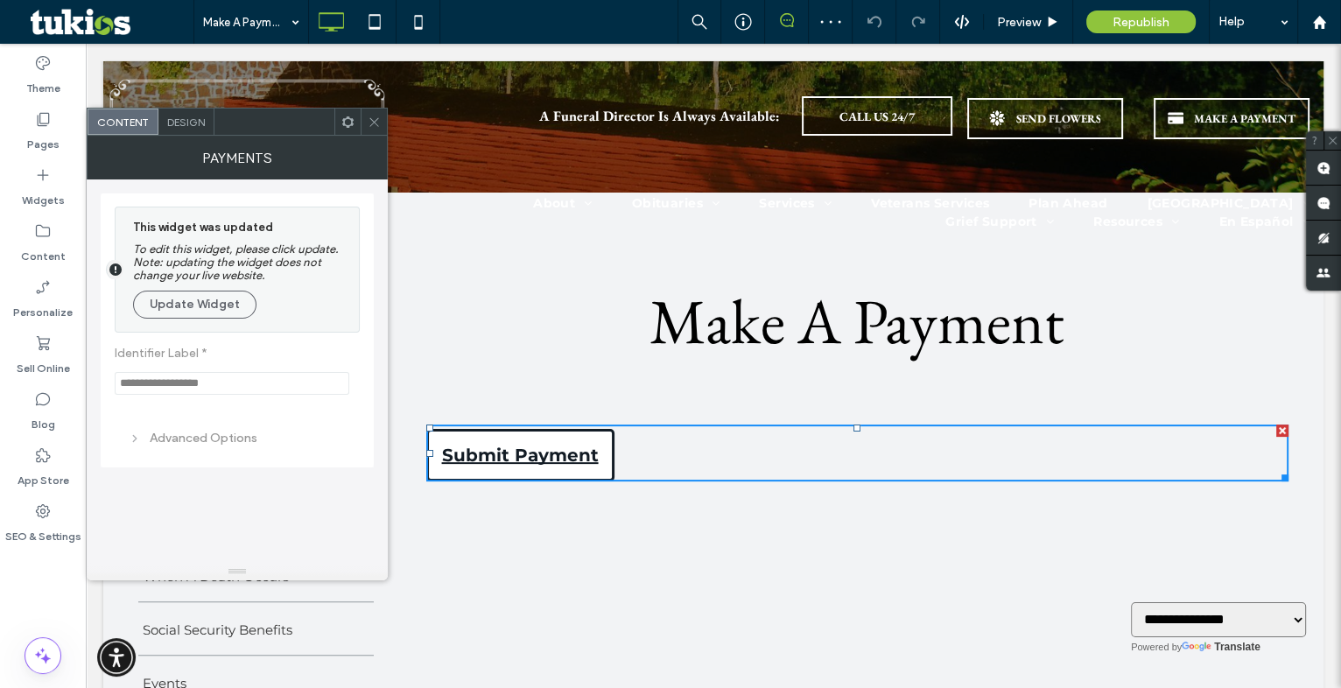
click at [531, 459] on link "Submit Payment" at bounding box center [520, 455] width 188 height 53
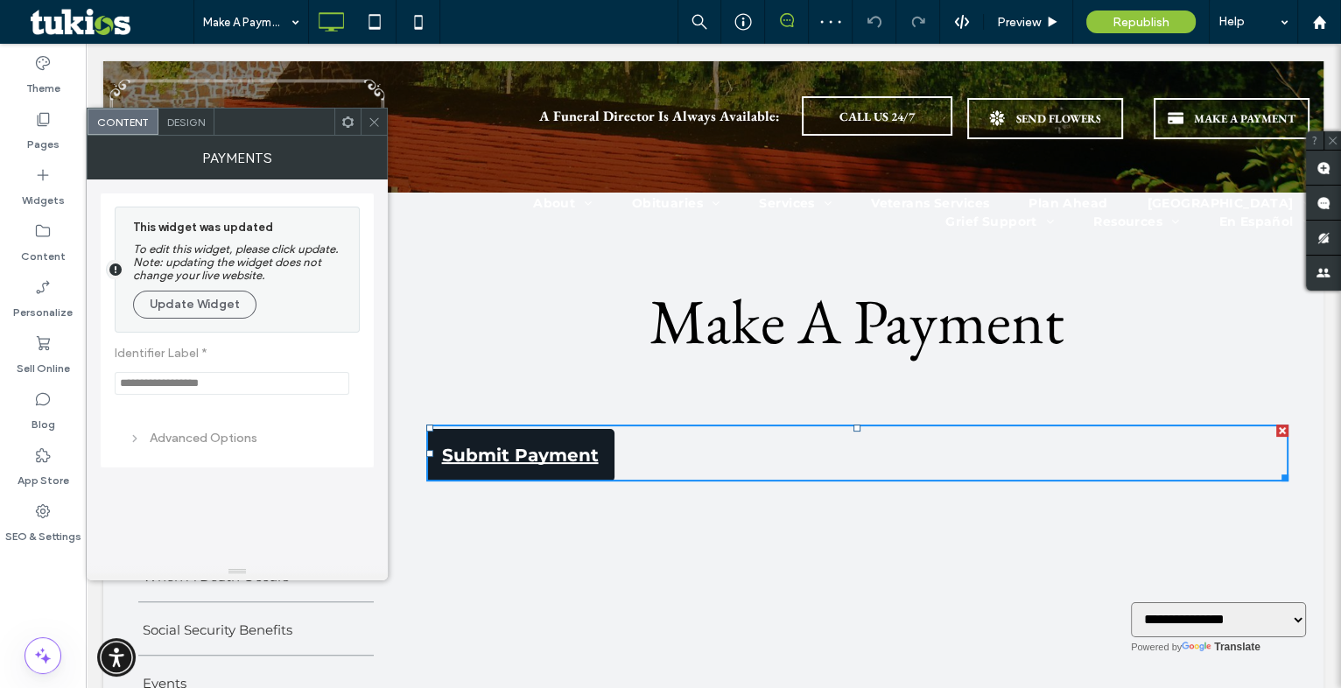
click at [193, 323] on div "This widget was updated To edit this widget, please click update. Note: updatin…" at bounding box center [241, 269] width 217 height 107
click at [194, 318] on button "Update Widget" at bounding box center [194, 305] width 123 height 28
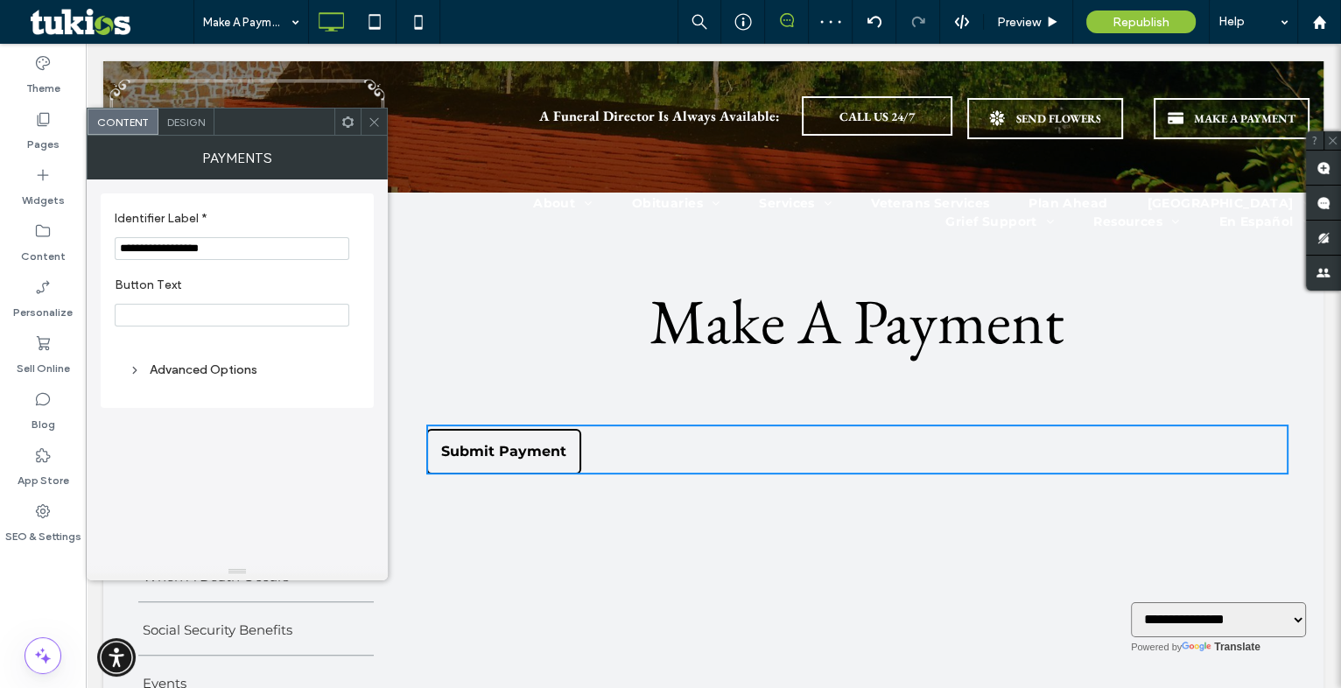
click at [372, 122] on icon at bounding box center [374, 122] width 13 height 13
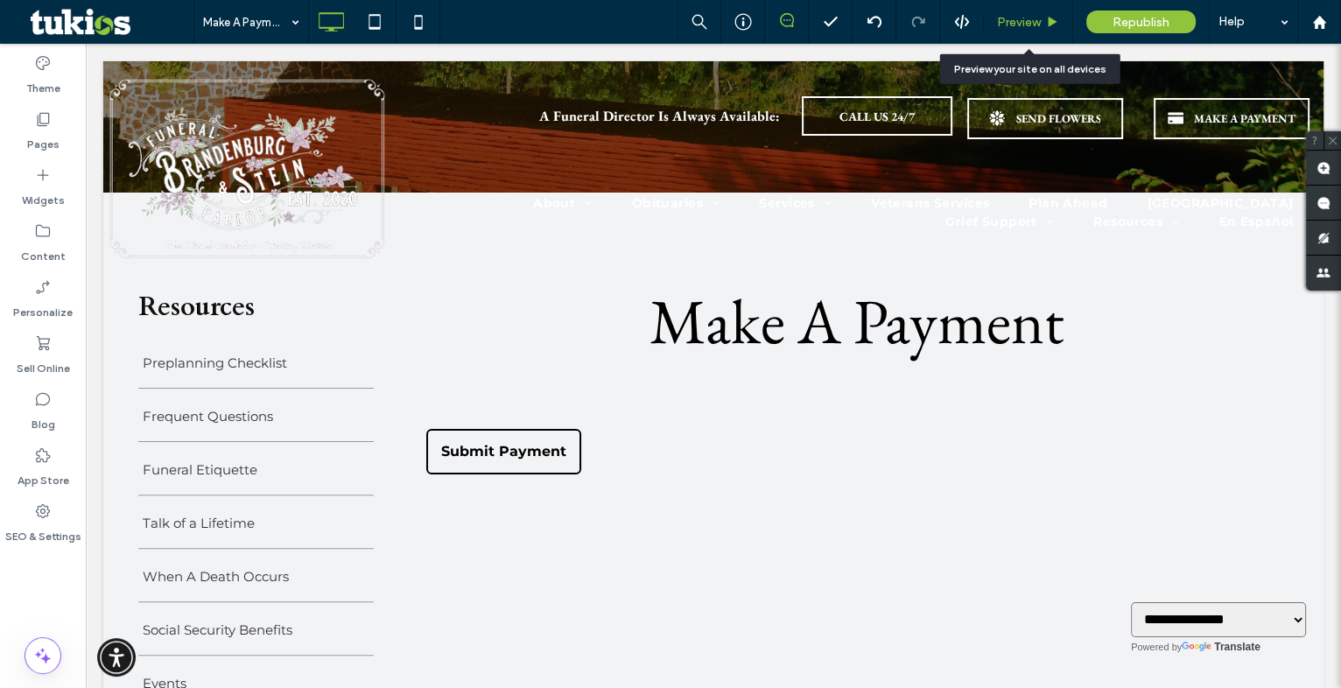
click at [1033, 20] on span "Preview" at bounding box center [1019, 22] width 44 height 15
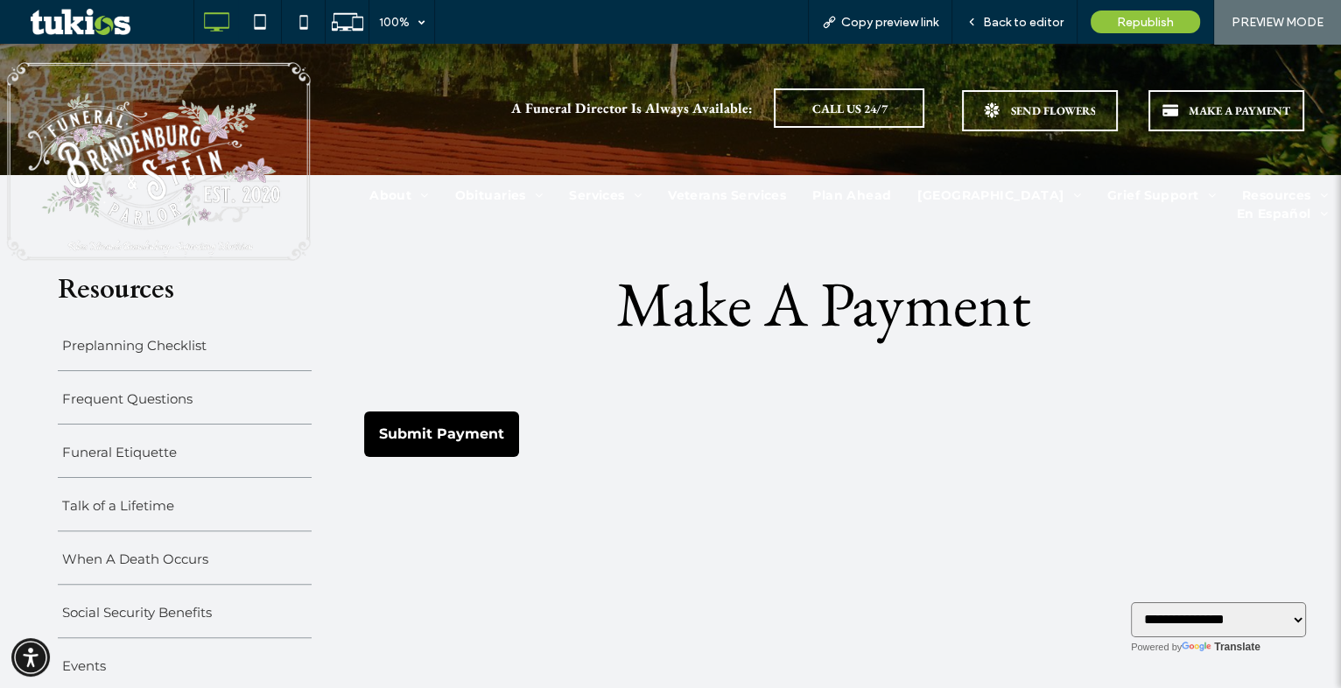
click at [454, 436] on link "Submit Payment" at bounding box center [441, 435] width 155 height 46
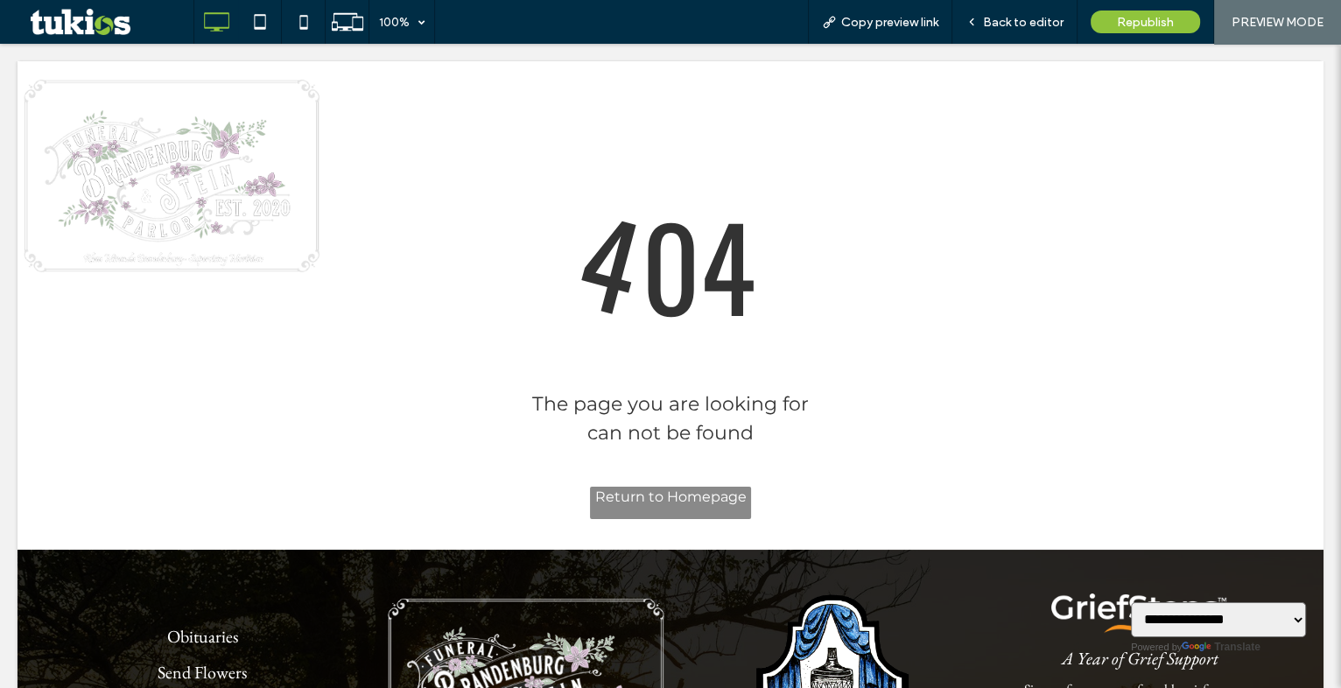
click at [661, 488] on div at bounding box center [670, 344] width 1341 height 688
click at [664, 499] on div at bounding box center [670, 344] width 1341 height 688
click at [1020, 19] on div at bounding box center [670, 344] width 1341 height 688
click at [622, 510] on div at bounding box center [670, 344] width 1341 height 688
click at [128, 193] on div at bounding box center [670, 344] width 1341 height 688
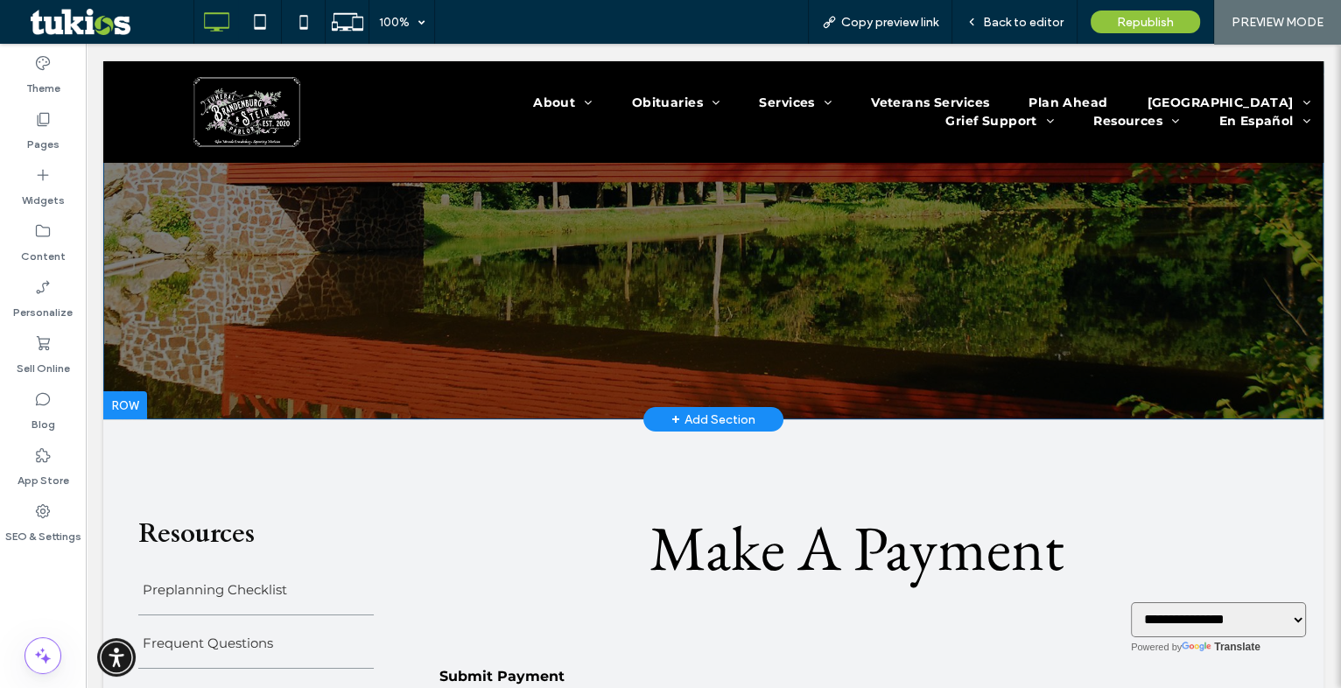
scroll to position [477, 0]
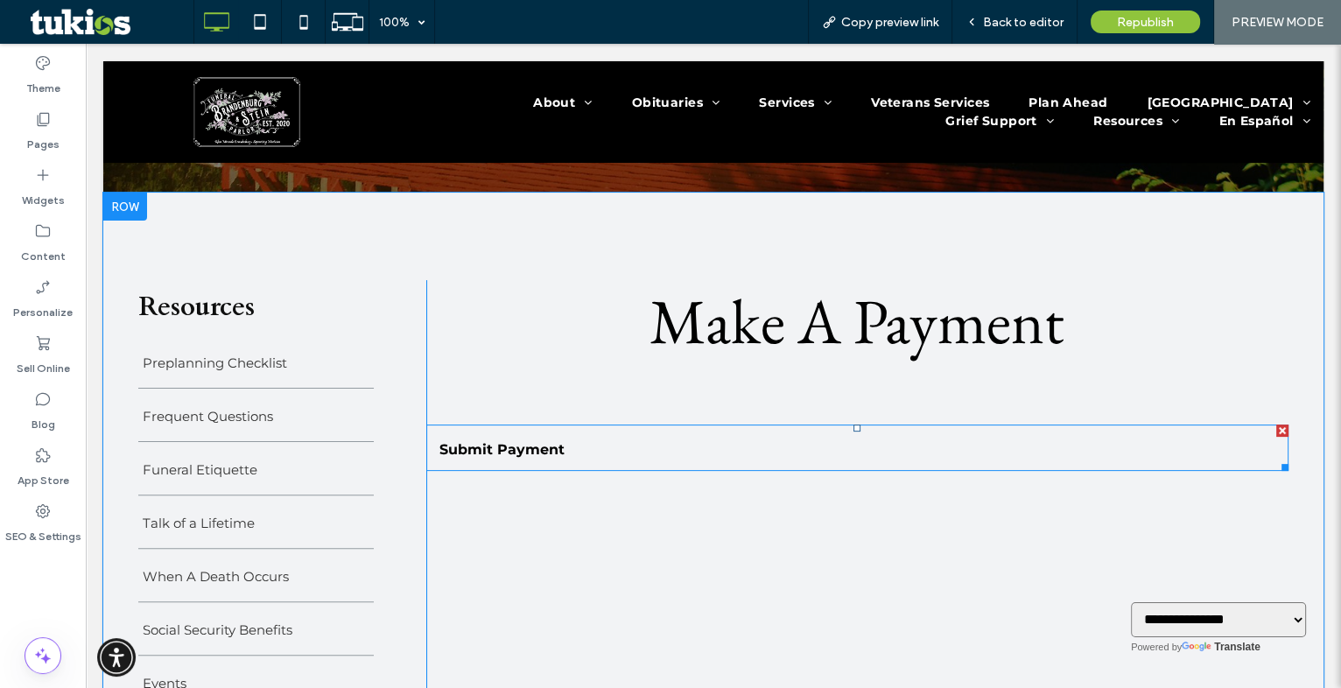
click at [491, 454] on span at bounding box center [857, 448] width 863 height 46
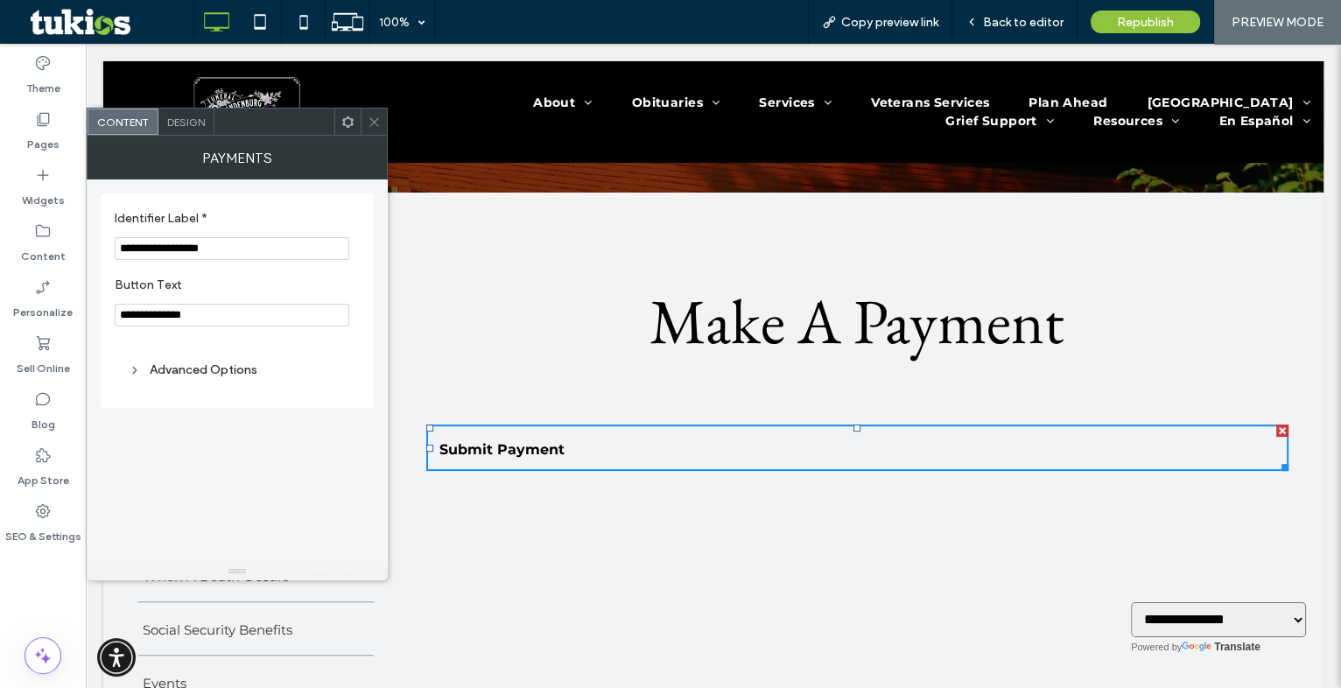
click at [175, 126] on span "Design" at bounding box center [186, 122] width 38 height 13
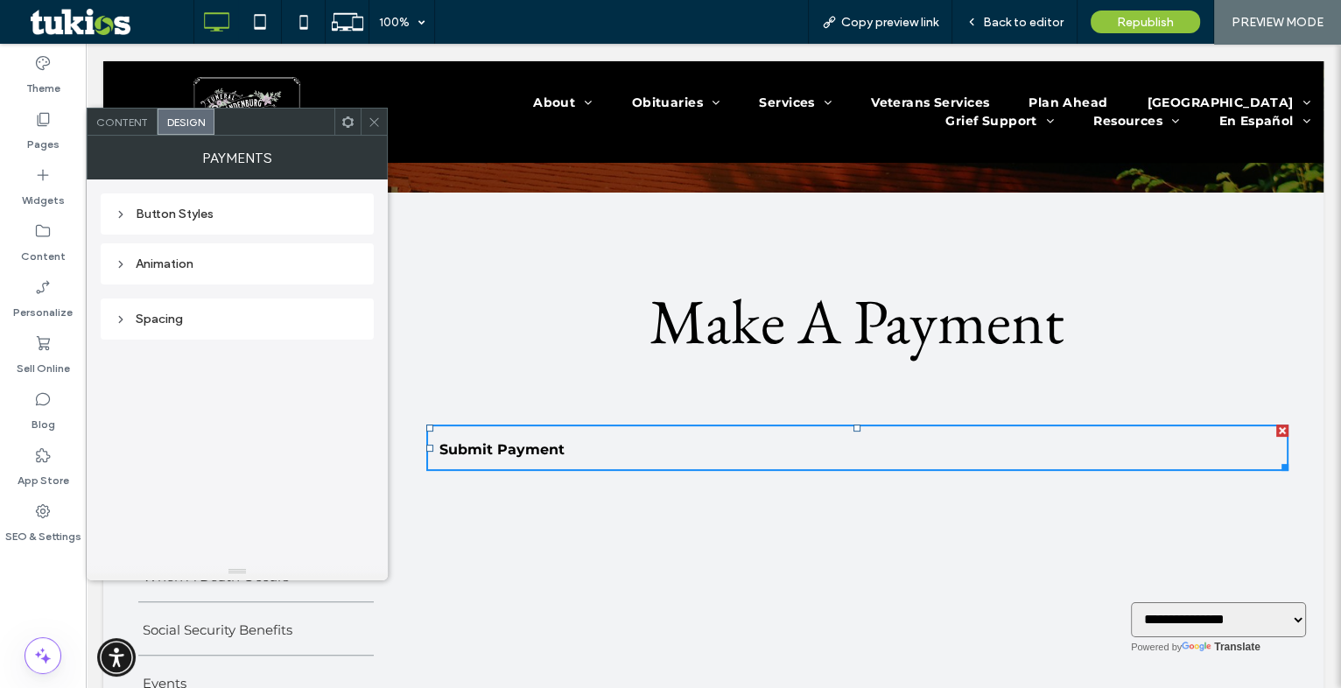
drag, startPoint x: 171, startPoint y: 209, endPoint x: 172, endPoint y: 218, distance: 8.9
click at [171, 210] on div "Button Styles" at bounding box center [237, 214] width 245 height 15
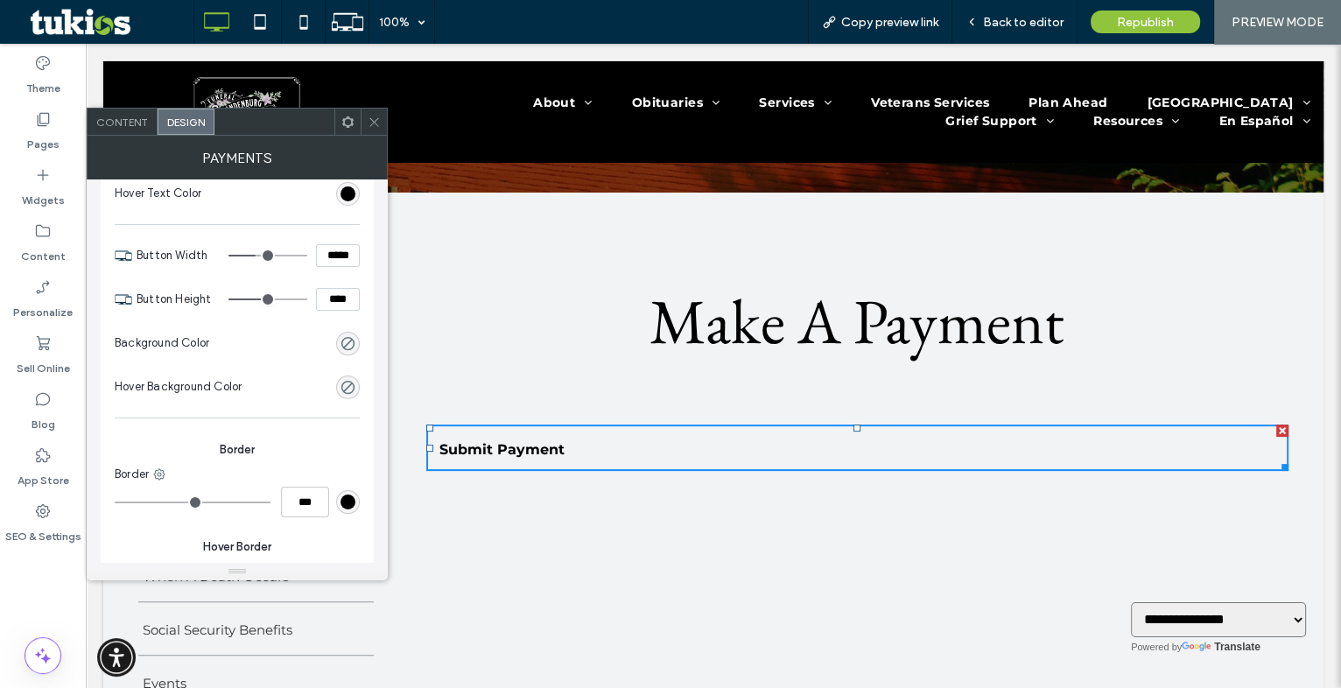
click at [301, 482] on div "Border ***" at bounding box center [237, 492] width 245 height 52
click at [301, 488] on input "***" at bounding box center [305, 502] width 48 height 31
type input "*"
type input "***"
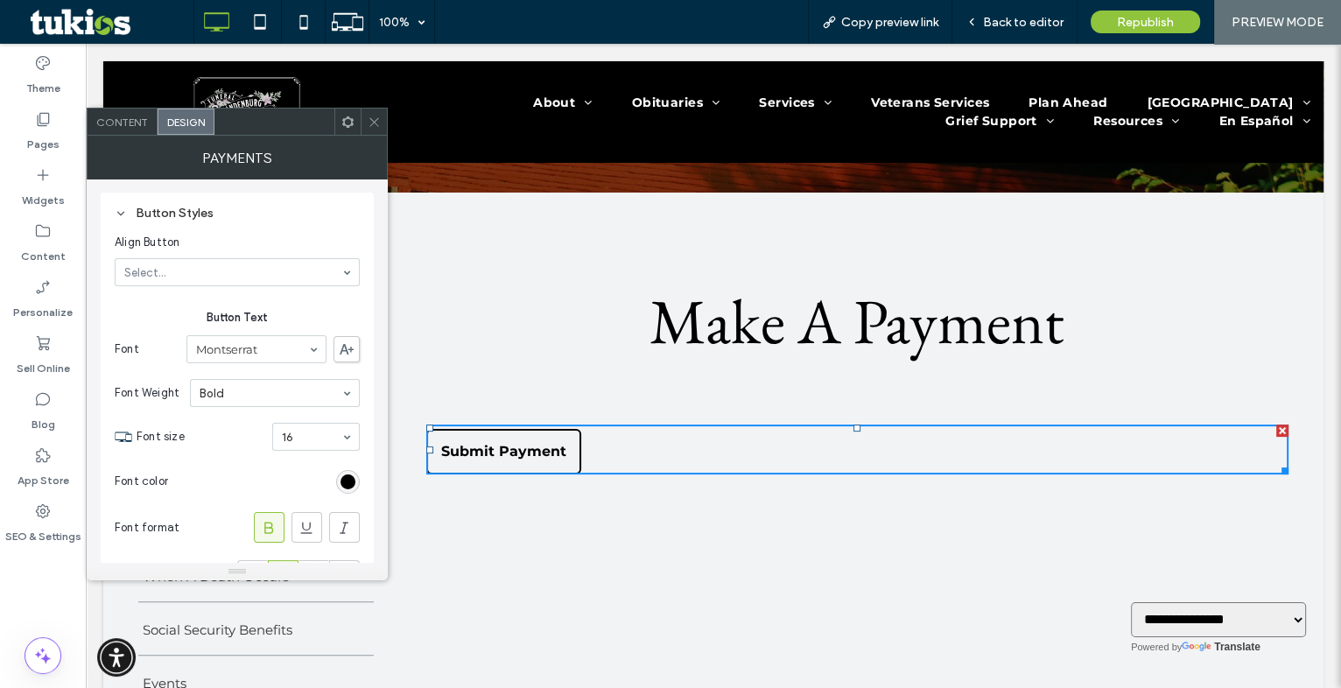
scroll to position [0, 0]
click at [186, 289] on section "Align Button Select..." at bounding box center [237, 261] width 245 height 70
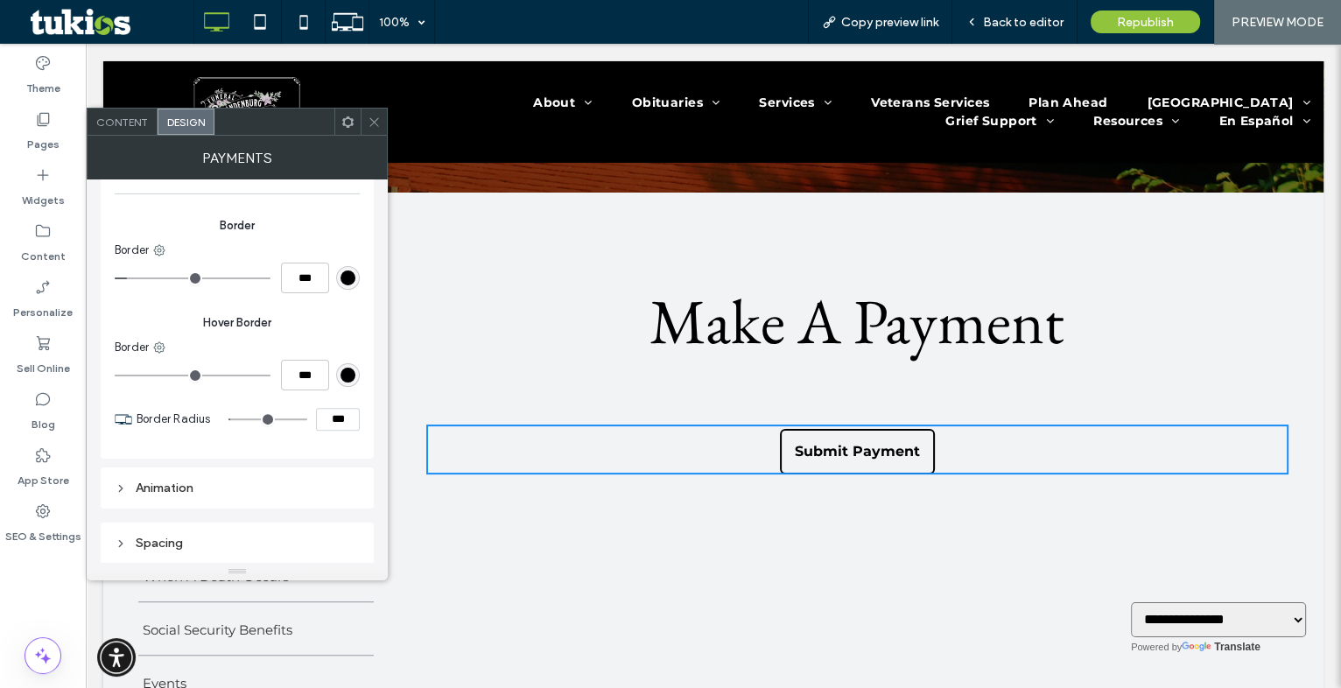
click at [174, 543] on div "Spacing" at bounding box center [237, 543] width 245 height 15
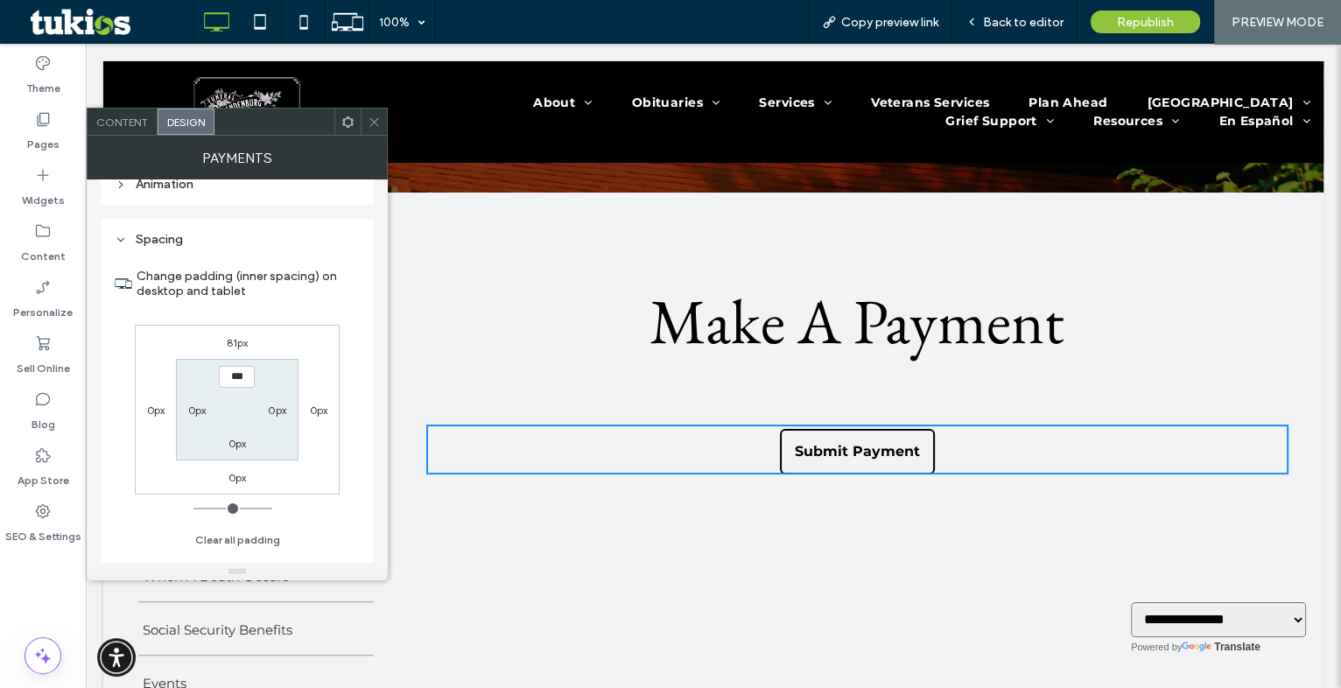
scroll to position [1008, 0]
click at [244, 340] on label "81px" at bounding box center [238, 340] width 22 height 13
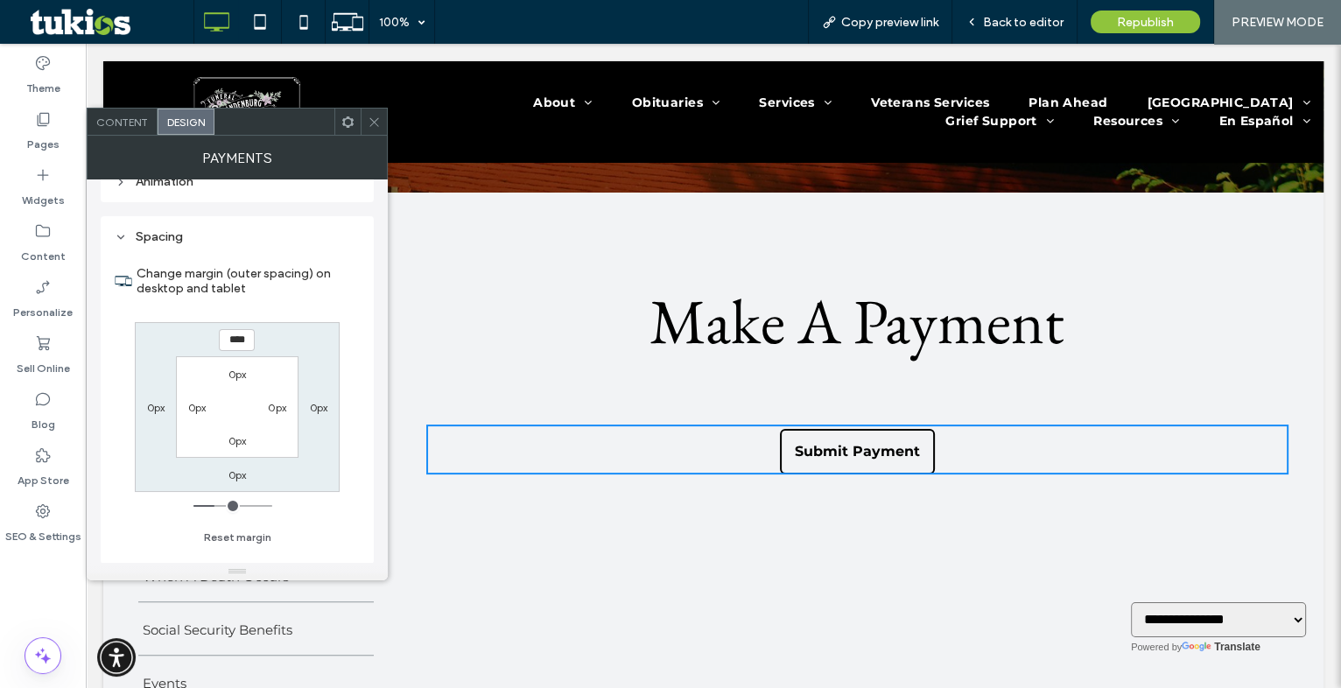
type input "**"
type input "****"
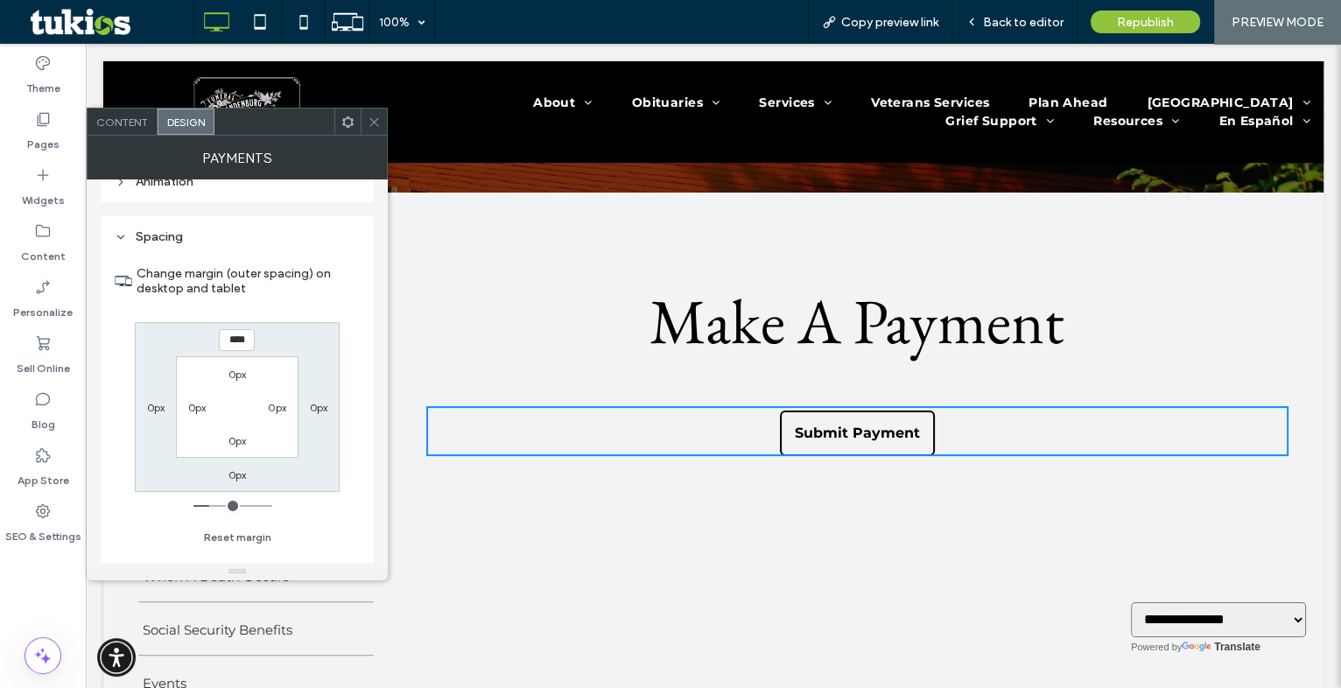
click at [376, 116] on icon at bounding box center [374, 122] width 13 height 13
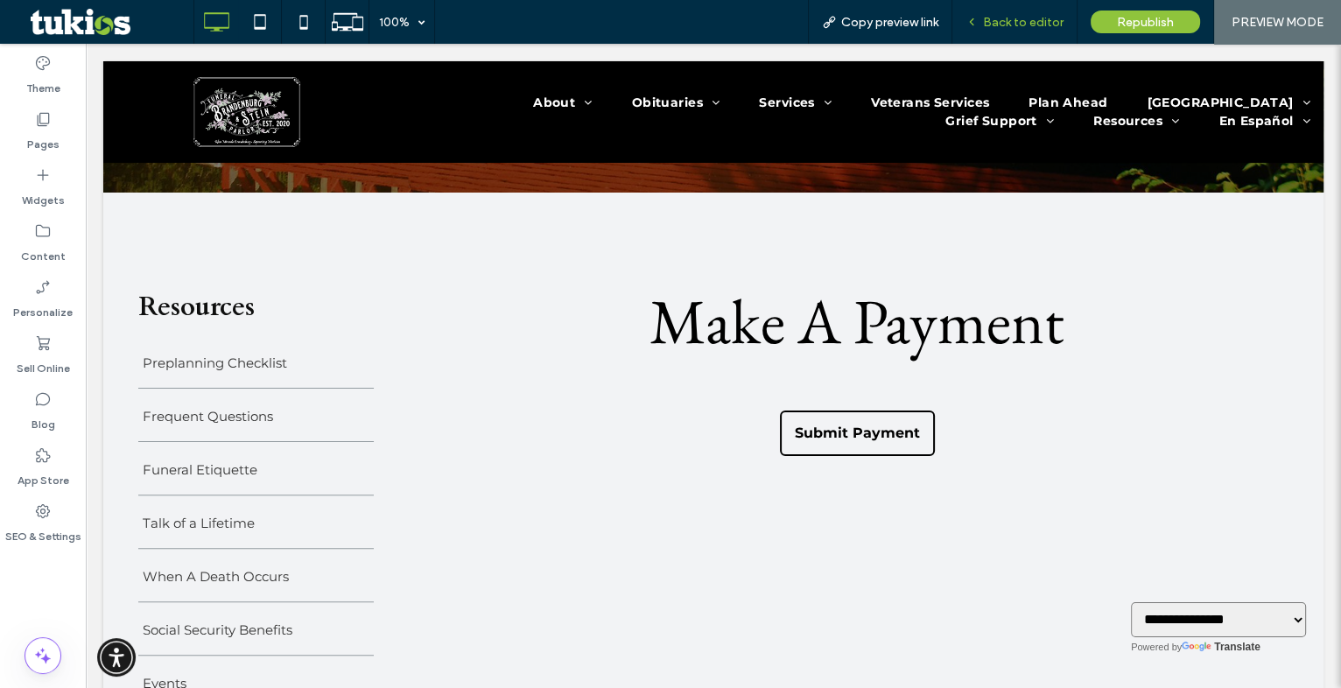
click at [1027, 24] on span "Back to editor" at bounding box center [1023, 22] width 81 height 15
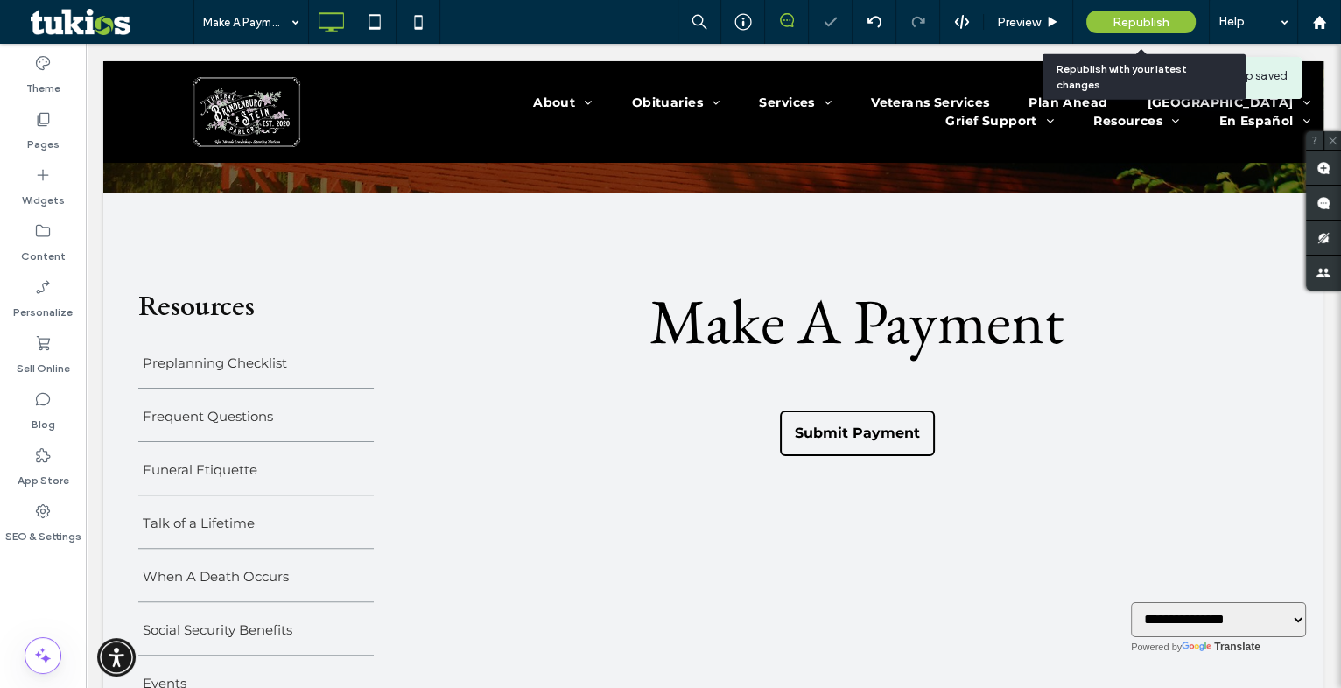
click at [1129, 18] on span "Republish" at bounding box center [1141, 22] width 57 height 15
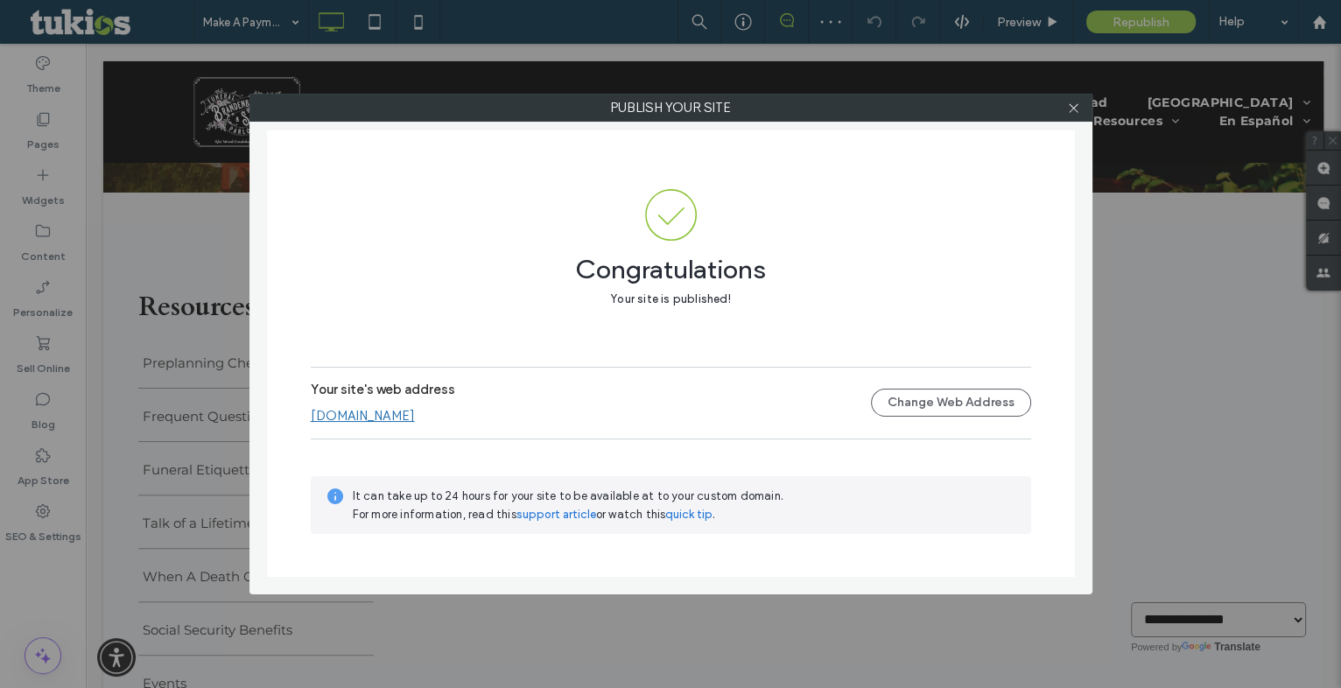
click at [411, 417] on link "[DOMAIN_NAME]" at bounding box center [363, 416] width 104 height 16
click at [1067, 112] on icon at bounding box center [1073, 108] width 13 height 13
